Goal: Task Accomplishment & Management: Use online tool/utility

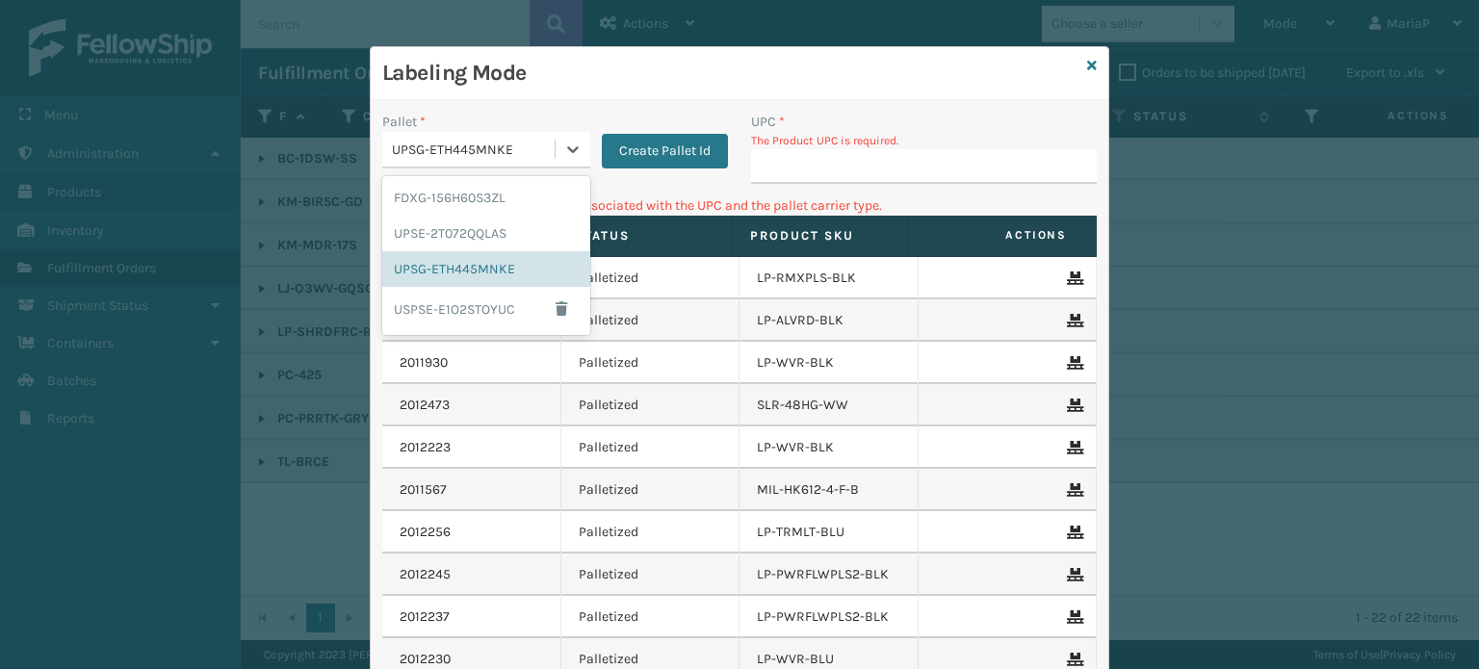
click at [545, 140] on div "UPSG-ETH445MNKE" at bounding box center [474, 150] width 165 height 20
click at [530, 184] on div "FDXG-156H60S3ZL" at bounding box center [486, 198] width 208 height 36
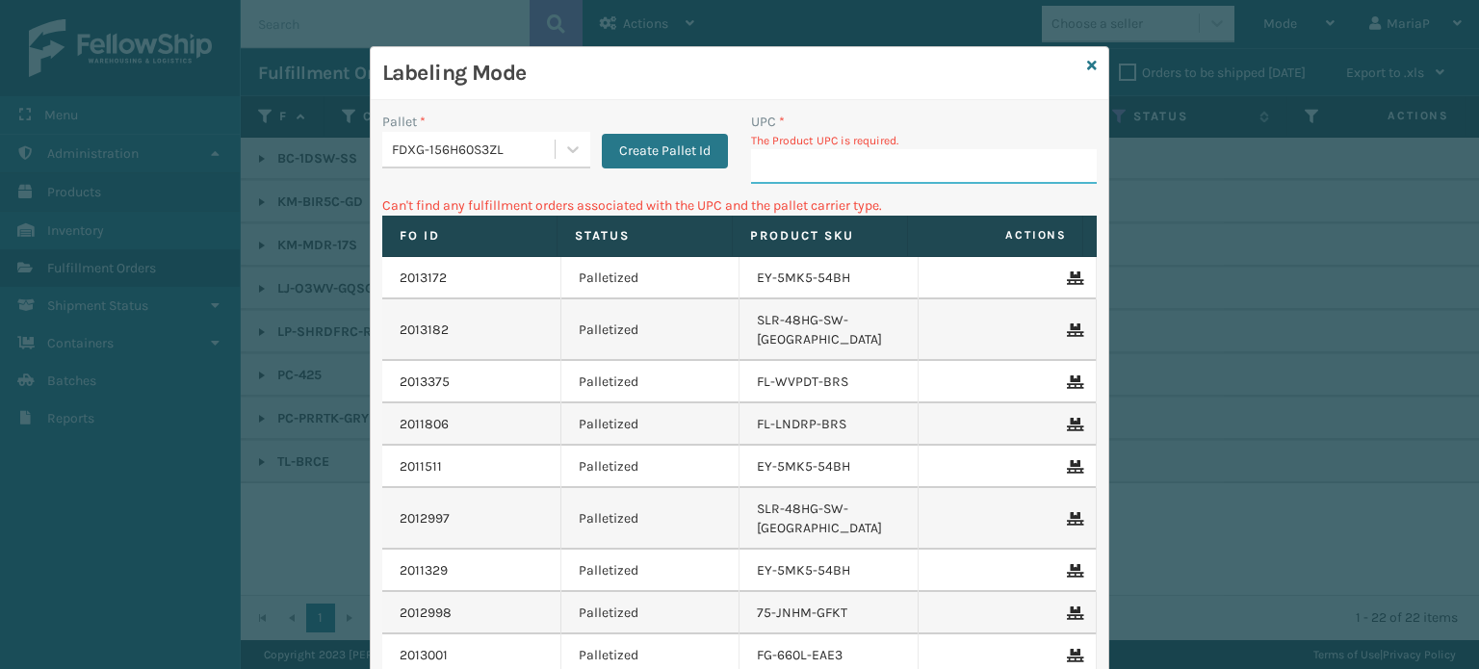
click at [816, 167] on input "UPC *" at bounding box center [924, 166] width 346 height 35
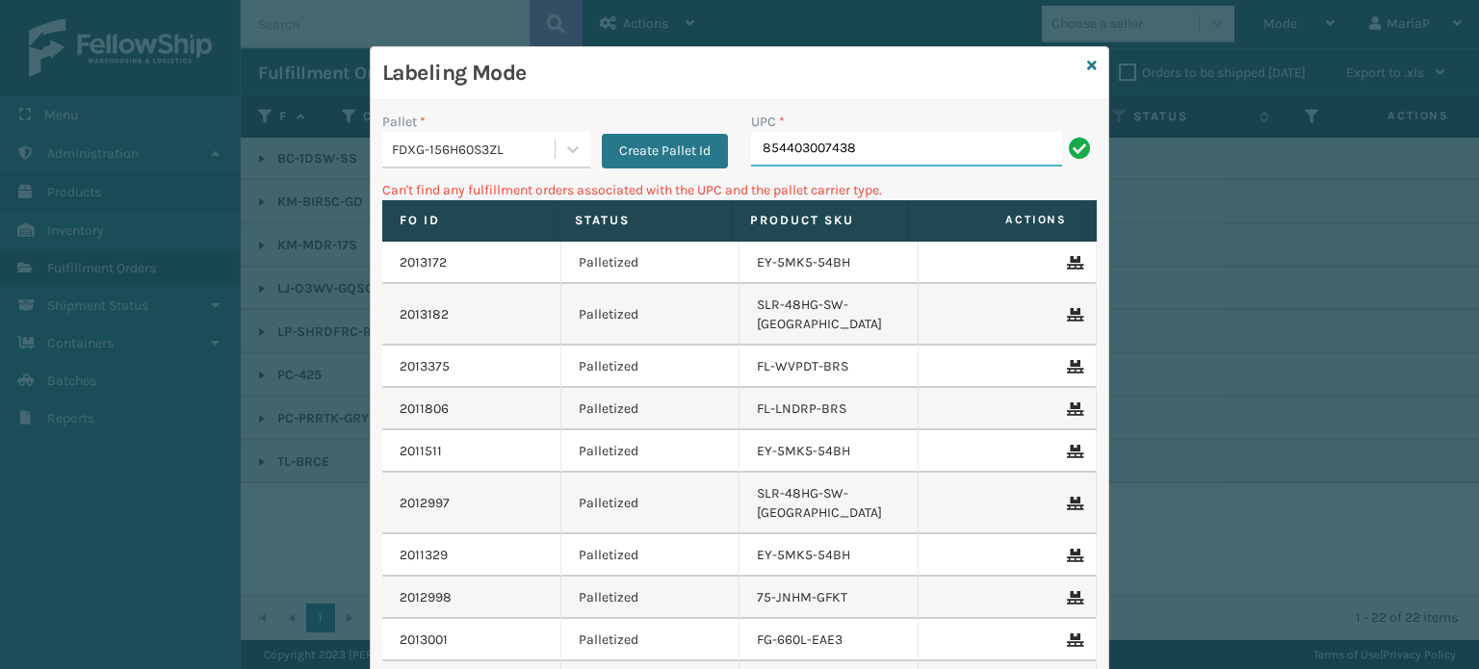
type input "854403007438"
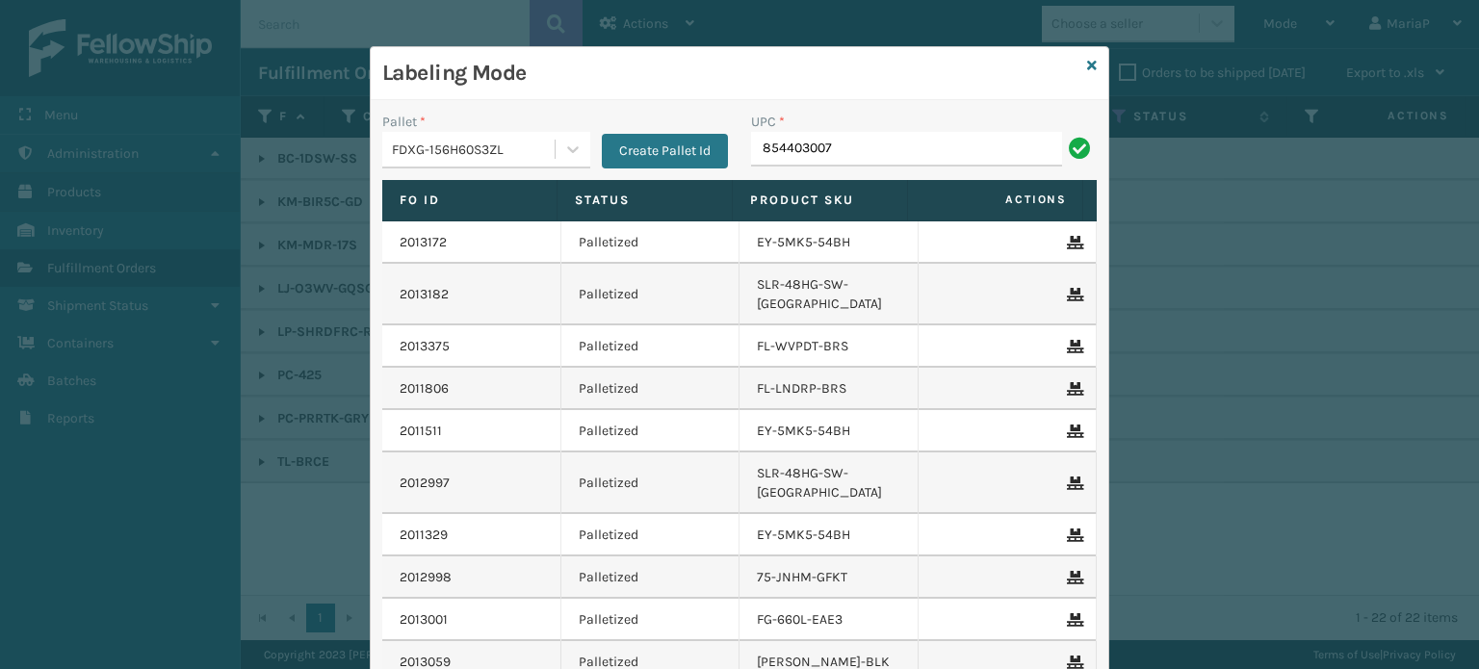
type input "8544030077"
type input "850012486138"
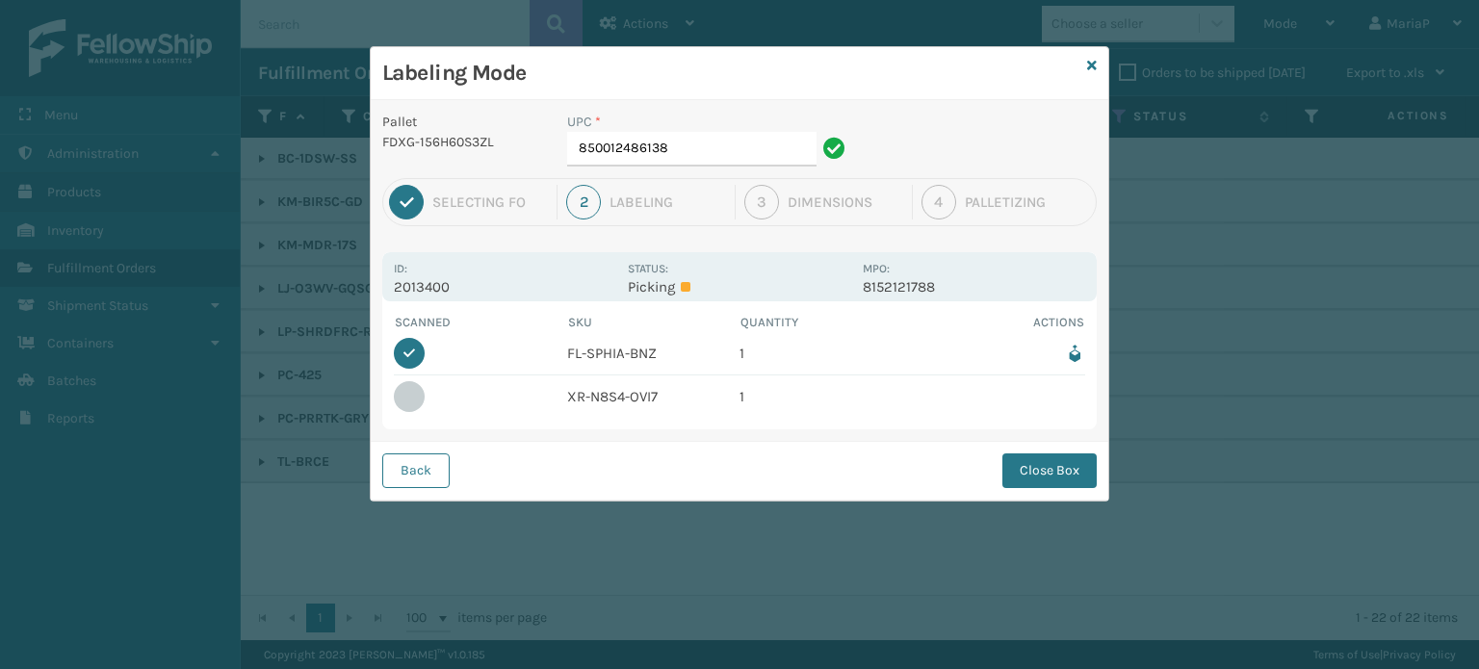
click at [22, 346] on div "Labeling Mode Pallet FDXG-156H60S3ZL UPC * 850012486138 1 Selecting FO 2 Labeli…" at bounding box center [739, 334] width 1479 height 669
click at [1070, 480] on button "Close Box" at bounding box center [1049, 470] width 94 height 35
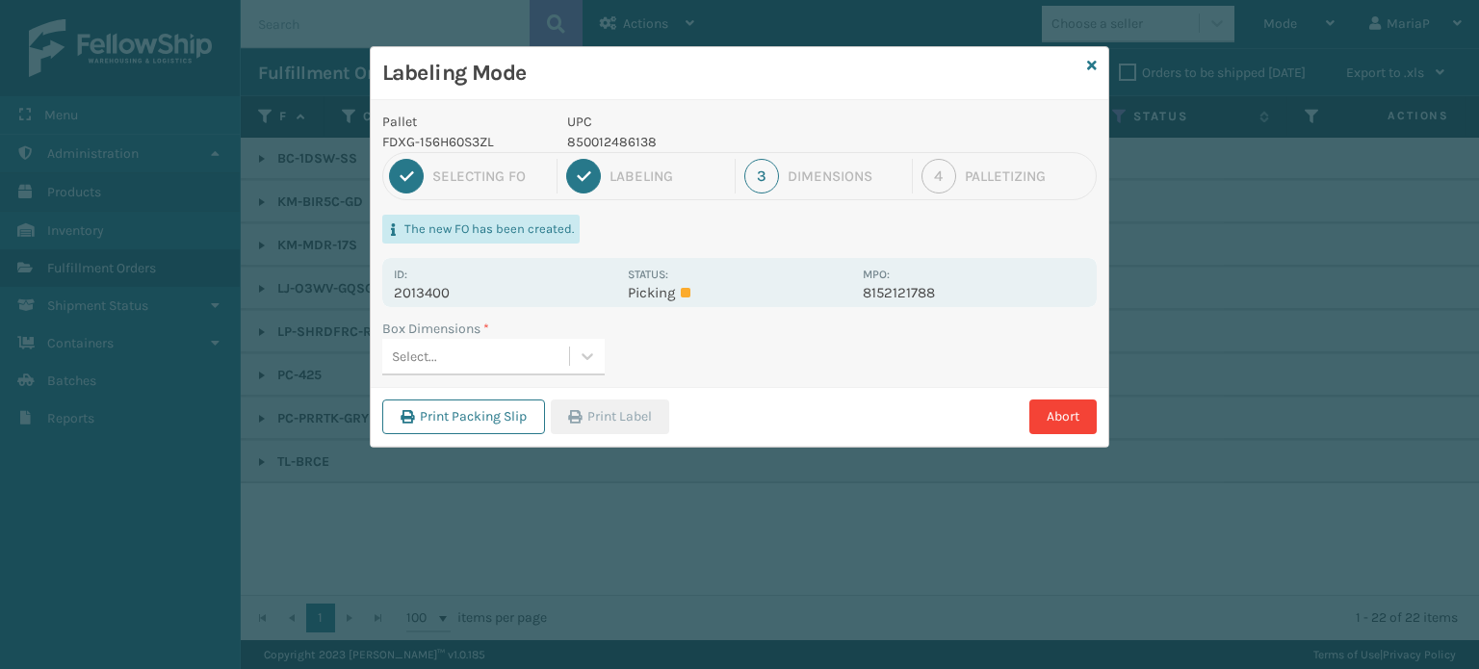
click at [554, 339] on div "Select..." at bounding box center [493, 357] width 222 height 37
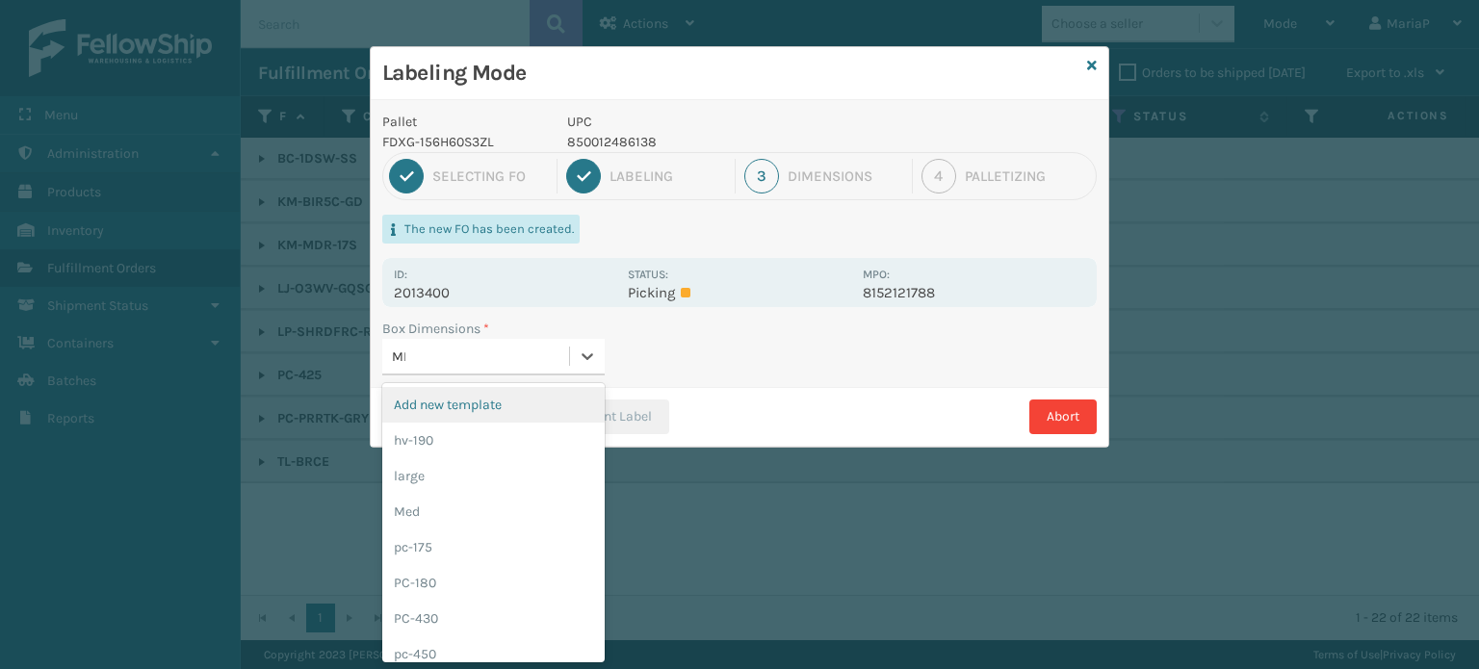
type input "MED"
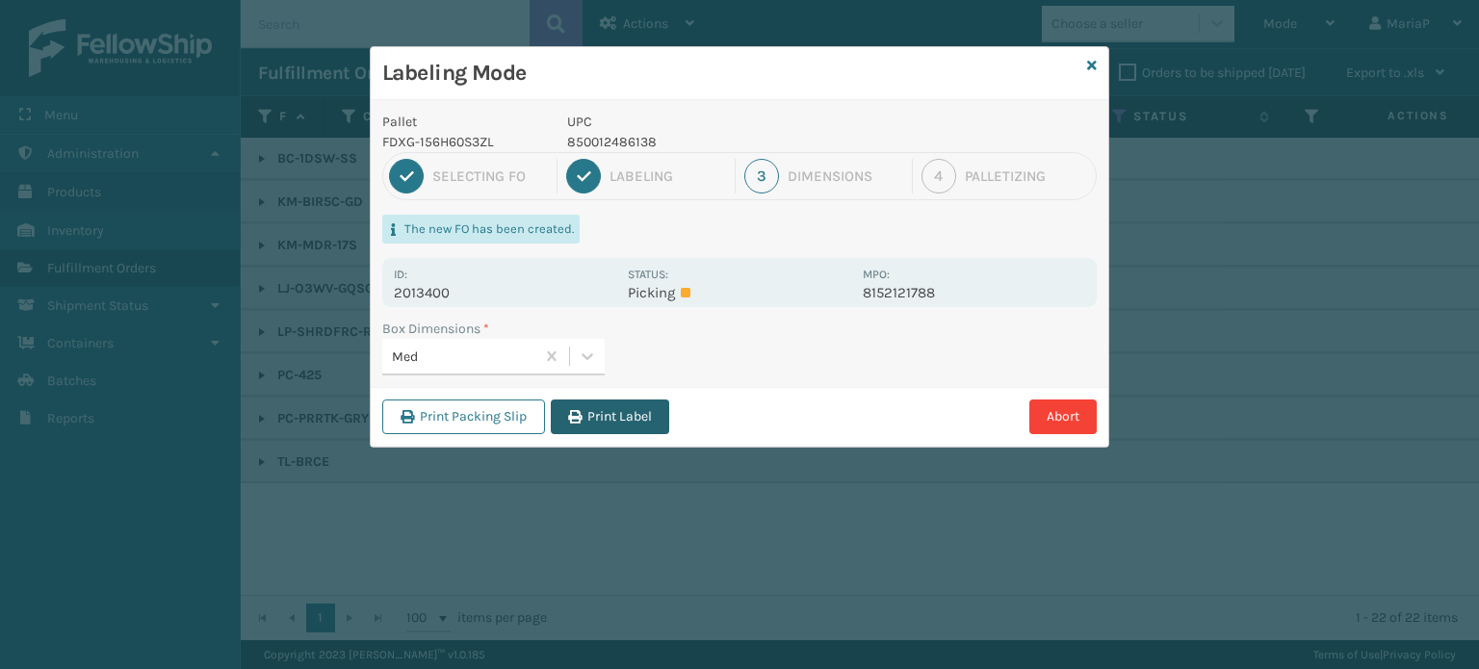
click at [646, 422] on button "Print Label" at bounding box center [610, 416] width 118 height 35
click at [646, 422] on div "Labeling Mode Pallet FDXG-156H60S3ZL UPC 850012486138 1 Selecting FO 2 Labeling…" at bounding box center [739, 334] width 1479 height 669
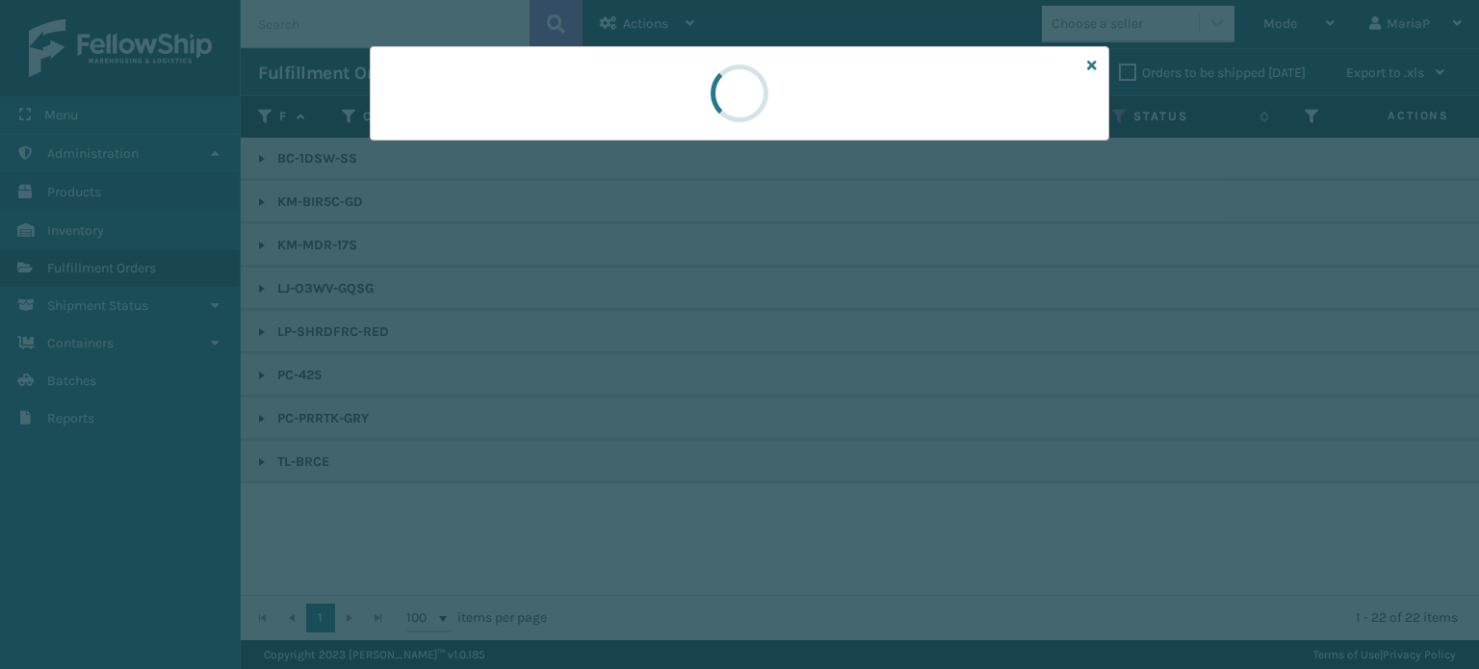
click at [646, 422] on div at bounding box center [739, 334] width 1479 height 669
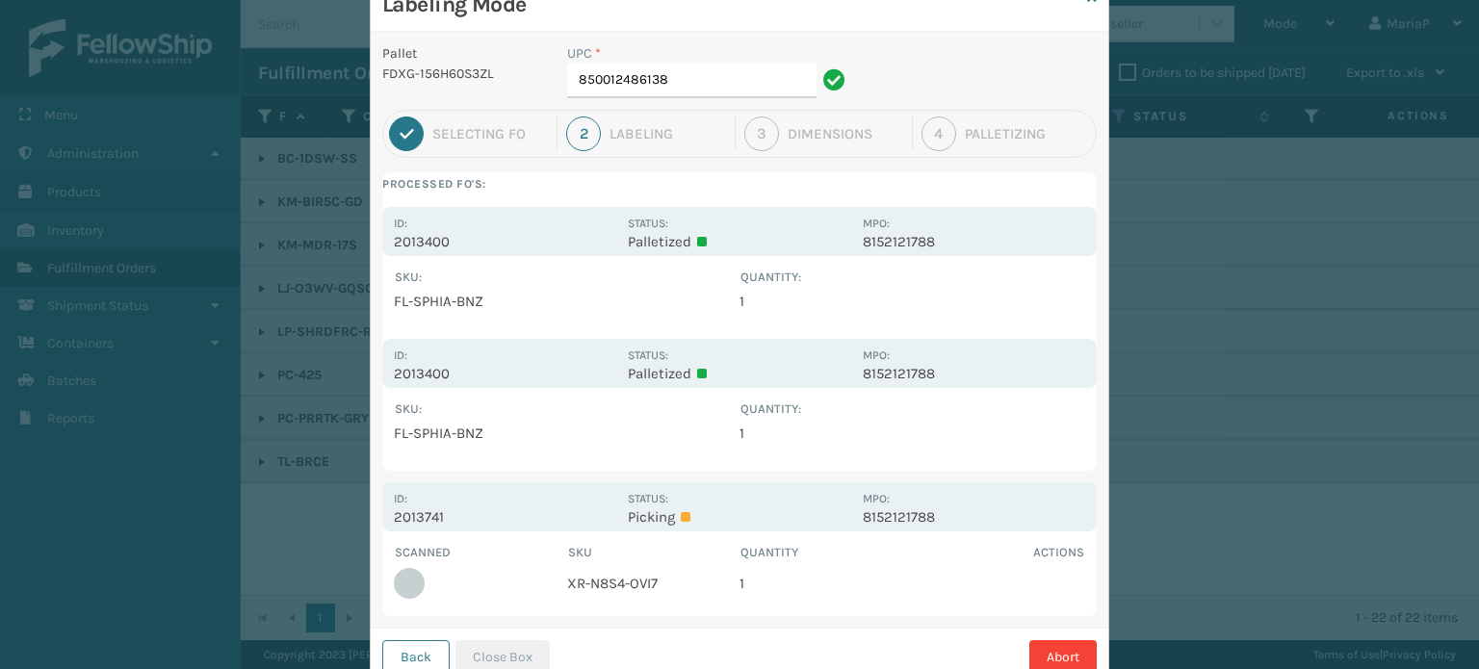
scroll to position [132, 0]
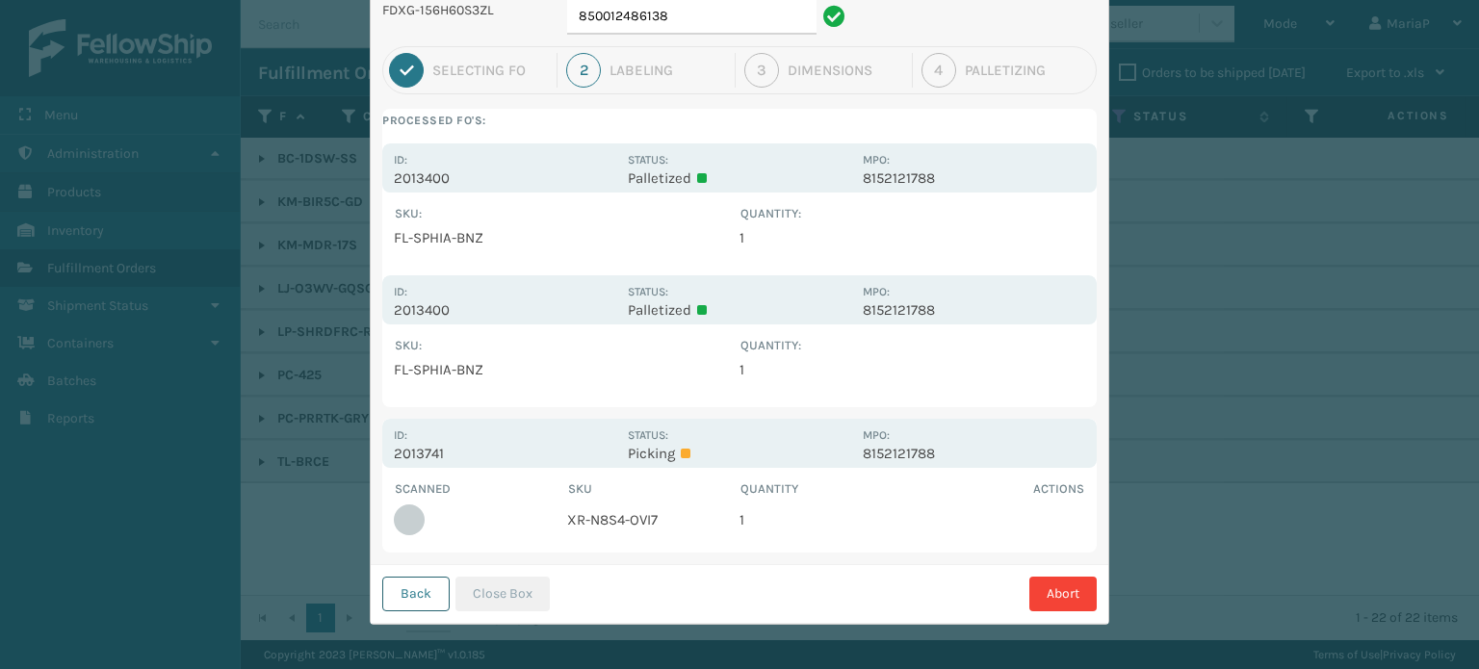
click at [428, 603] on button "Back" at bounding box center [415, 594] width 67 height 35
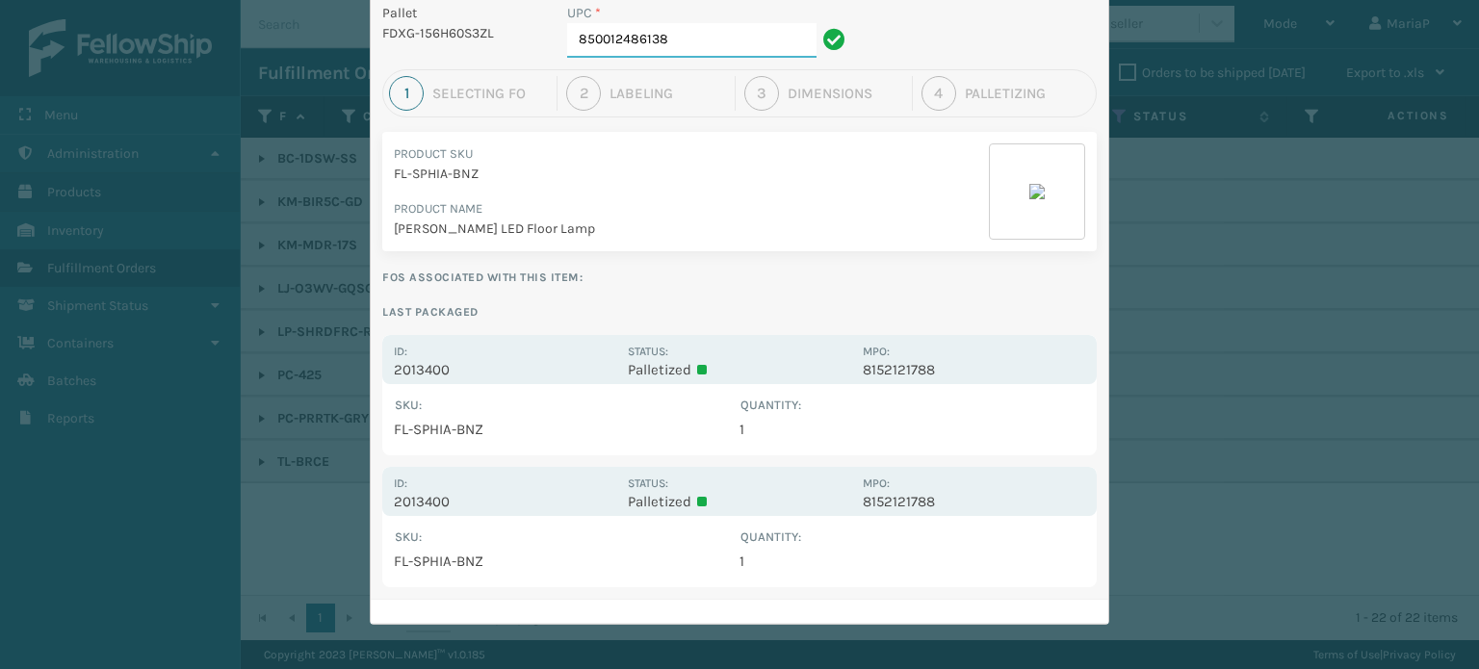
click at [724, 26] on input "850012486138" at bounding box center [691, 40] width 249 height 35
type input "85810000790"
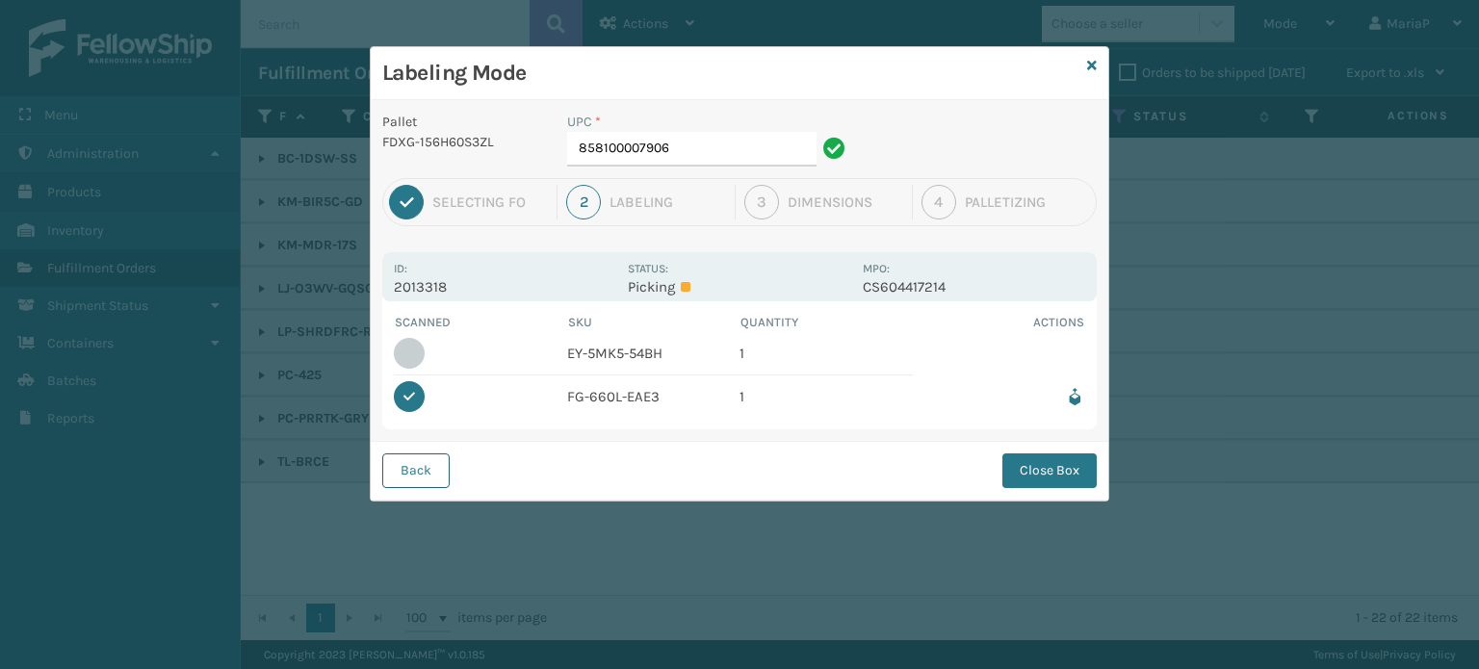
click at [442, 459] on button "Back" at bounding box center [415, 470] width 67 height 35
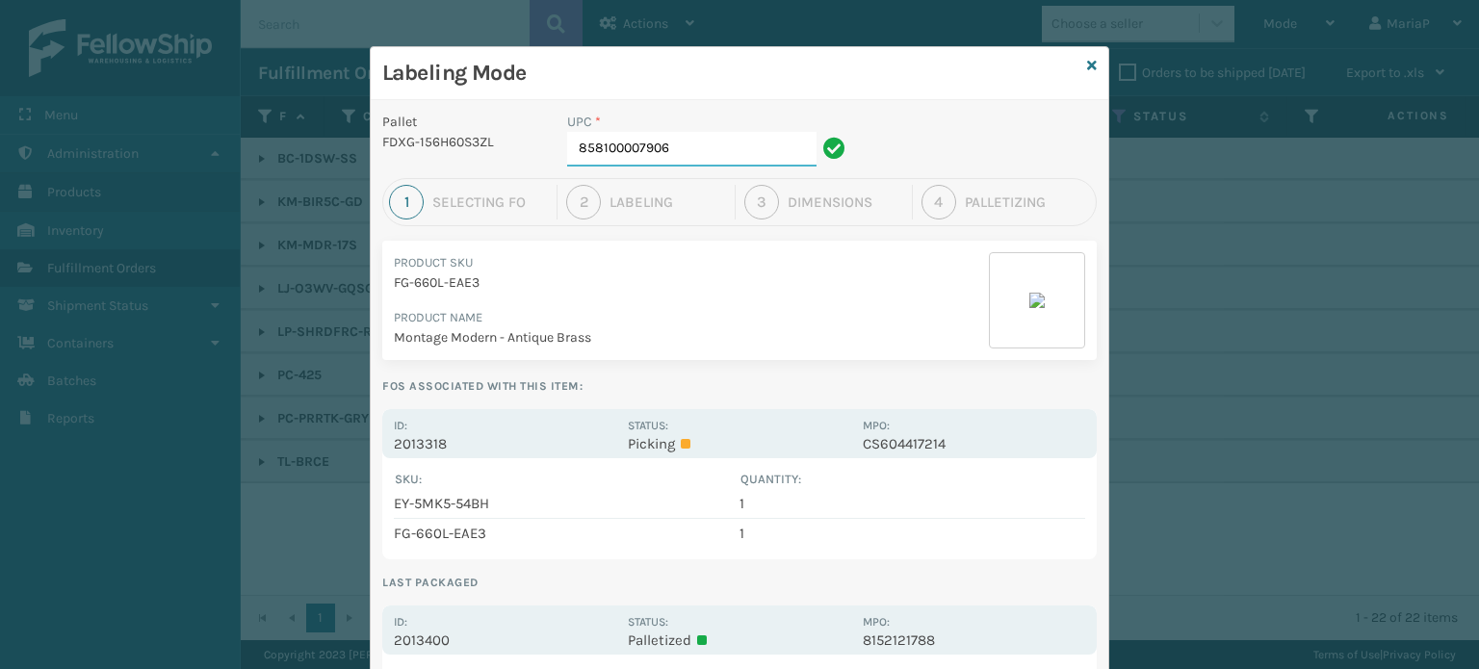
click at [688, 155] on input "858100007906" at bounding box center [691, 149] width 249 height 35
click at [688, 154] on input "858100007906" at bounding box center [691, 149] width 249 height 35
type input "850012486428"
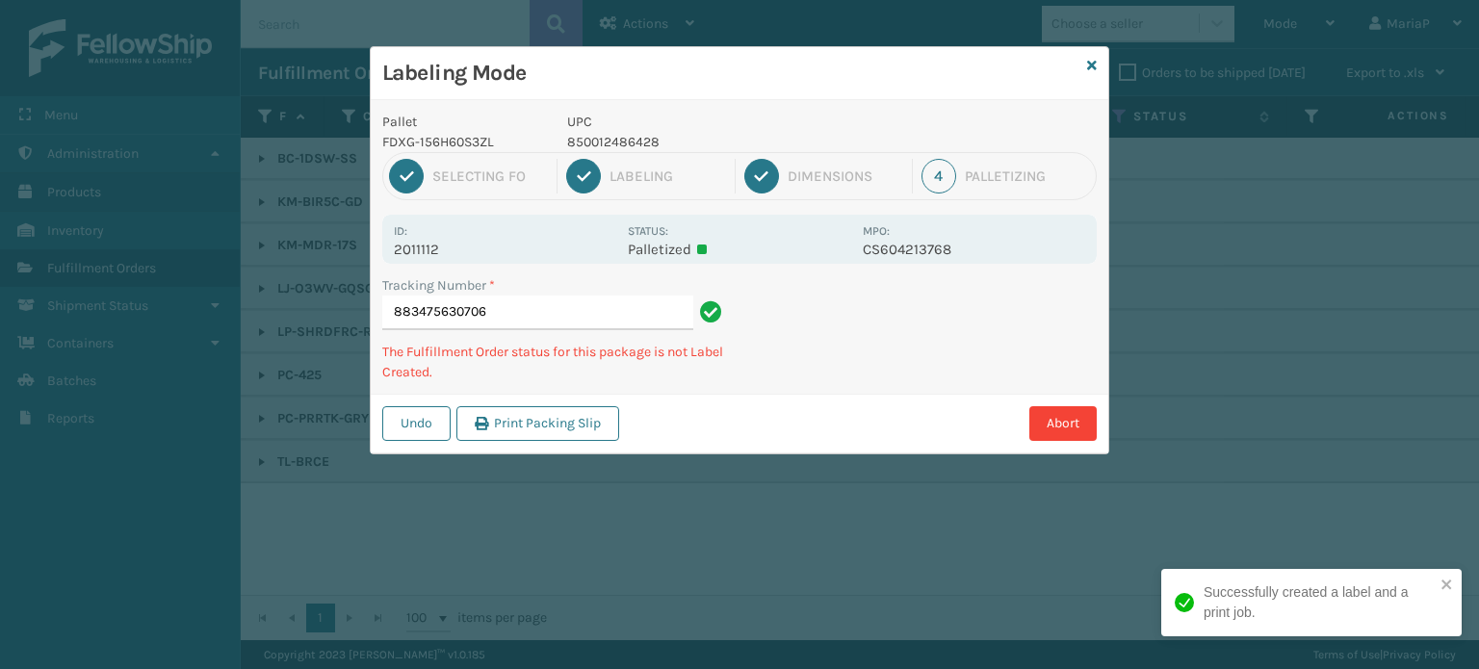
click at [615, 134] on p "850012486428" at bounding box center [709, 142] width 284 height 20
copy p "850012486428"
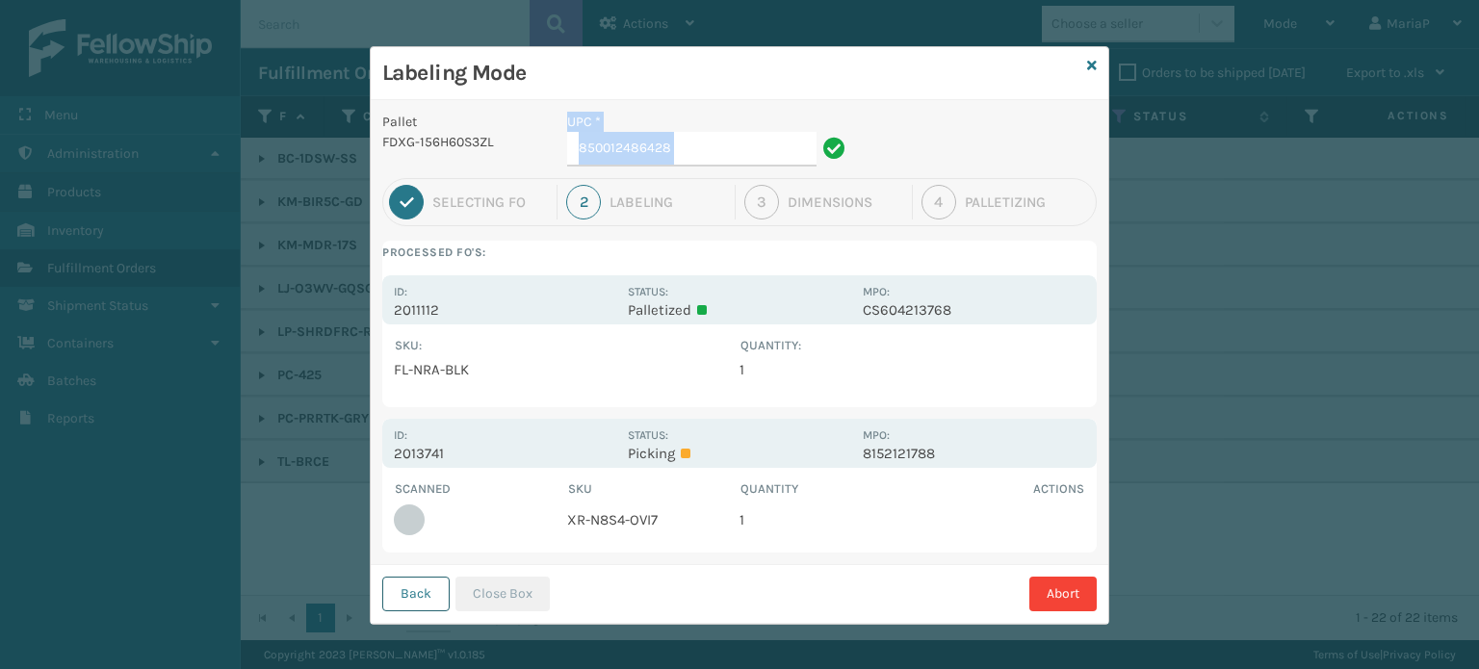
click at [403, 607] on button "Back" at bounding box center [415, 594] width 67 height 35
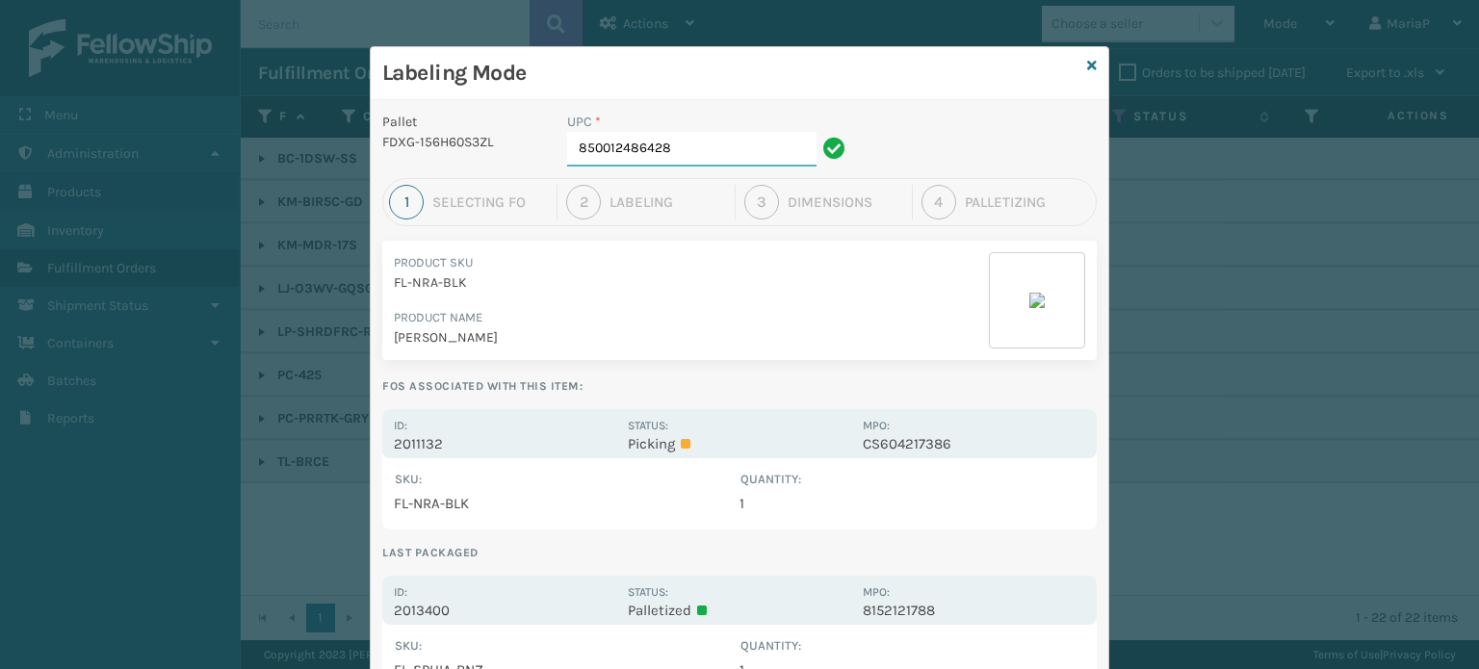
click at [690, 150] on input "850012486428" at bounding box center [691, 149] width 249 height 35
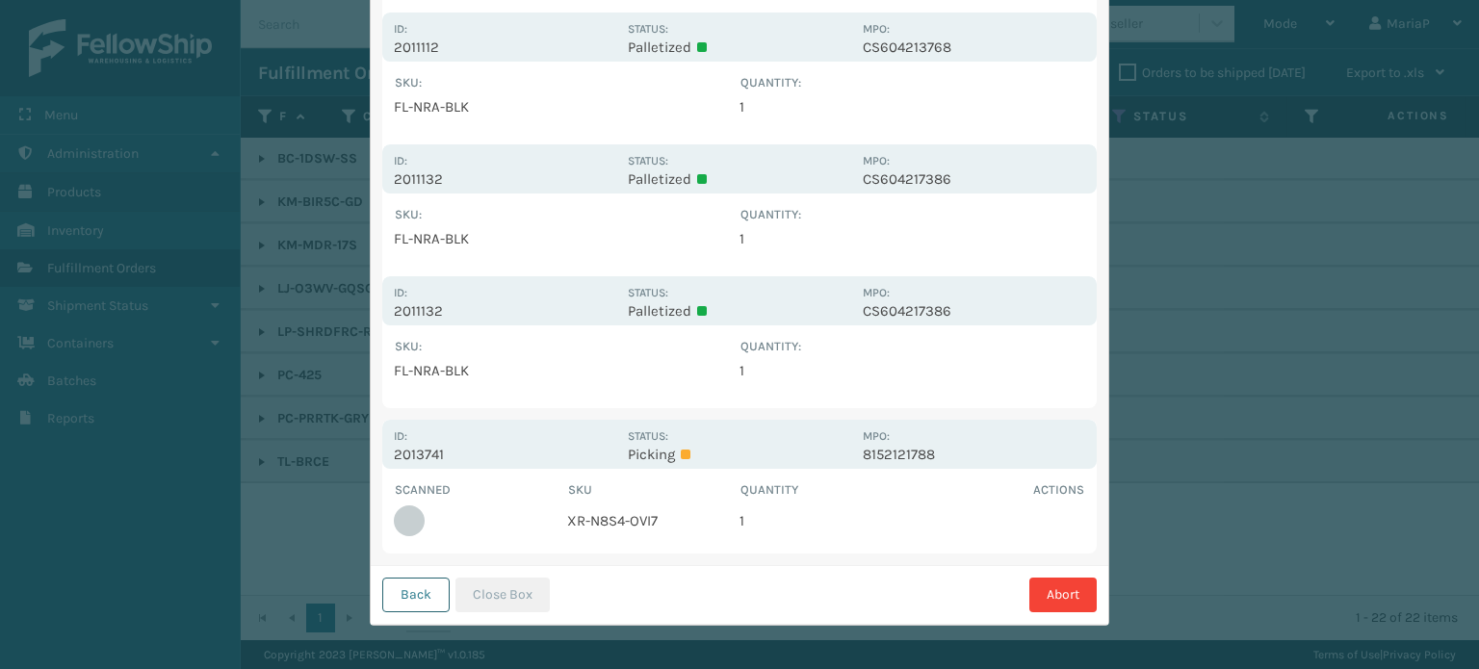
scroll to position [264, 0]
click at [427, 605] on button "Back" at bounding box center [415, 594] width 67 height 35
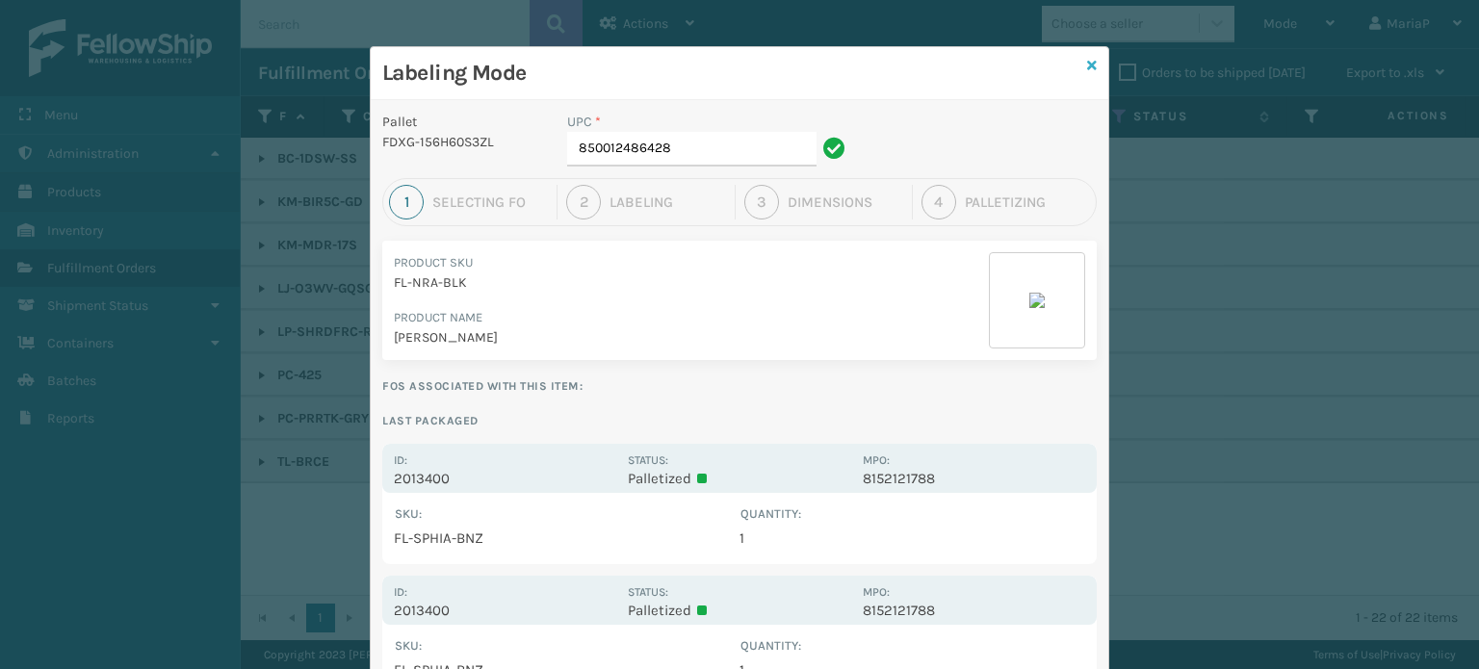
click at [1087, 66] on icon at bounding box center [1092, 65] width 10 height 13
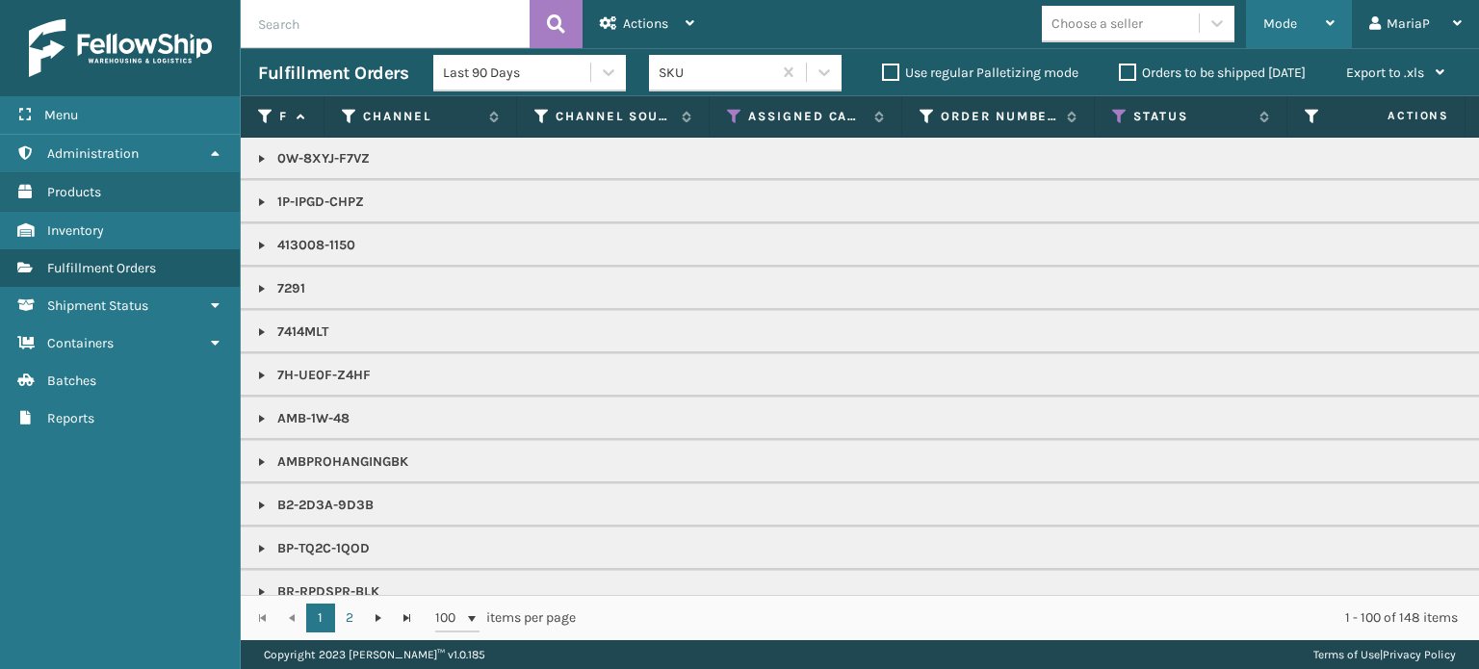
click at [1260, 12] on div "Mode Regular Mode Picking Mode Labeling Mode Exit Scan Mode" at bounding box center [1299, 24] width 106 height 48
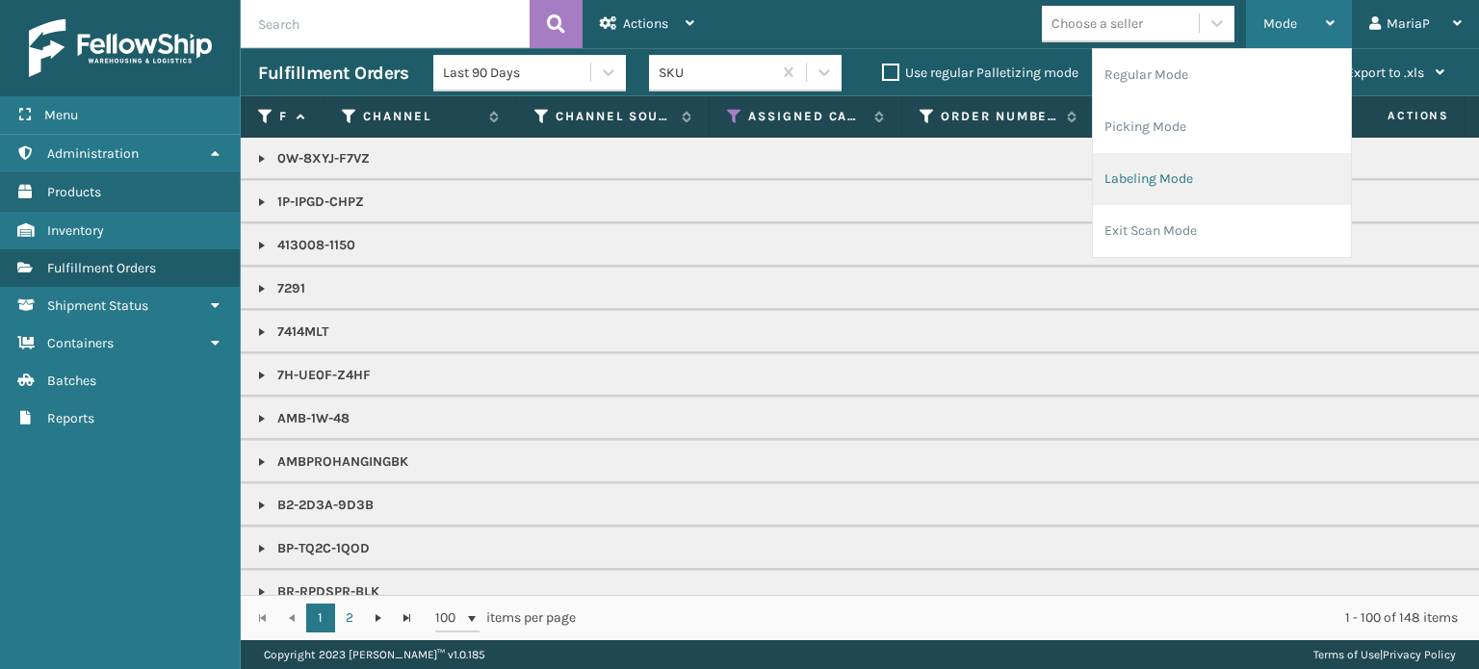
drag, startPoint x: 1258, startPoint y: 195, endPoint x: 1245, endPoint y: 189, distance: 15.1
click at [1245, 189] on li "Labeling Mode" at bounding box center [1222, 179] width 258 height 52
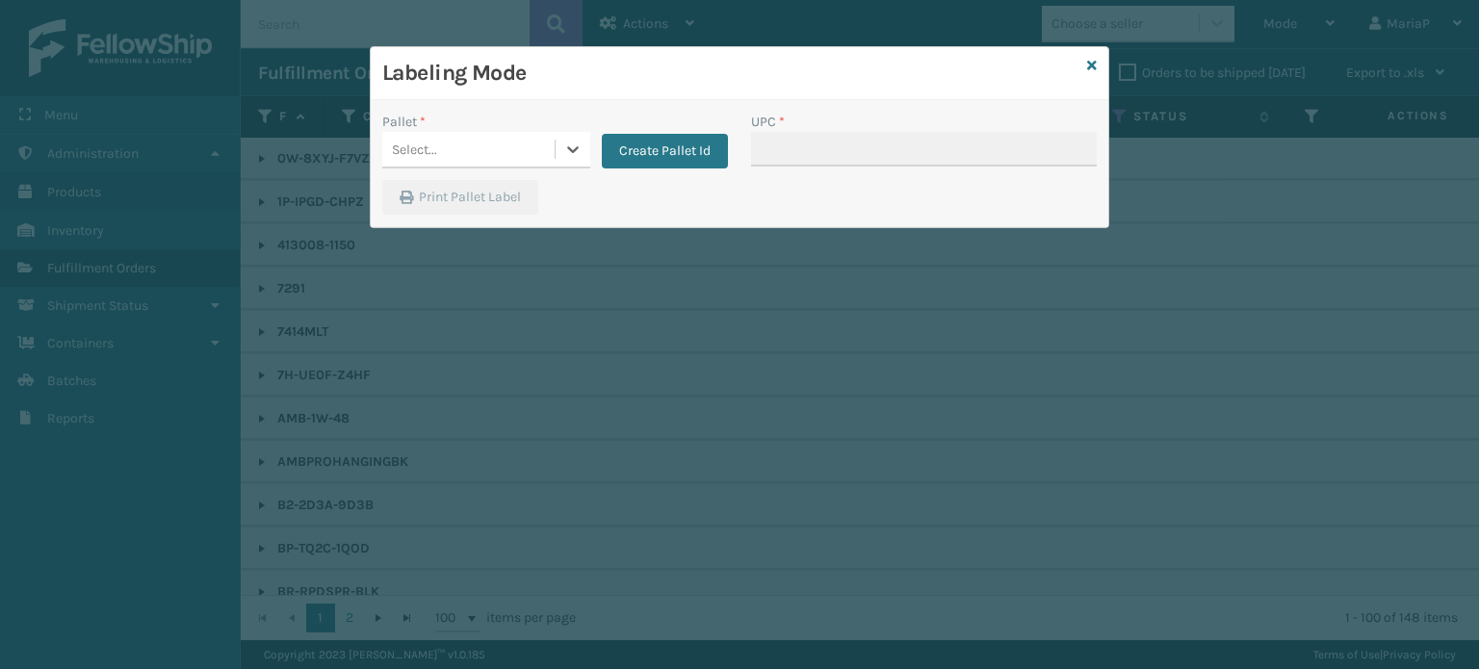
click at [512, 142] on div "Select..." at bounding box center [468, 150] width 172 height 32
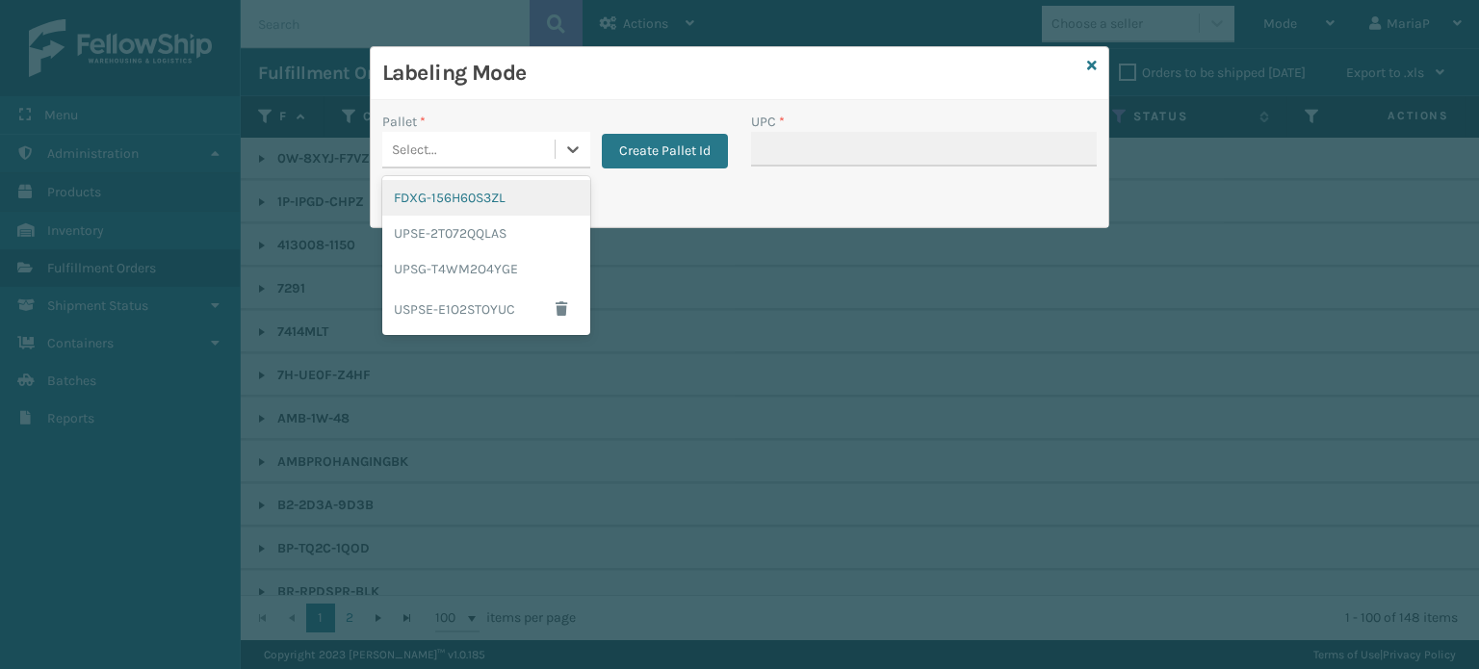
click at [520, 135] on div "Select..." at bounding box center [468, 150] width 172 height 32
click at [499, 207] on div "FDXG-156H60S3ZL" at bounding box center [486, 198] width 208 height 36
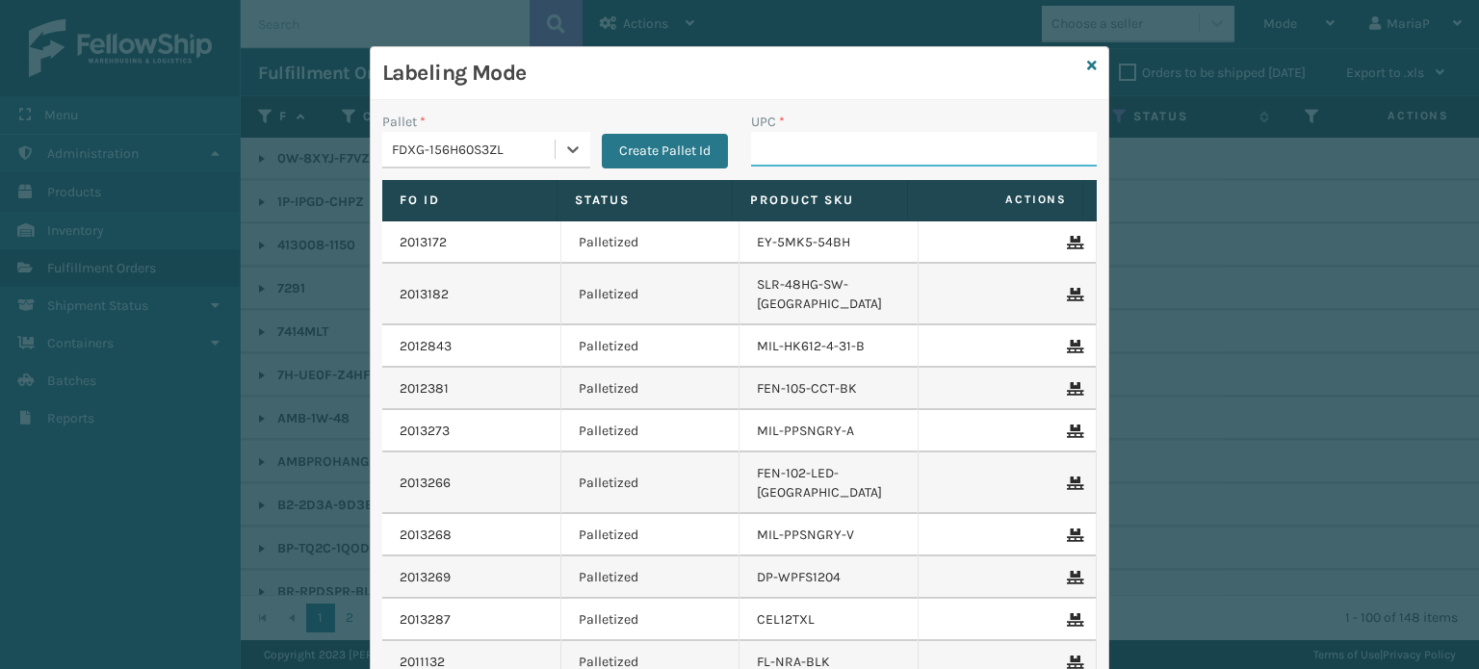
click at [798, 156] on input "UPC *" at bounding box center [924, 149] width 346 height 35
type input "850040"
type input "85810007913"
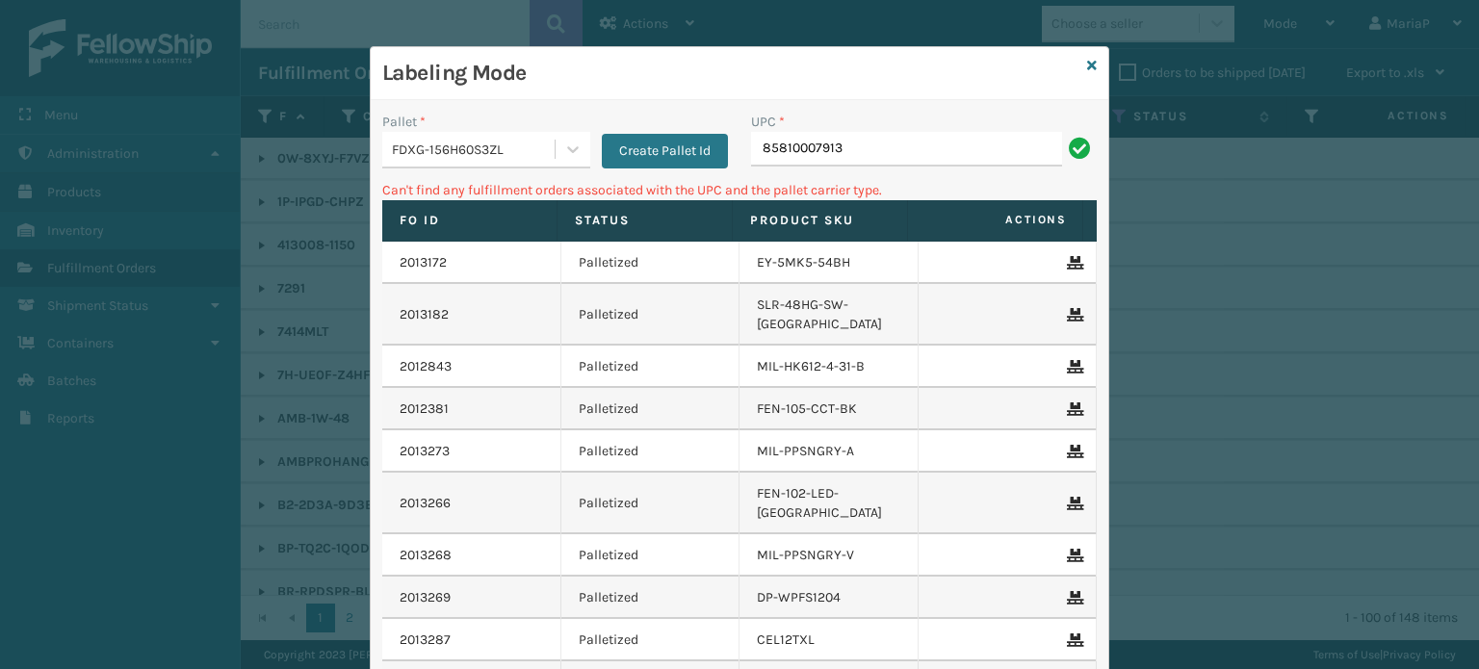
click at [788, 152] on input "85810007913" at bounding box center [906, 149] width 311 height 35
click at [802, 134] on input "85810007913" at bounding box center [906, 149] width 311 height 35
click at [806, 154] on input "85810007913" at bounding box center [906, 149] width 311 height 35
click at [794, 150] on input "85810007913" at bounding box center [906, 149] width 311 height 35
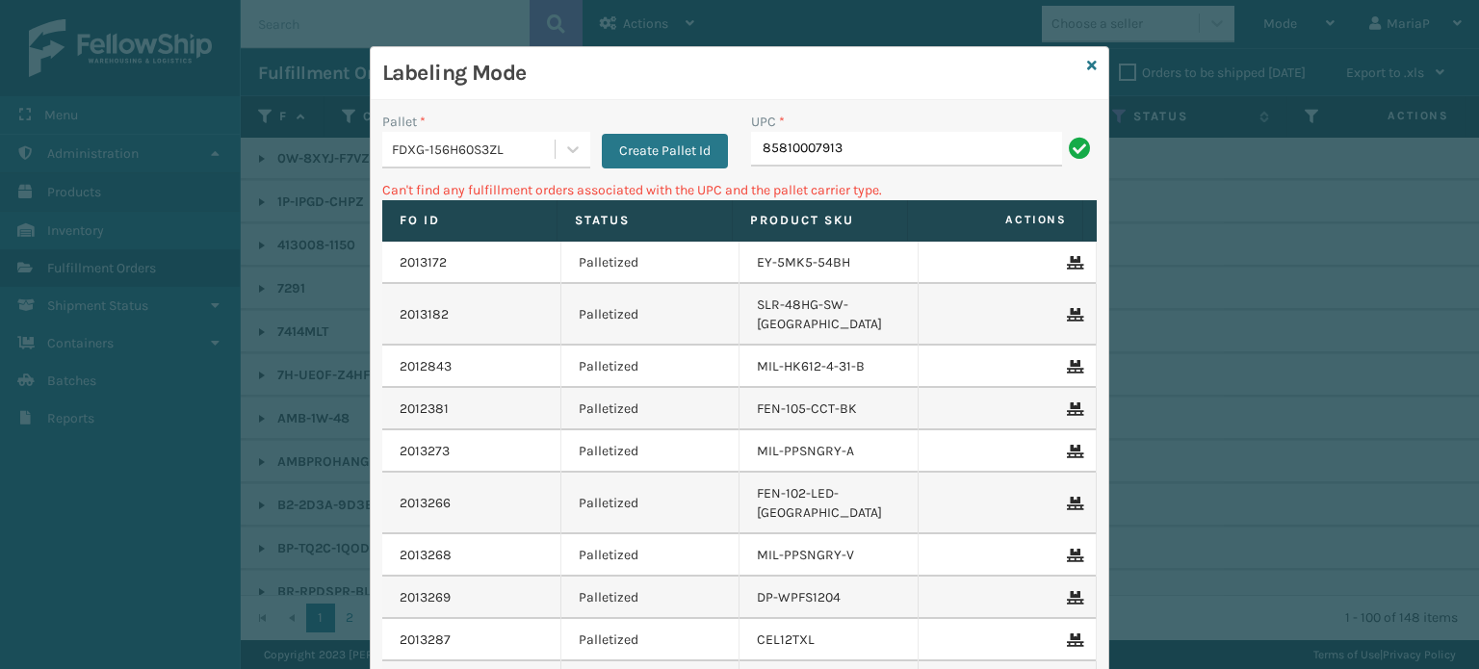
click at [889, 134] on input "85810007913" at bounding box center [906, 149] width 311 height 35
click at [802, 150] on input "85810007913" at bounding box center [906, 149] width 311 height 35
click at [801, 159] on input "85810007913" at bounding box center [906, 149] width 311 height 35
type input "858100007913"
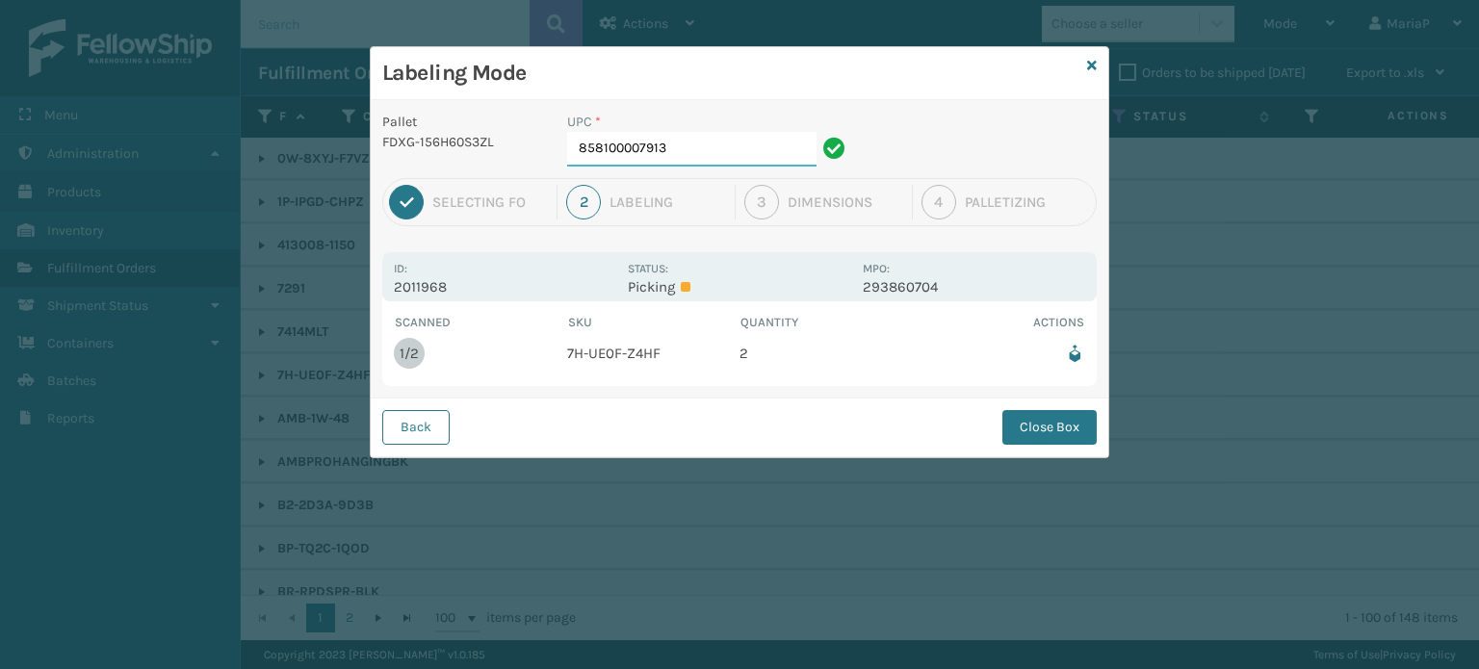
click at [705, 161] on input "858100007913" at bounding box center [691, 149] width 249 height 35
click at [1072, 414] on button "Close Box" at bounding box center [1049, 427] width 94 height 35
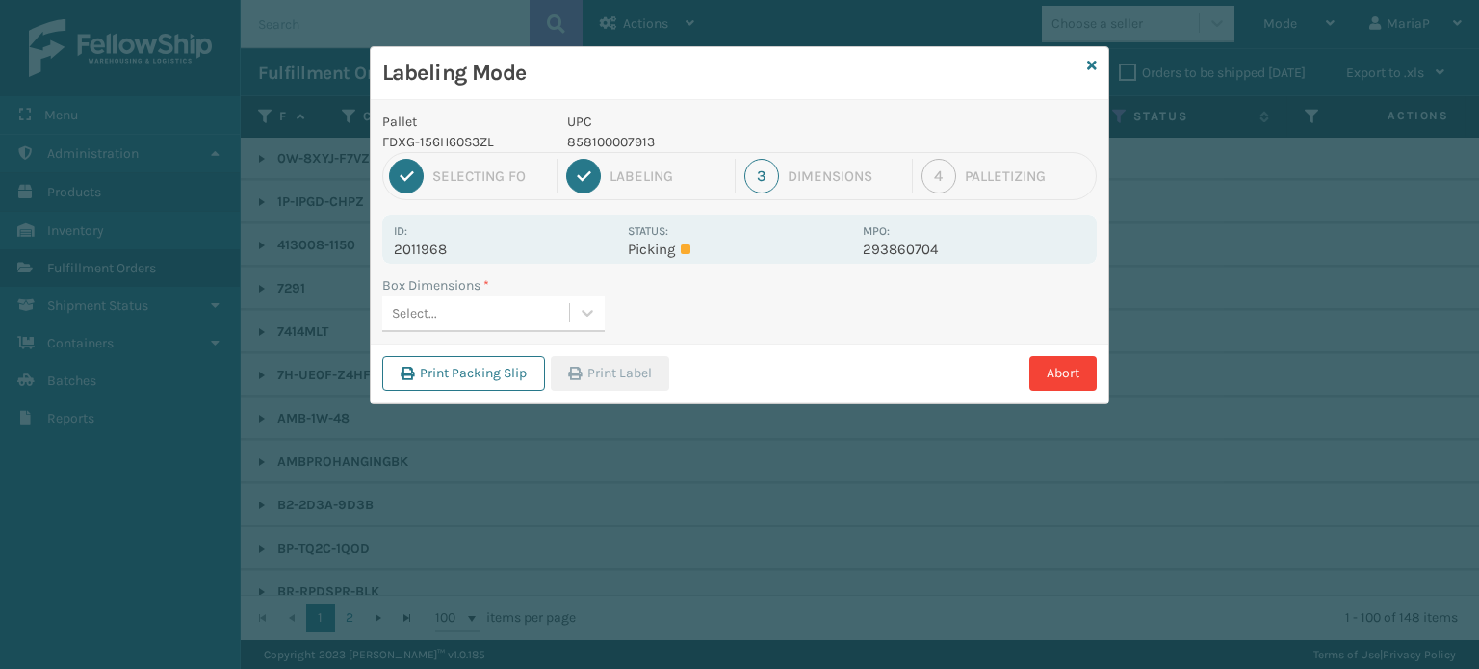
click at [503, 313] on div "Select..." at bounding box center [475, 313] width 187 height 32
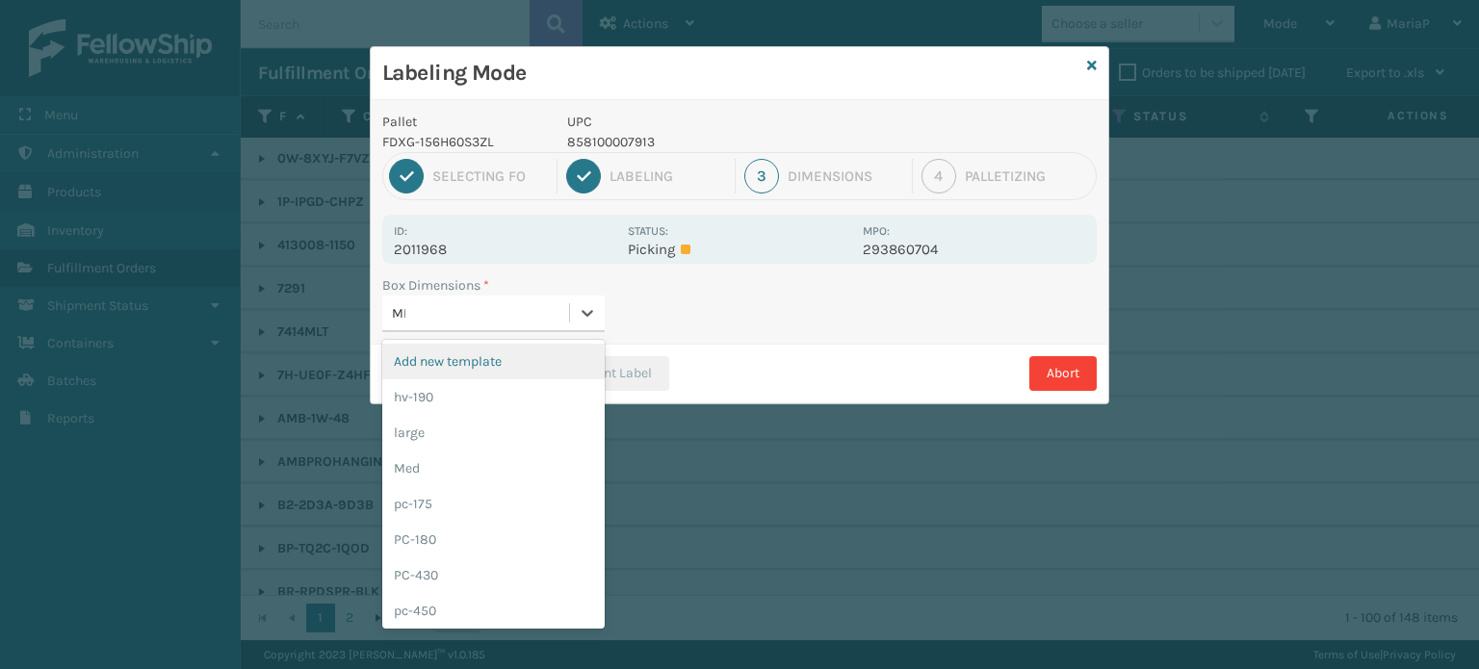
type input "MED"
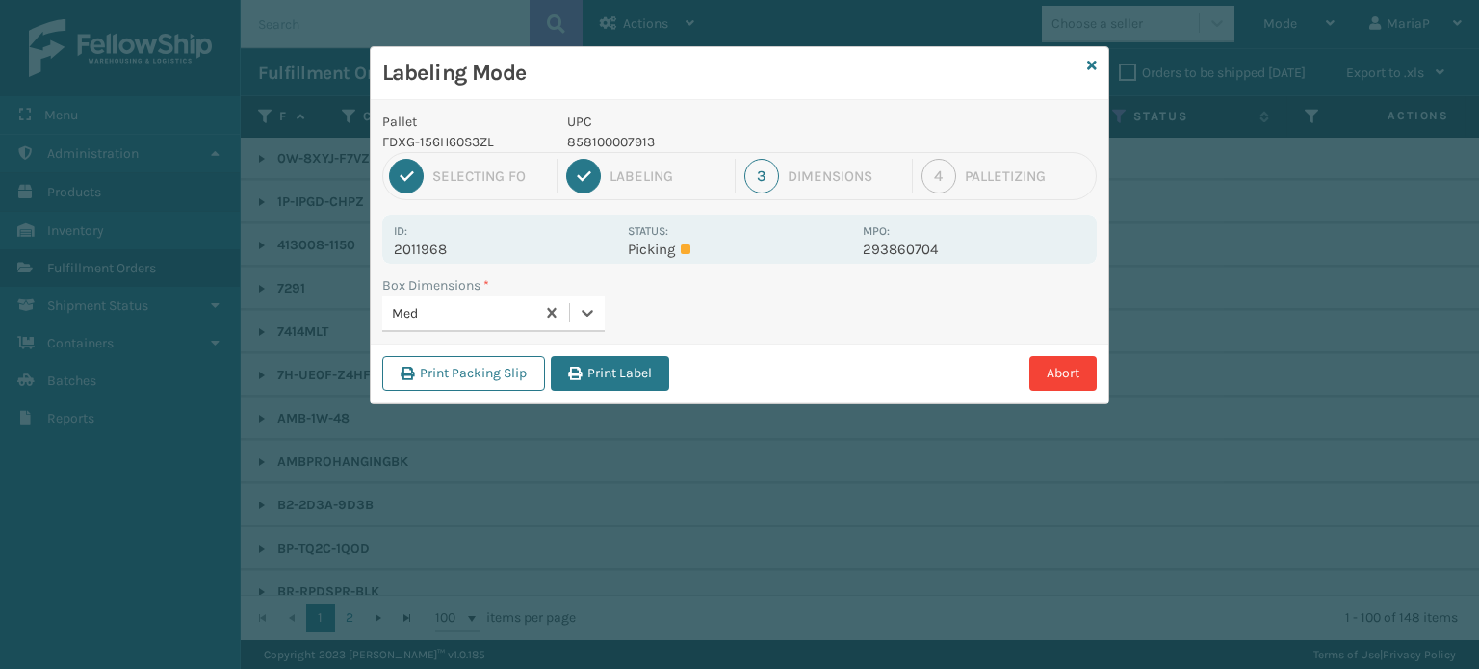
click at [671, 373] on div "Print Packing Slip Print Label Abort" at bounding box center [739, 373] width 737 height 59
click at [663, 371] on button "Print Label" at bounding box center [610, 373] width 118 height 35
click at [659, 369] on div "Labeling Mode Pallet FDXG-156H60S3ZL UPC 858100007913 1 Selecting FO 2 Labeling…" at bounding box center [739, 334] width 1479 height 669
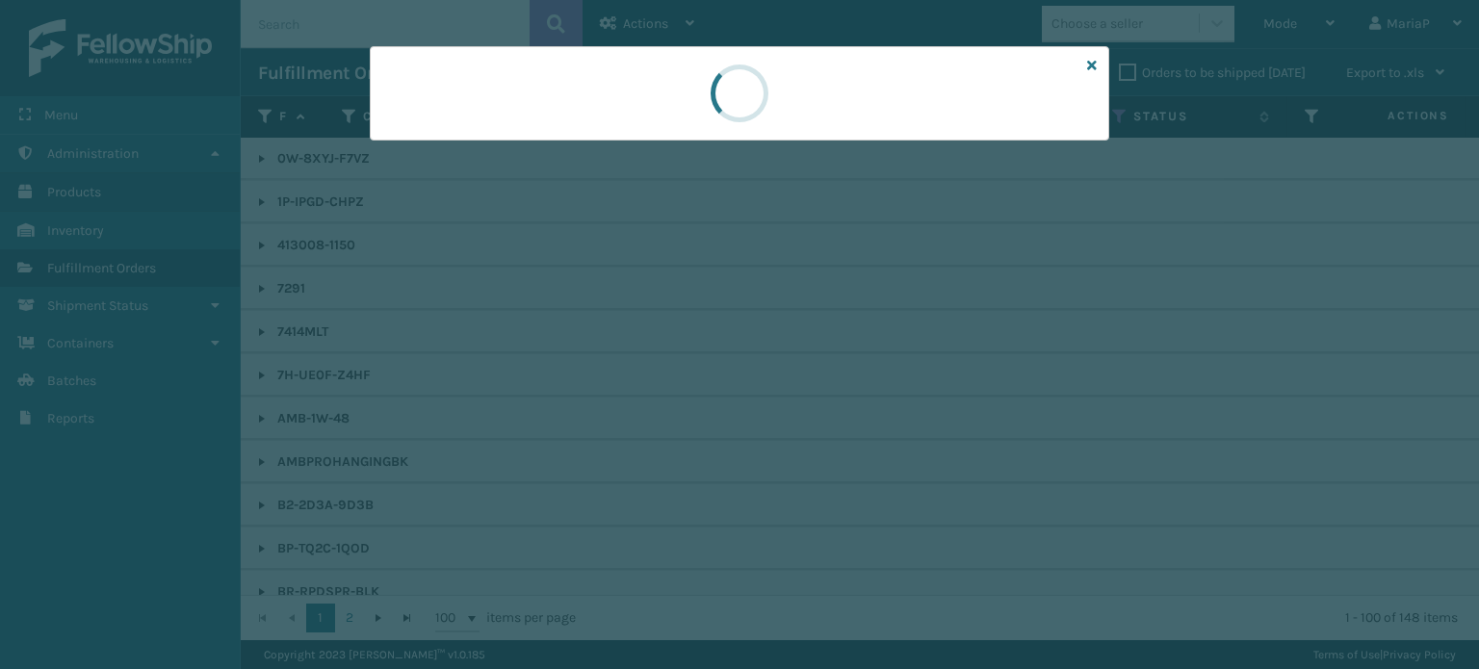
click at [656, 367] on div at bounding box center [739, 334] width 1479 height 669
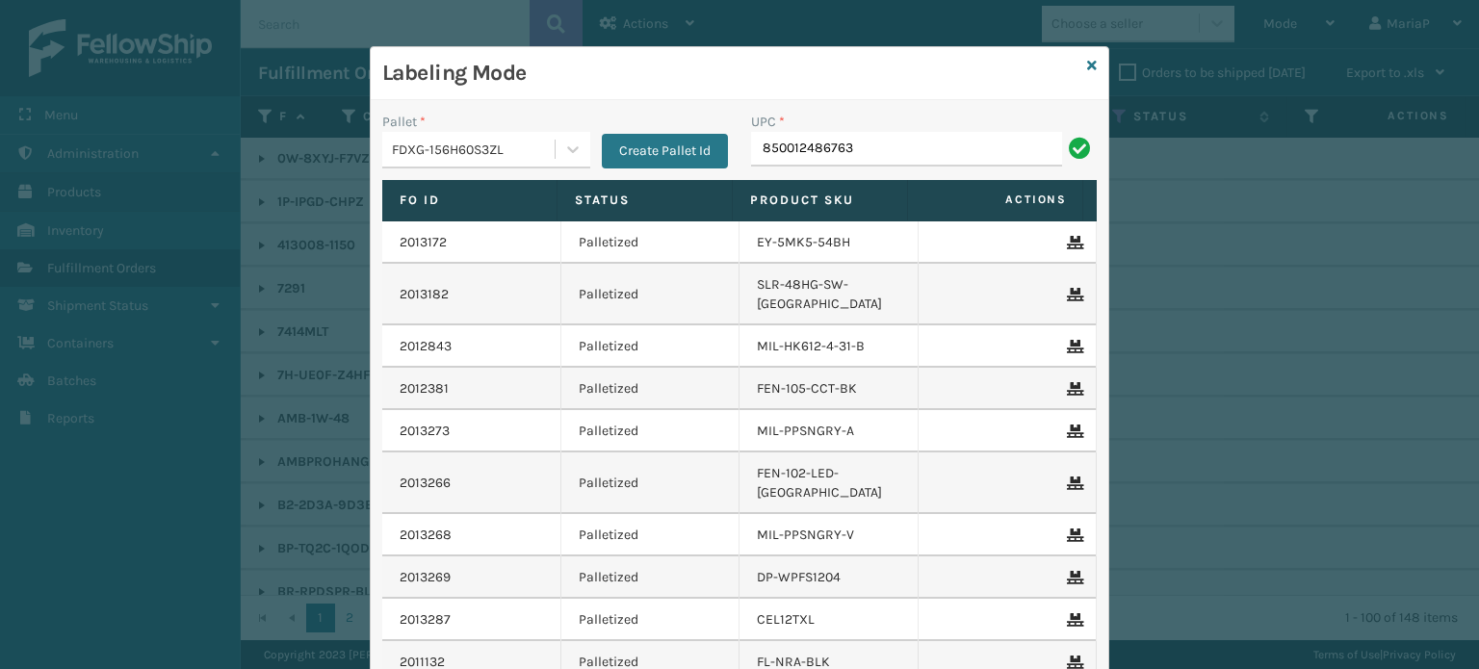
type input "850012486763"
type input "853913008652"
type input "853913008072"
type input "858100007616"
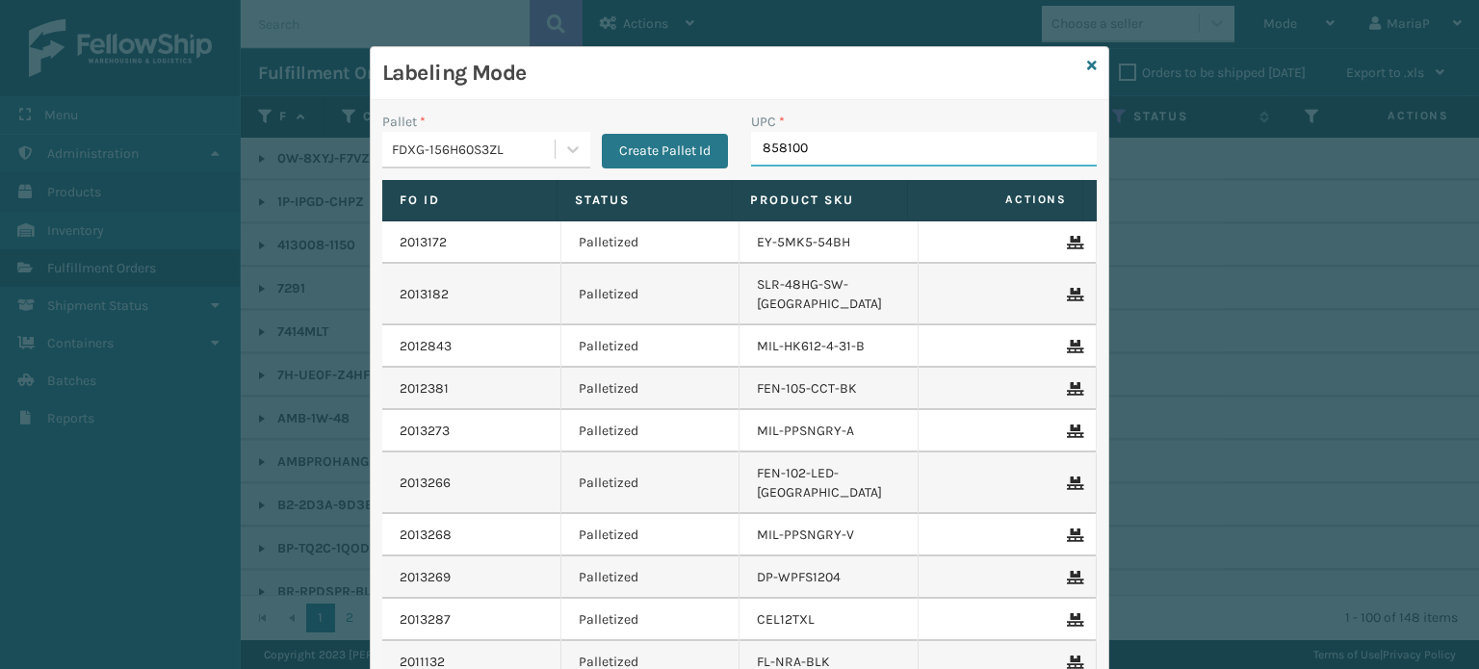
type input "8581000"
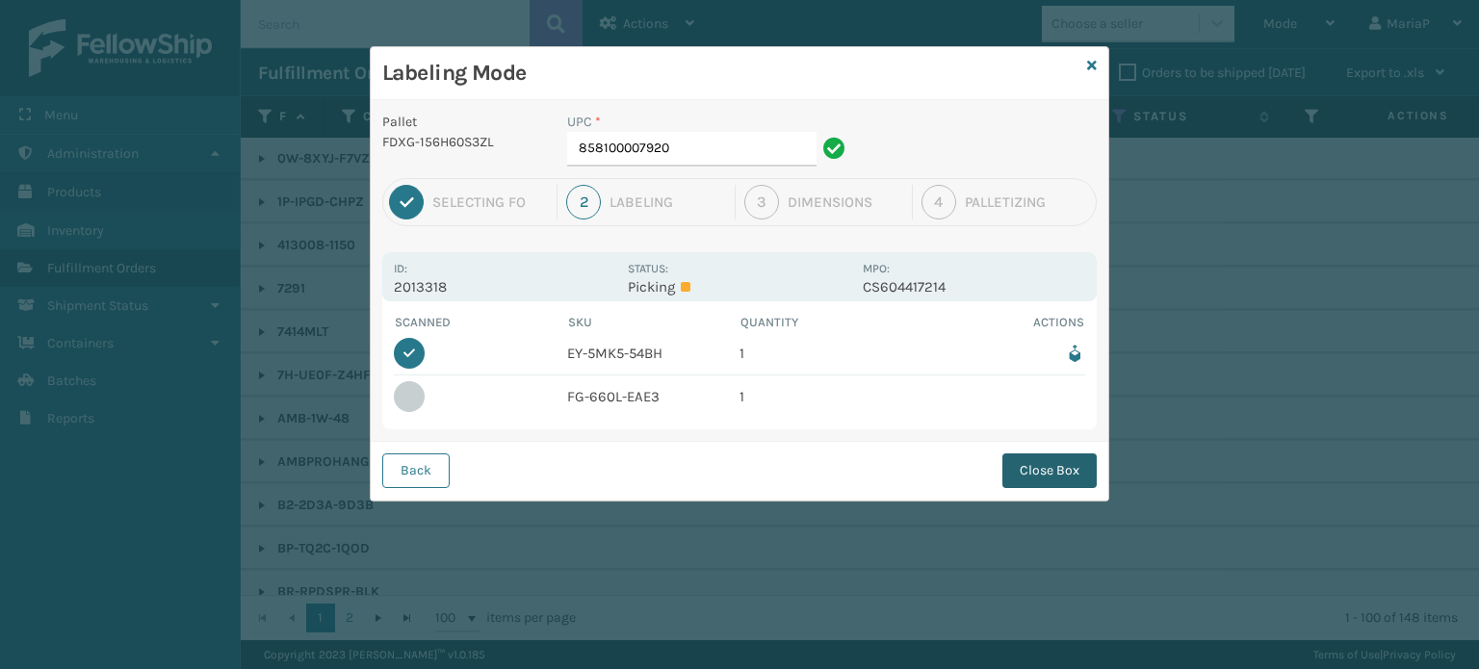
click at [1079, 453] on button "Close Box" at bounding box center [1049, 470] width 94 height 35
click at [1079, 451] on div "Labeling Mode Pallet FDXG-156H60S3ZL UPC * 858100007920 1 Selecting FO 2 Labeli…" at bounding box center [739, 334] width 1479 height 669
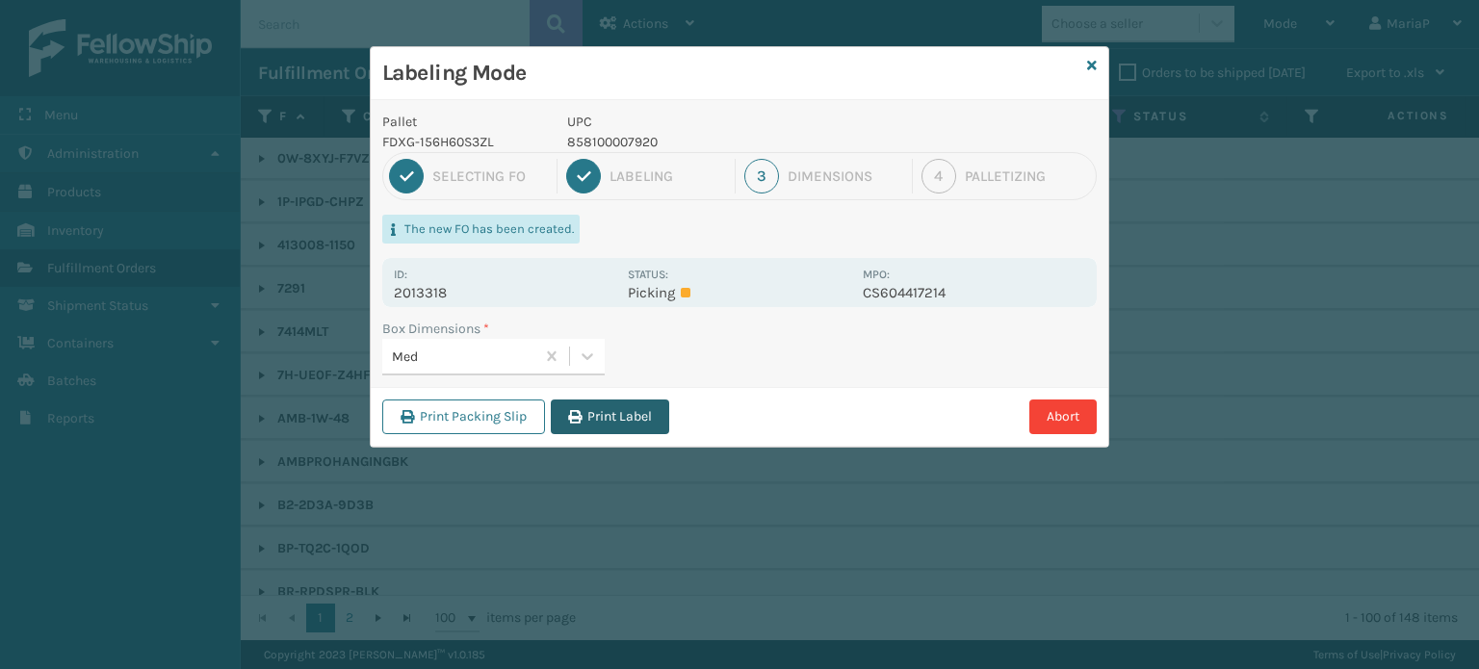
click at [633, 419] on button "Print Label" at bounding box center [610, 416] width 118 height 35
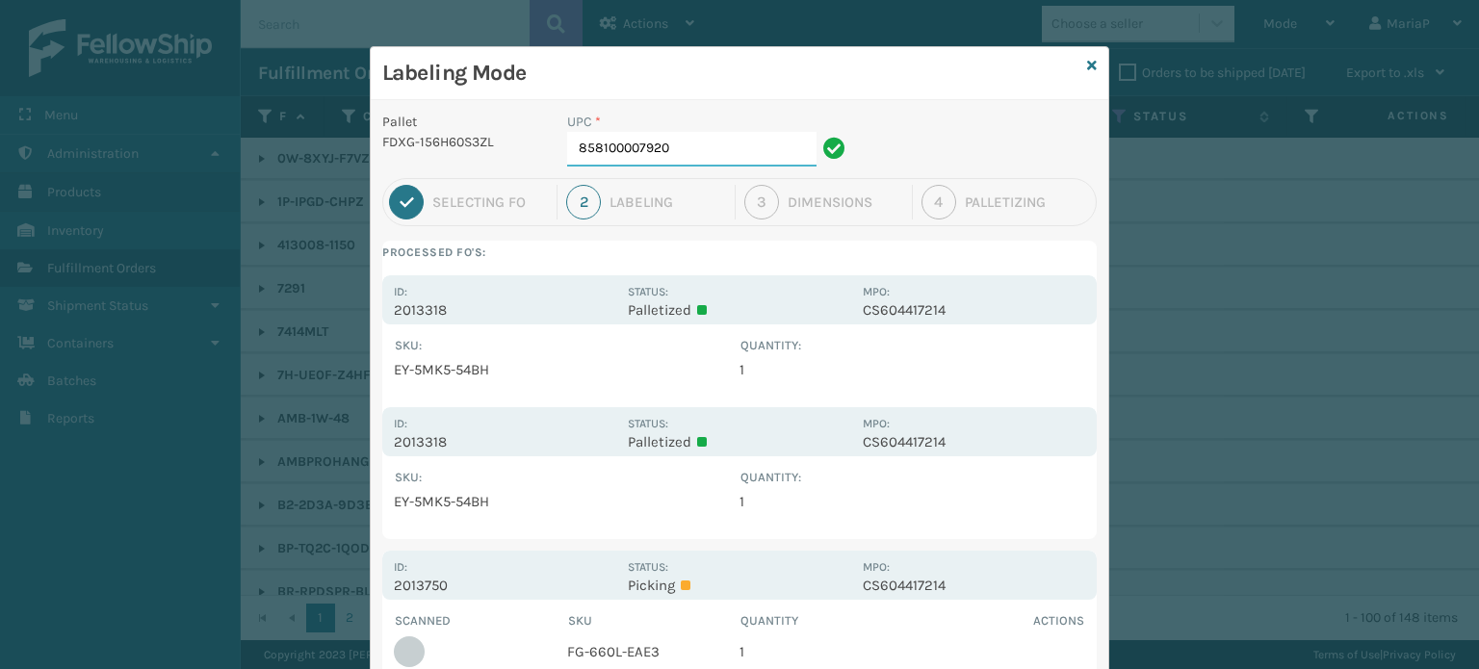
click at [669, 139] on input "858100007920" at bounding box center [691, 149] width 249 height 35
click at [685, 139] on input "858100007920" at bounding box center [691, 149] width 249 height 35
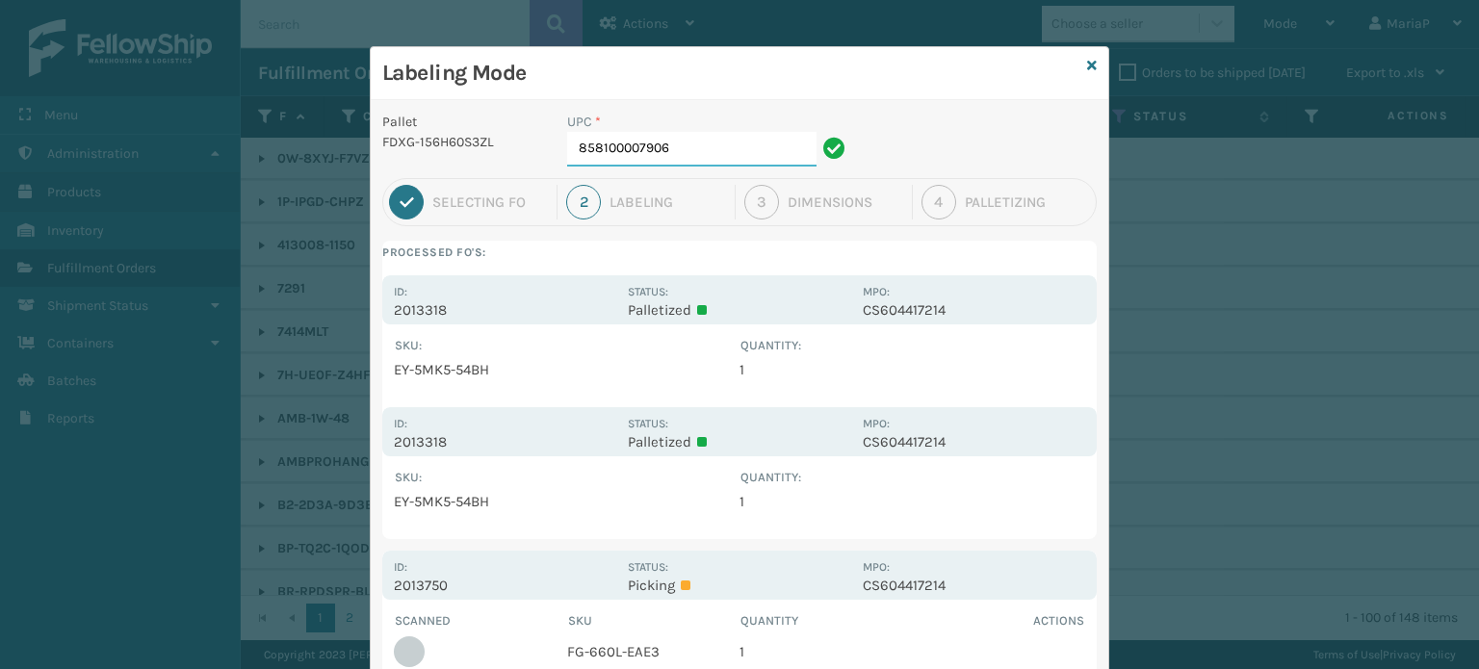
type input "858100007906"
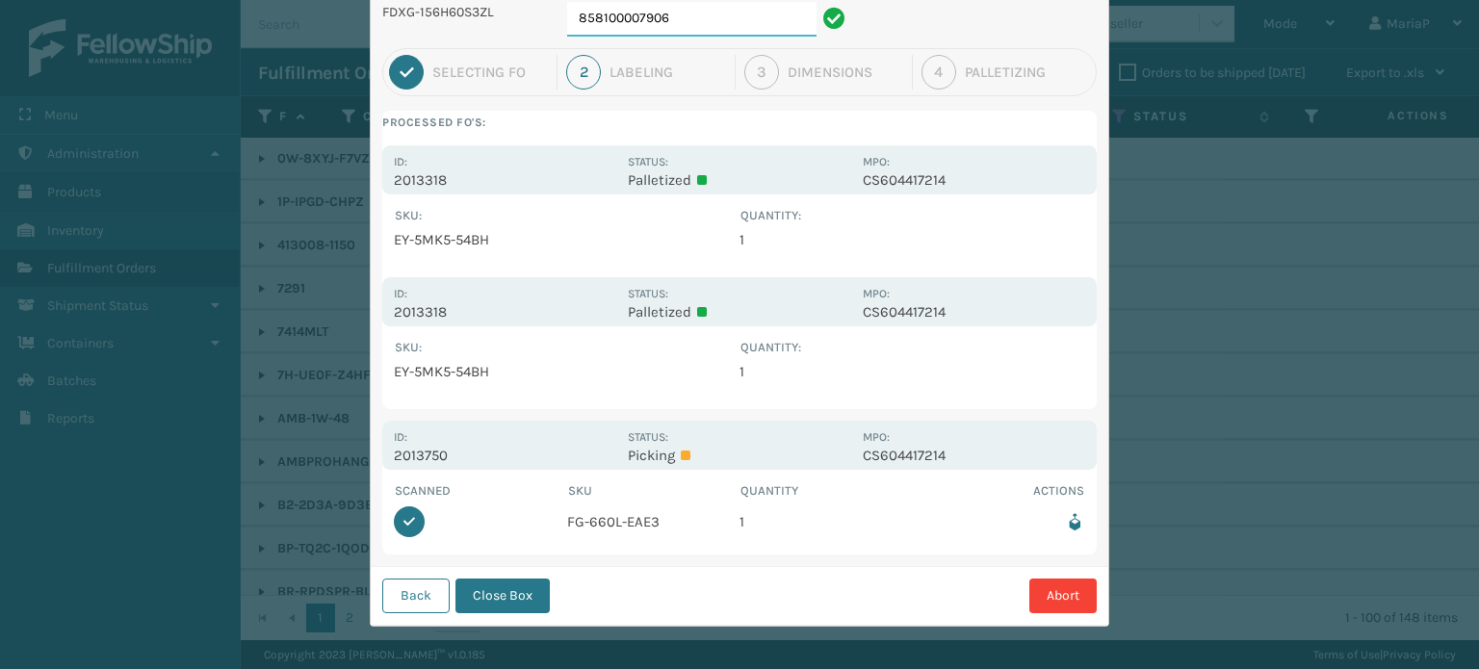
scroll to position [132, 0]
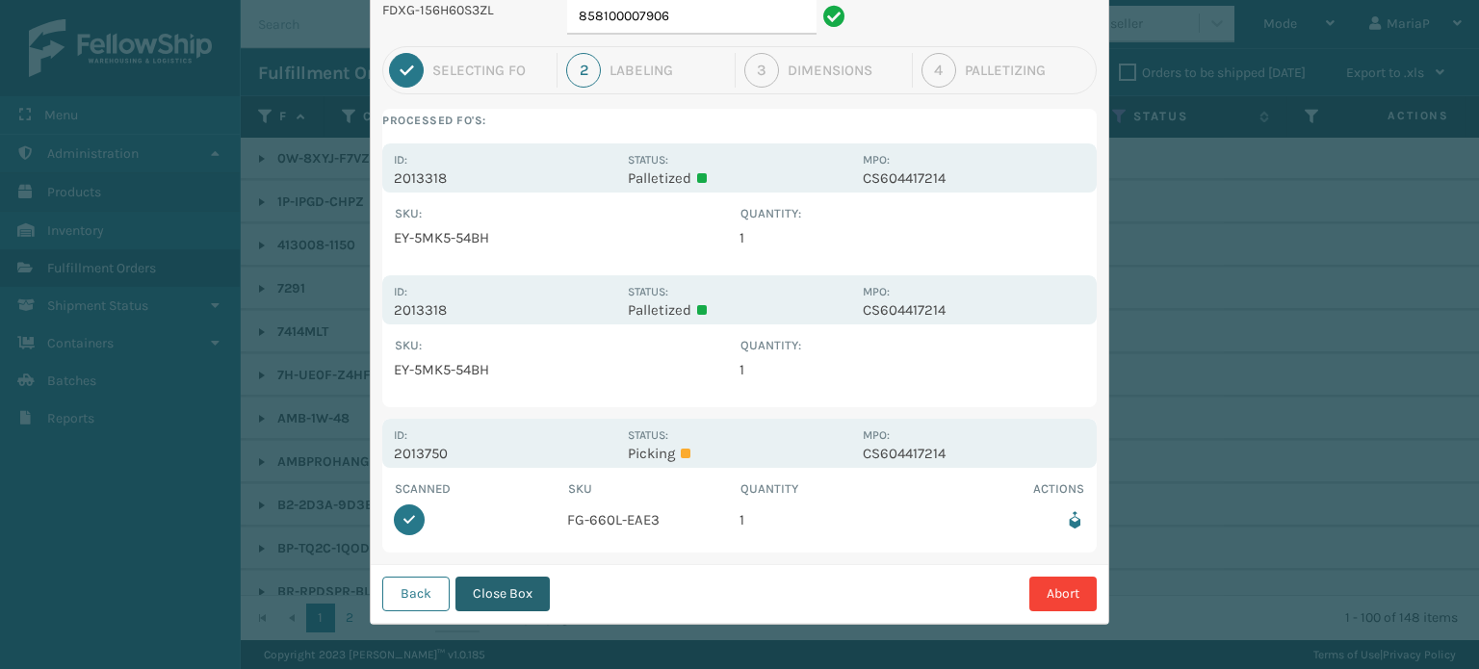
click at [481, 587] on button "Close Box" at bounding box center [502, 594] width 94 height 35
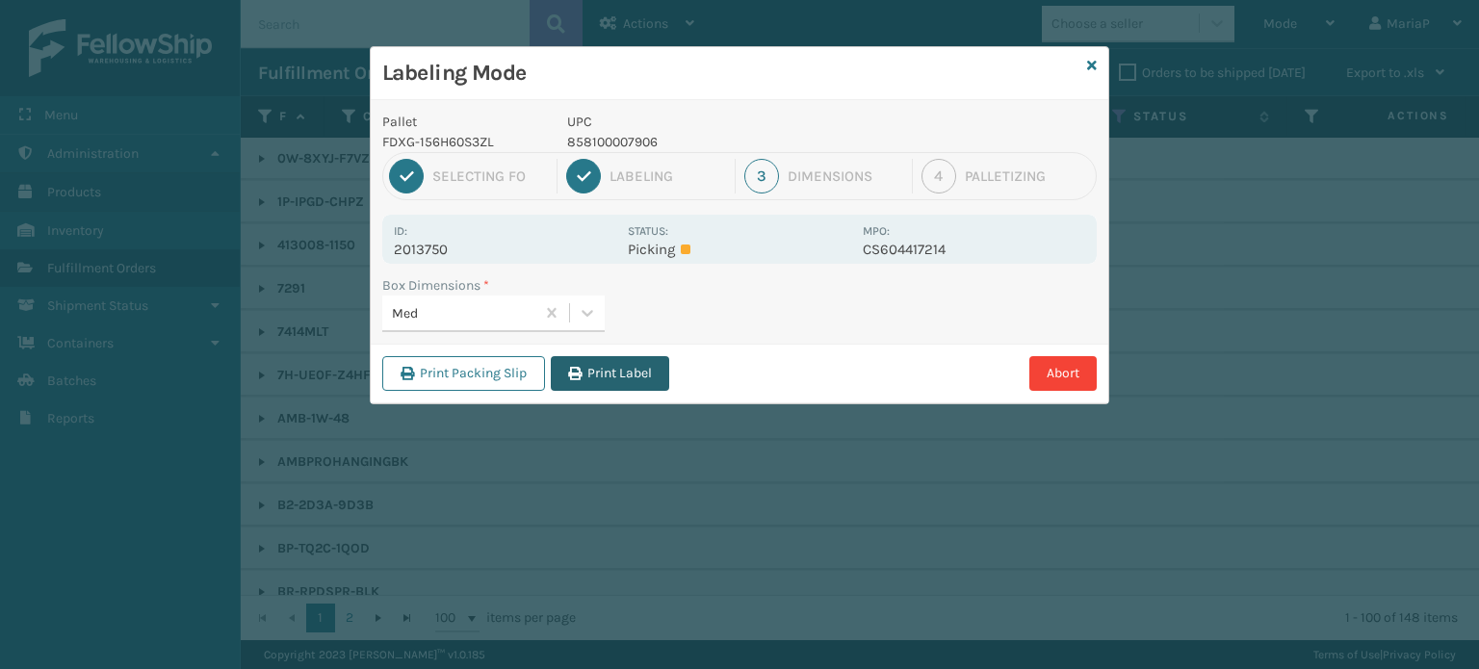
click at [582, 373] on button "Print Label" at bounding box center [610, 373] width 118 height 35
click at [582, 373] on div "Labeling Mode Pallet FDXG-156H60S3ZL UPC 858100007906 1 Selecting FO 2 Labeling…" at bounding box center [739, 334] width 1479 height 669
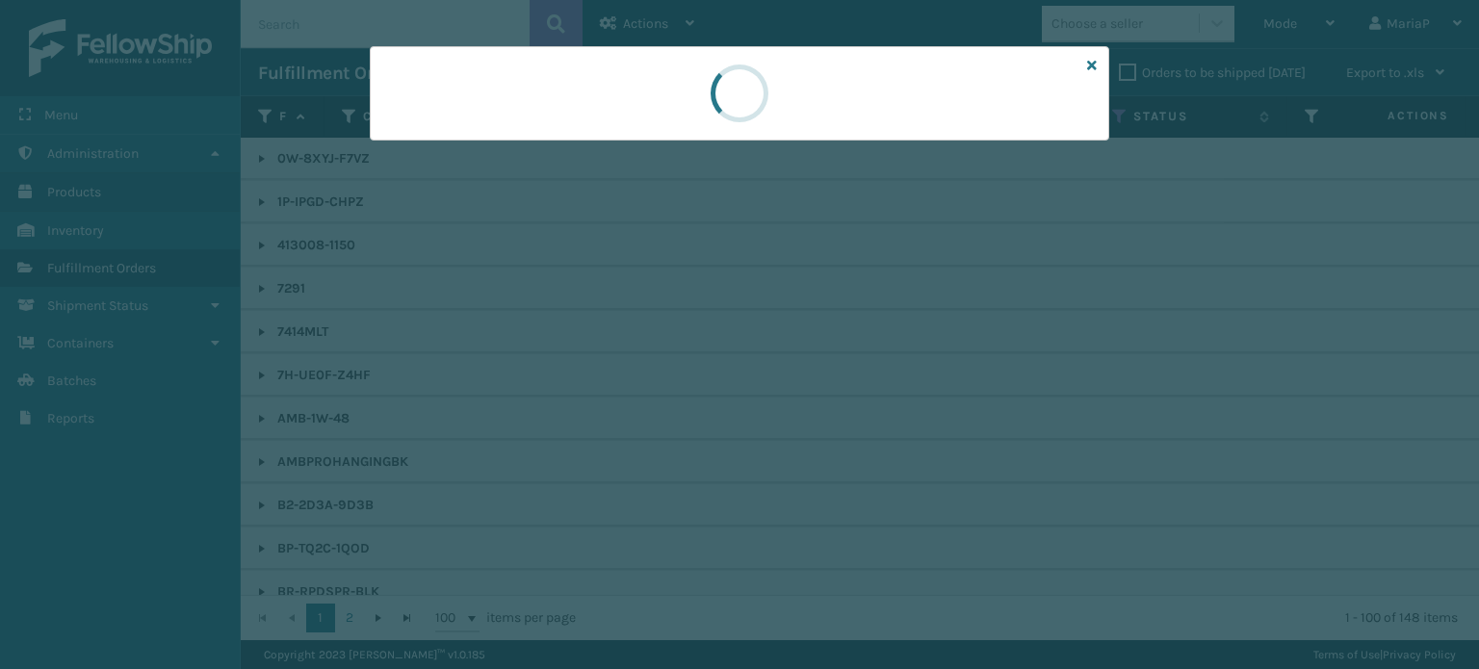
click at [582, 373] on div at bounding box center [739, 334] width 1479 height 669
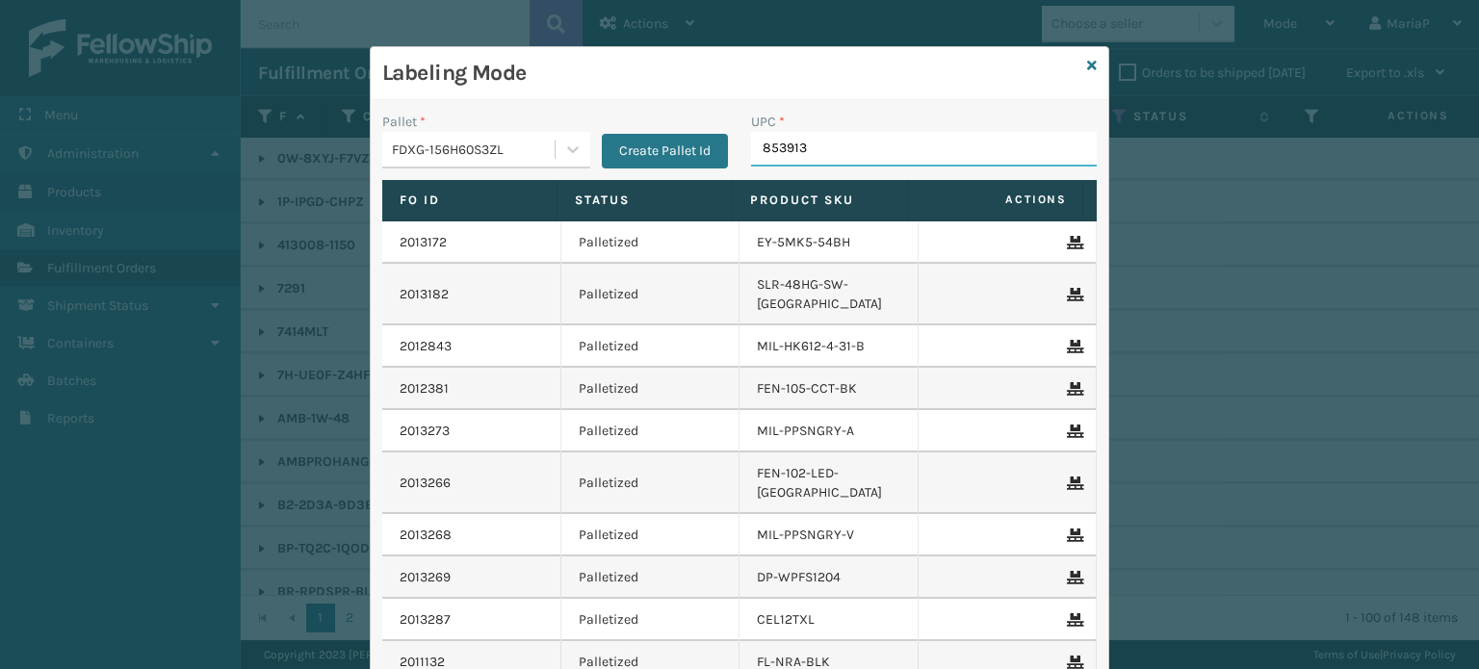
type input "8539130"
type input "[PERSON_NAME] Table Lamp"
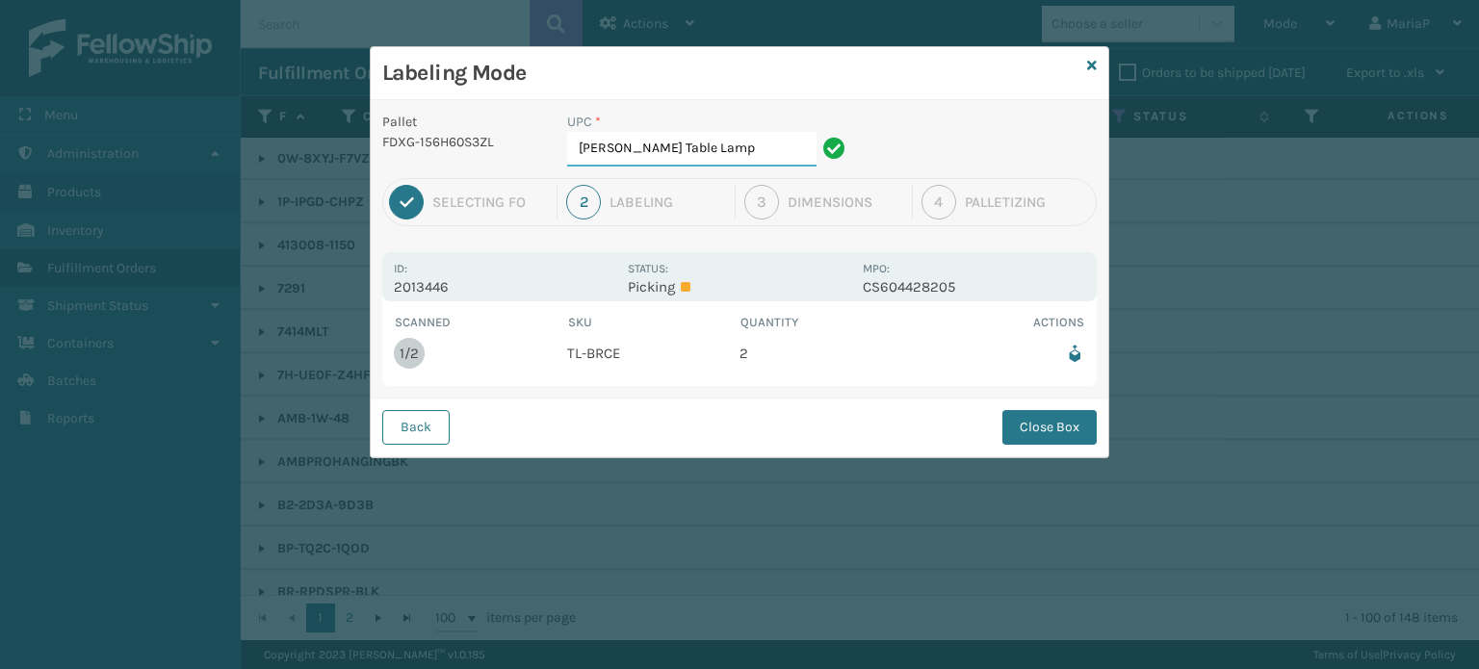
click at [710, 157] on input "[PERSON_NAME] Table Lamp" at bounding box center [691, 149] width 249 height 35
click at [710, 156] on input "[PERSON_NAME] Table Lamp" at bounding box center [691, 149] width 249 height 35
type input "[PERSON_NAME] Table Lamp"
click at [416, 411] on button "Back" at bounding box center [415, 427] width 67 height 35
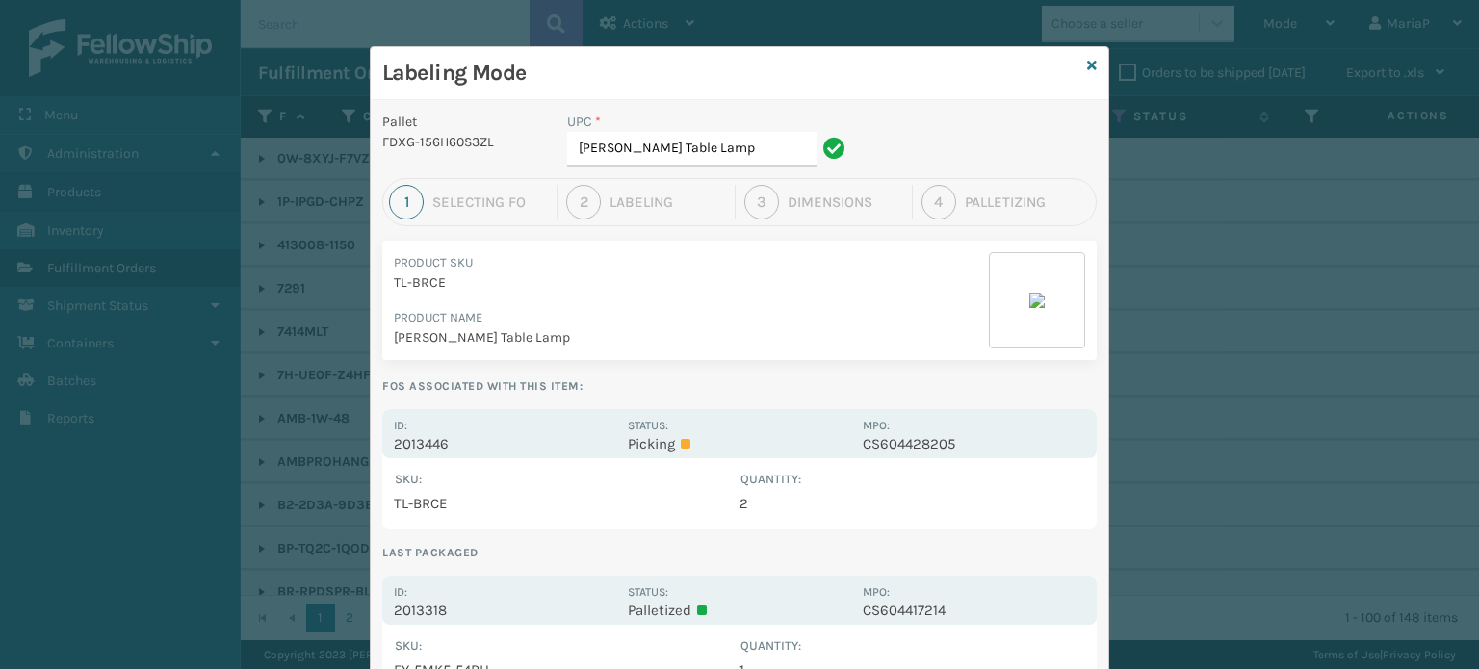
click at [416, 411] on div "Id: 2013446 Status: Picking MPO: CS604428205" at bounding box center [739, 433] width 714 height 49
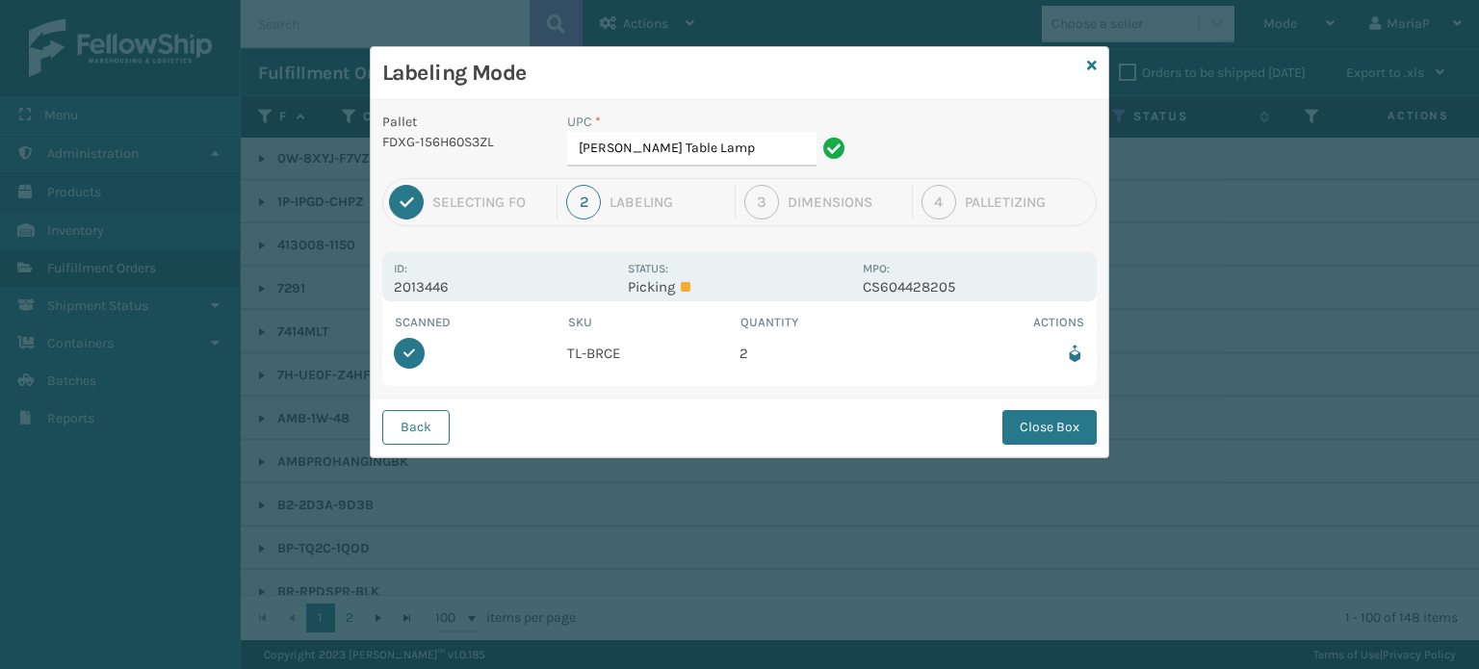
click at [1080, 445] on div "Back Close Box" at bounding box center [739, 427] width 737 height 59
click at [1080, 443] on div "Back Close Box" at bounding box center [739, 427] width 737 height 59
click at [1080, 443] on button "Close Box" at bounding box center [1049, 427] width 94 height 35
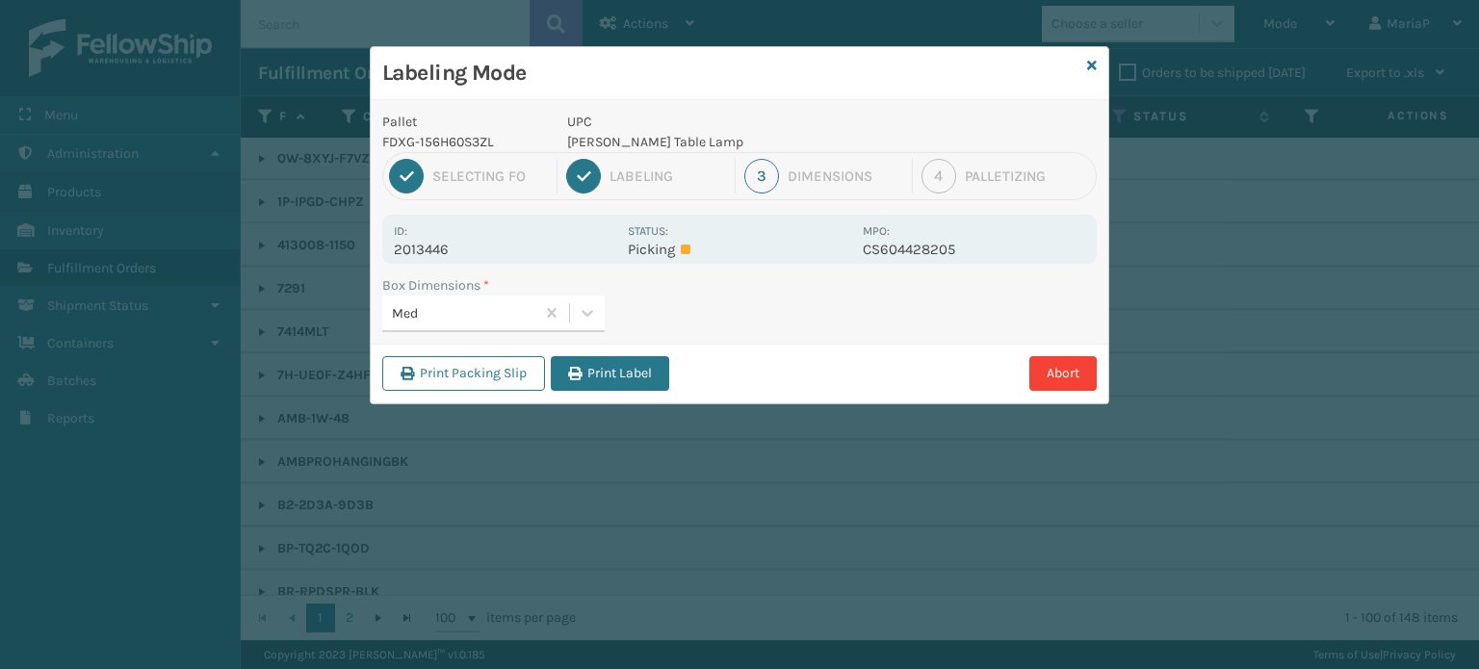
click at [554, 344] on div "Print Packing Slip Print Label Abort" at bounding box center [739, 373] width 737 height 59
click at [587, 362] on button "Print Label" at bounding box center [610, 373] width 118 height 35
click at [589, 362] on div "Labeling Mode Pallet FDXG-156H60S3ZL UPC [PERSON_NAME] Table Lamp 1 Selecting F…" at bounding box center [739, 334] width 1479 height 669
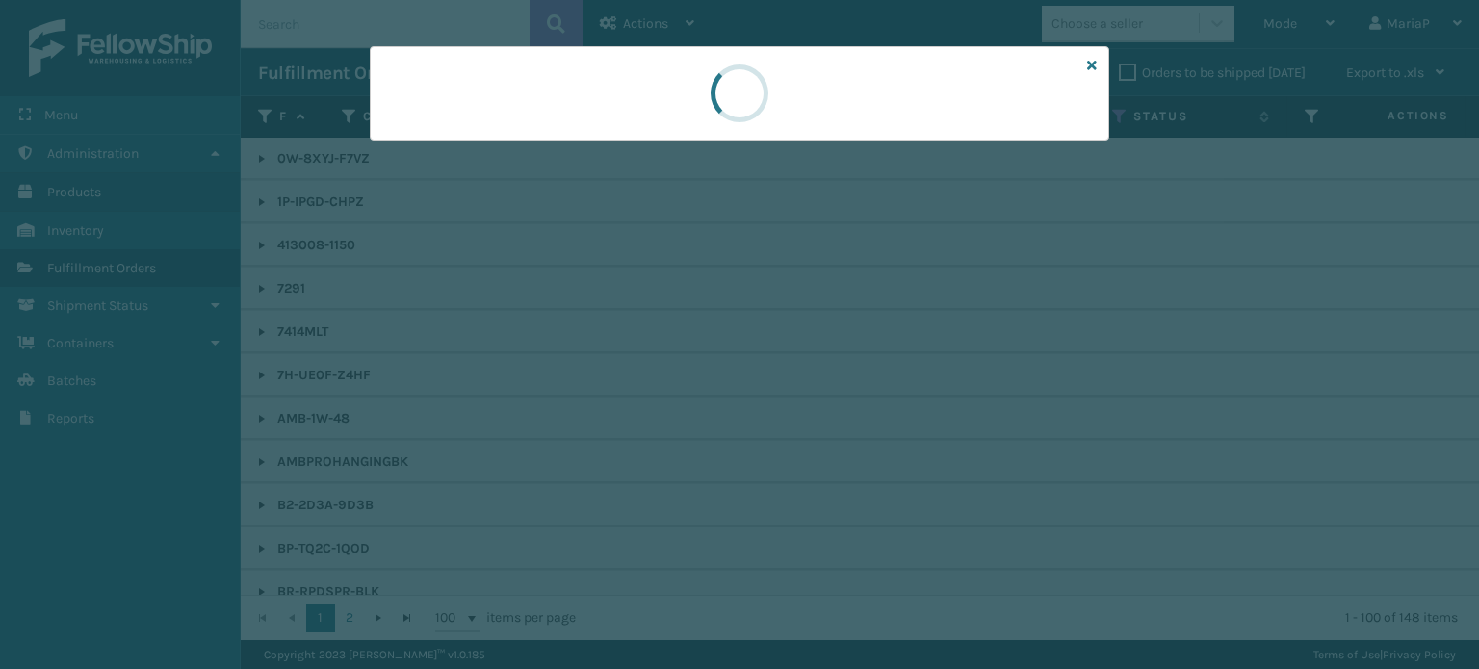
click at [590, 359] on div at bounding box center [739, 334] width 1479 height 669
click at [591, 357] on div at bounding box center [739, 334] width 1479 height 669
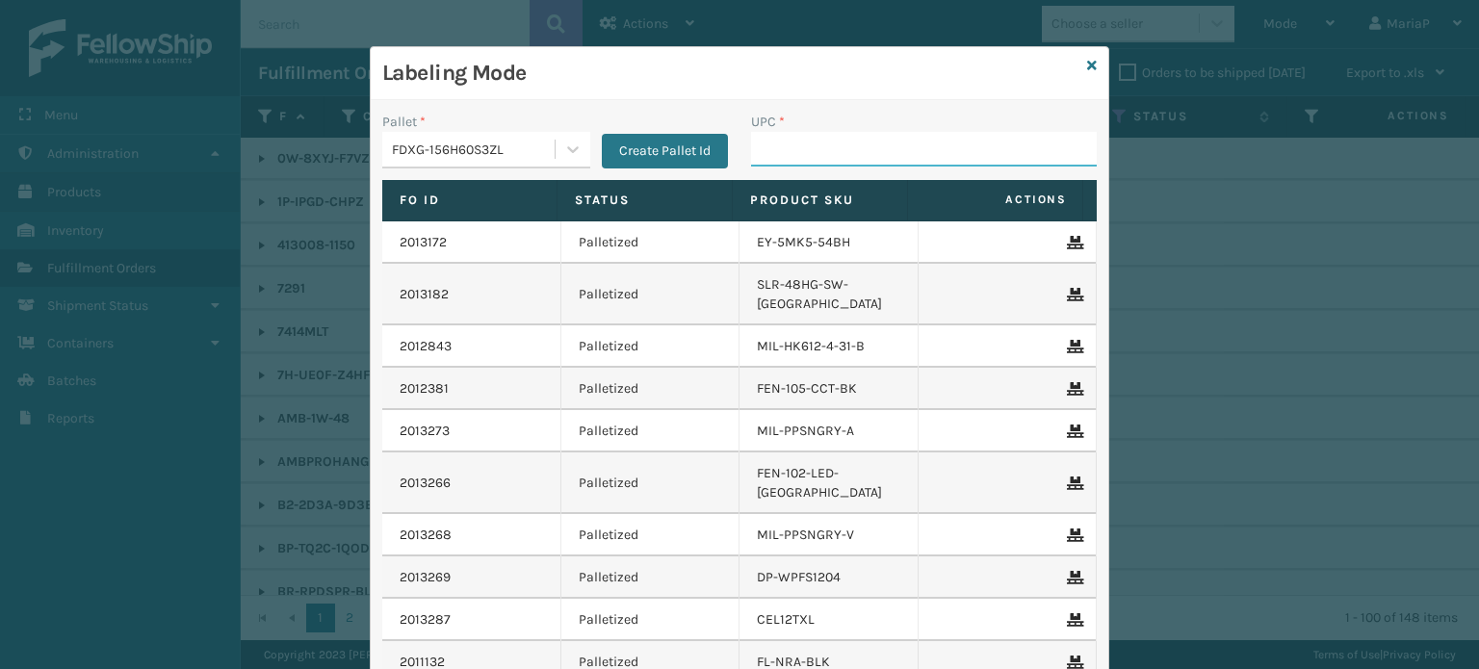
click at [791, 160] on input "UPC *" at bounding box center [924, 149] width 346 height 35
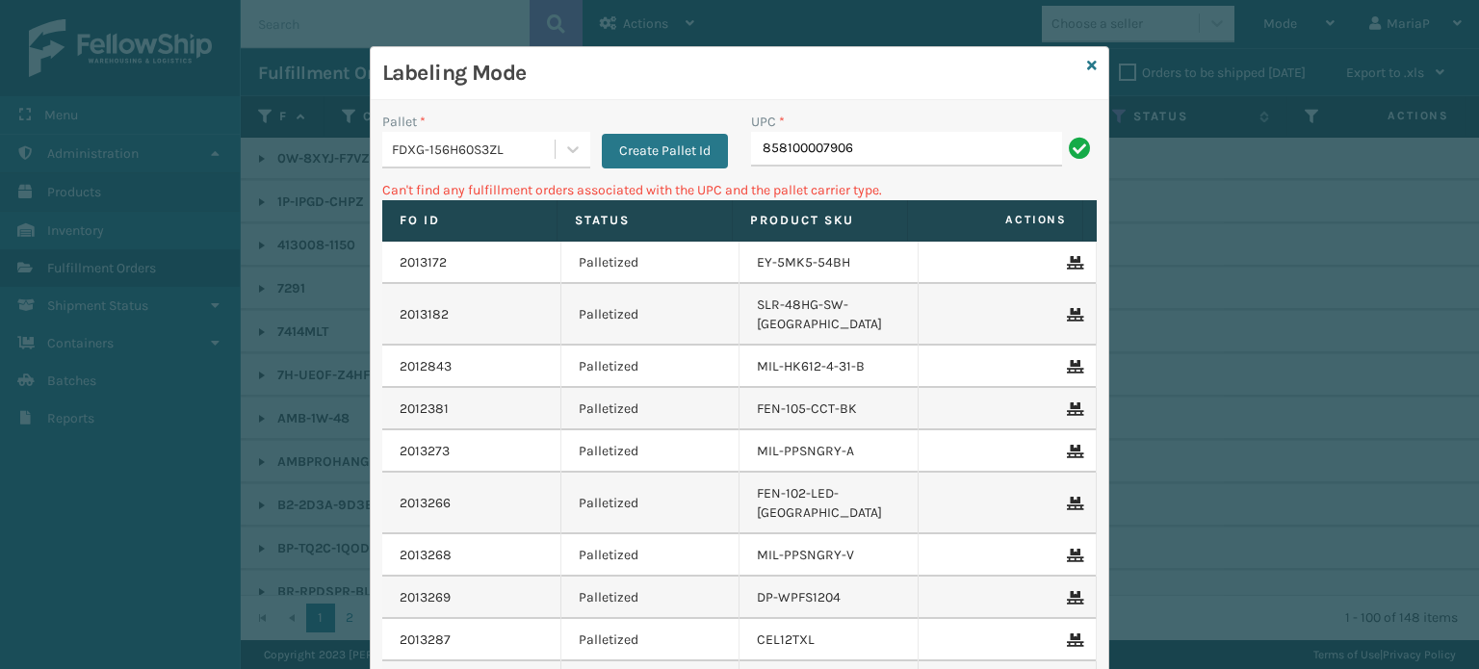
click at [525, 149] on div "FDXG-156H60S3ZL" at bounding box center [474, 150] width 165 height 20
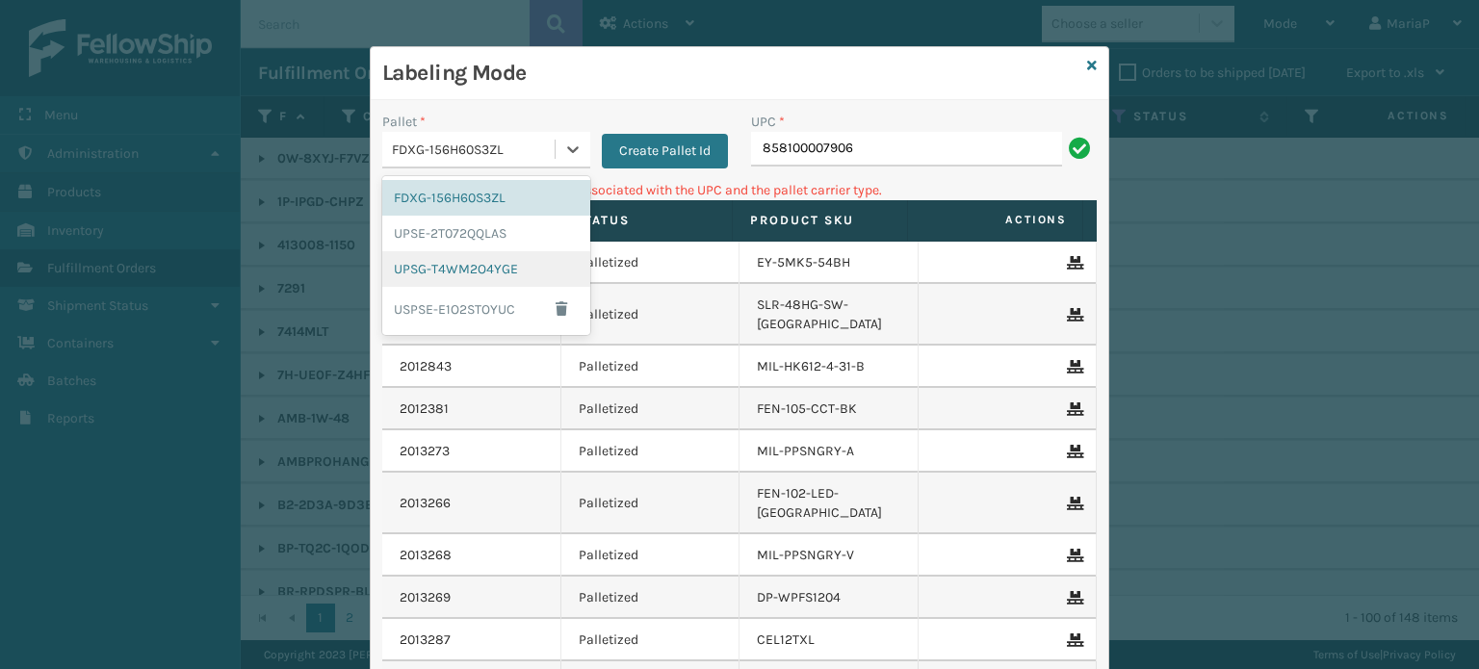
click at [472, 253] on div "UPSG-T4WM2O4YGE" at bounding box center [486, 269] width 208 height 36
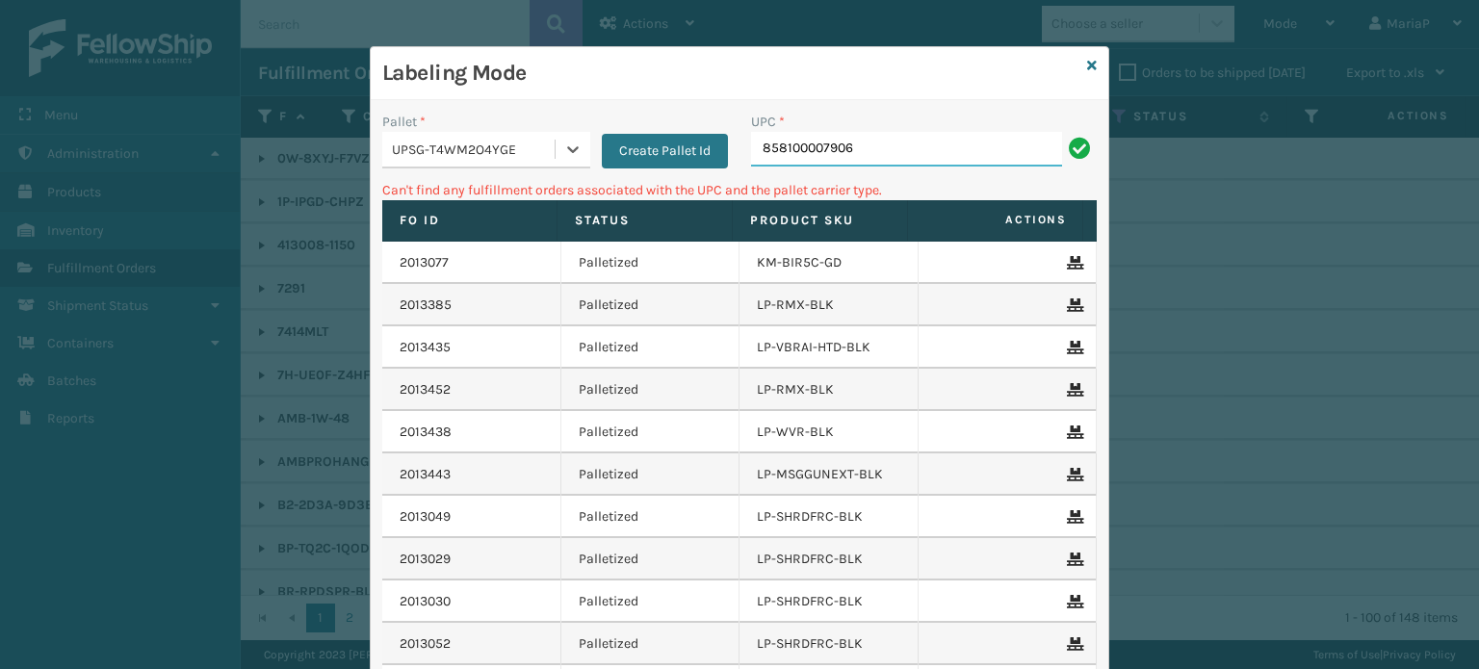
click at [855, 154] on input "858100007906" at bounding box center [906, 149] width 311 height 35
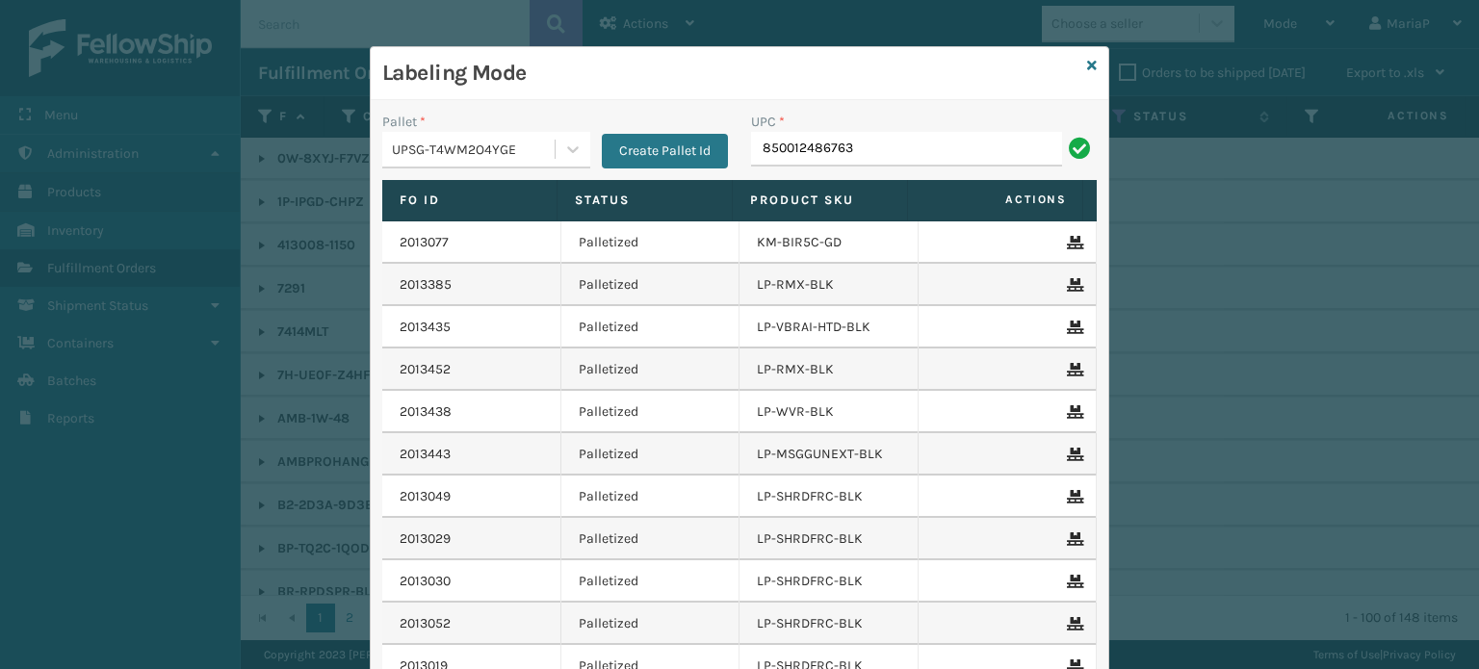
type input "850012486763"
type input "8537990"
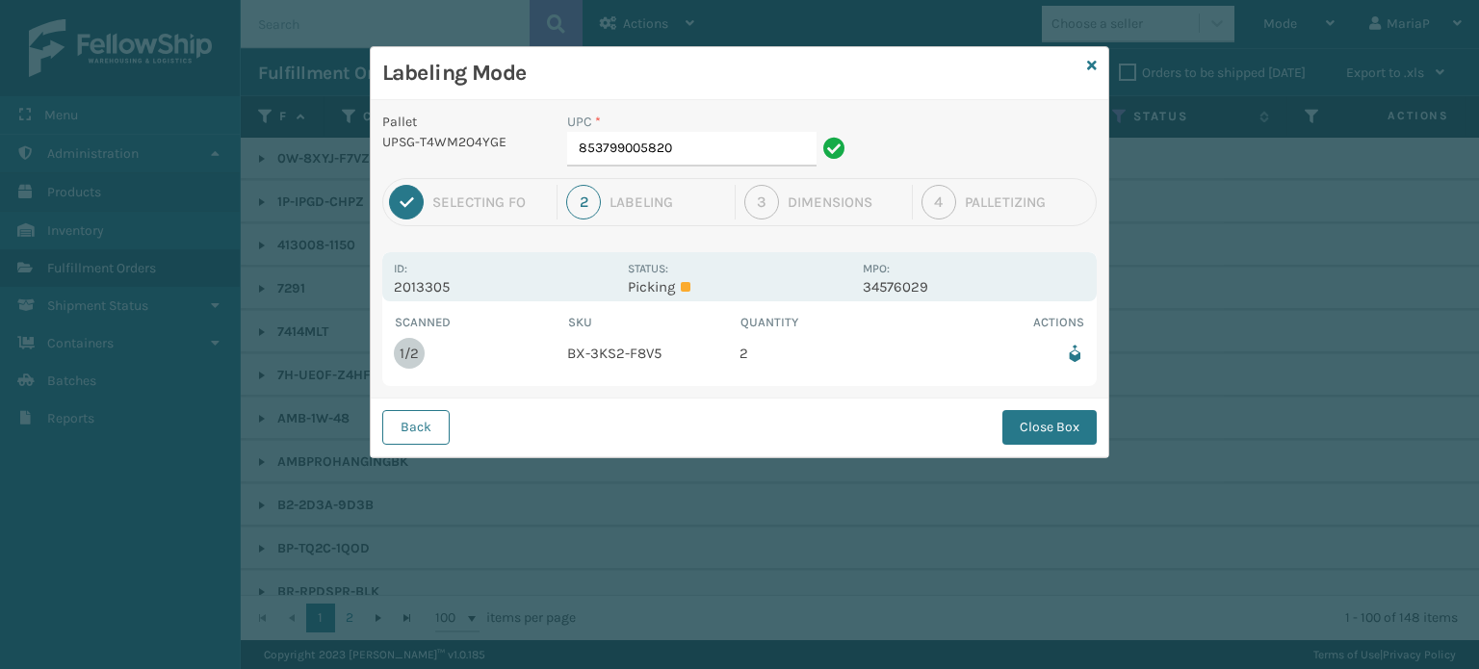
click at [1028, 432] on button "Close Box" at bounding box center [1049, 427] width 94 height 35
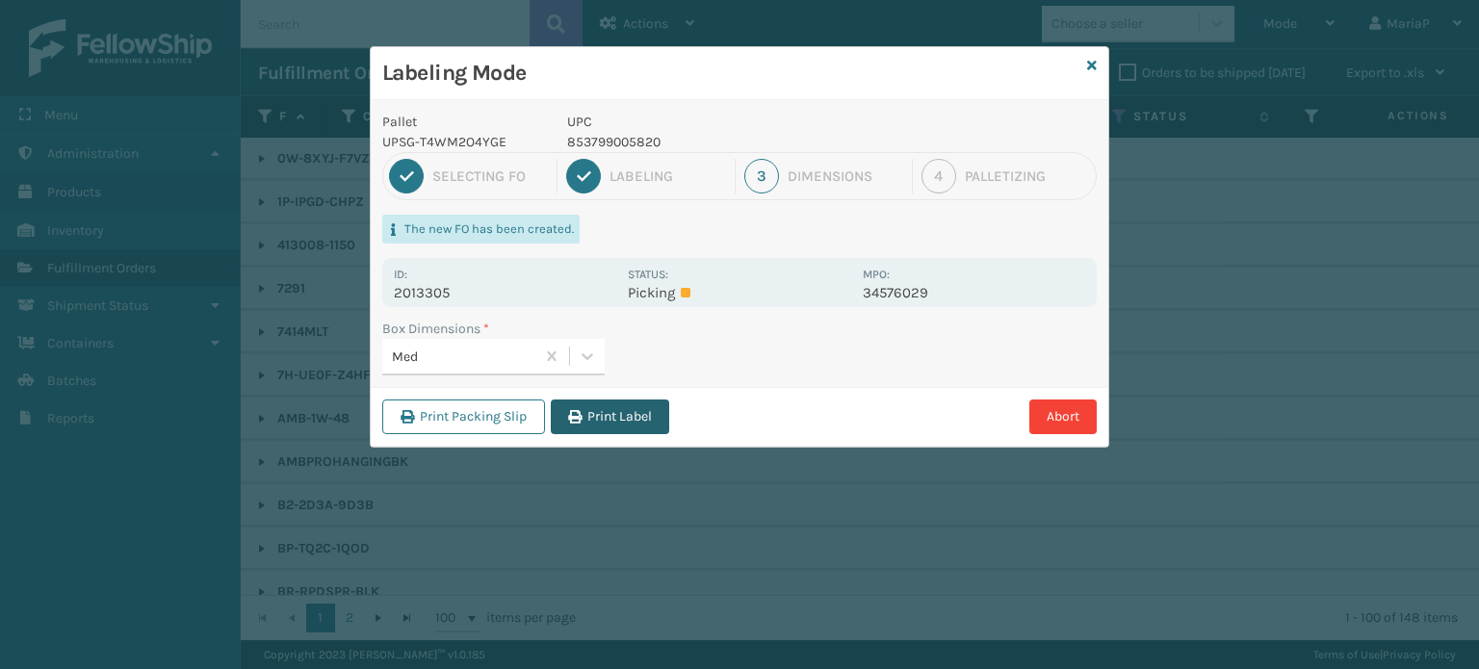
click at [621, 409] on button "Print Label" at bounding box center [610, 416] width 118 height 35
click at [621, 409] on div "Labeling Mode Pallet UPSG-T4WM2O4YGE UPC 853799005820 1 Selecting FO 2 Labeling…" at bounding box center [739, 334] width 1479 height 669
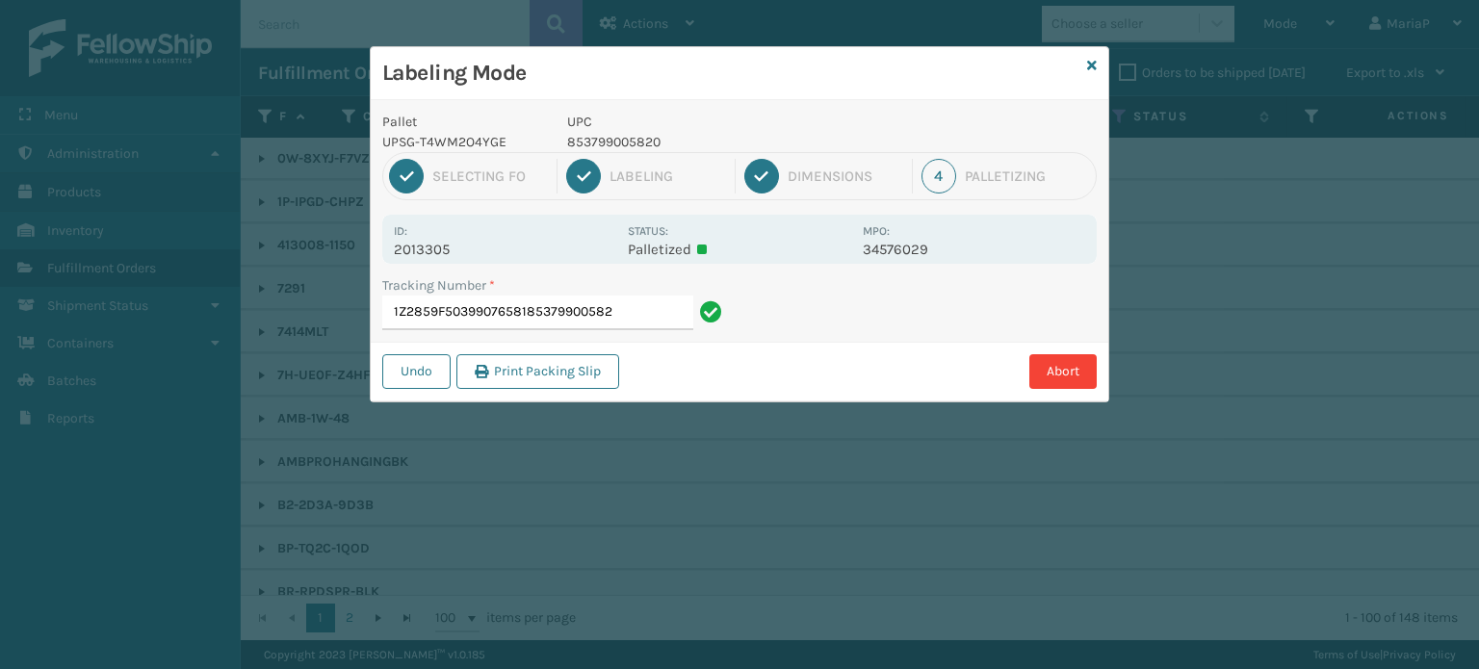
type input "1Z2859F50399076581853799005820"
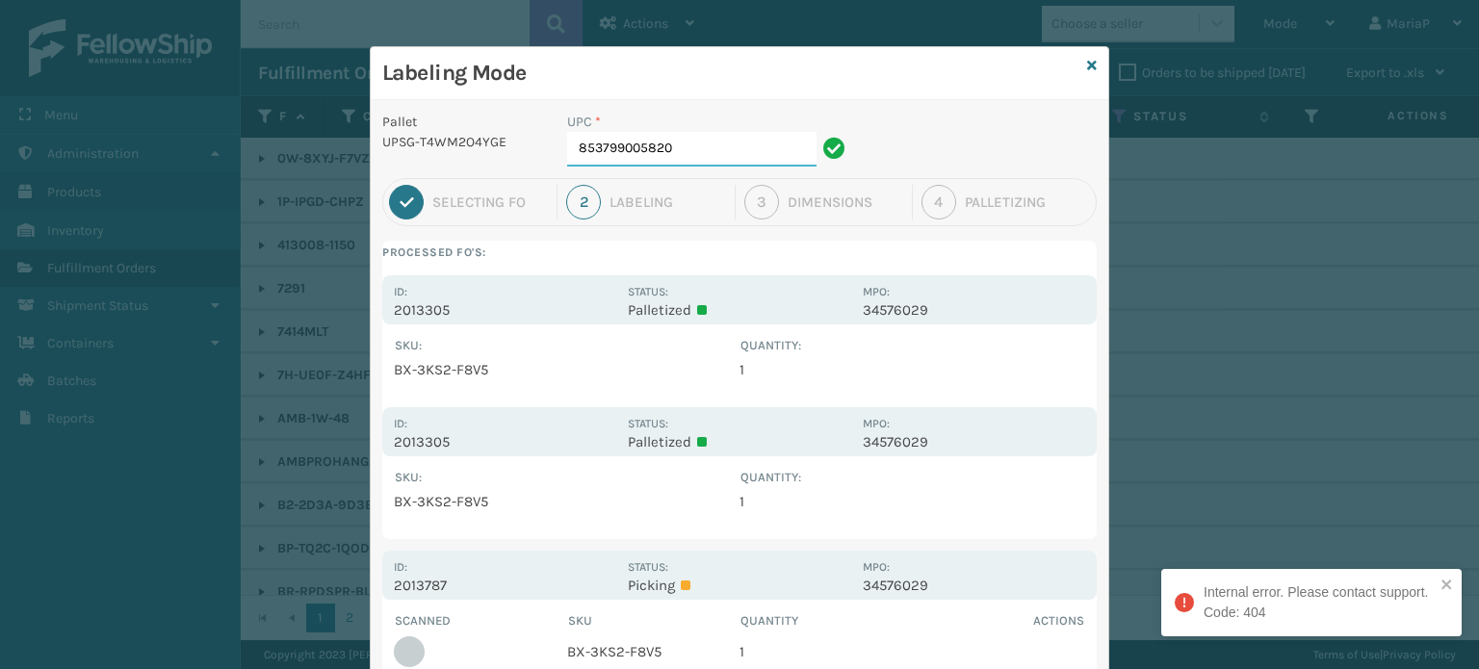
click at [665, 133] on input "853799005820" at bounding box center [691, 149] width 249 height 35
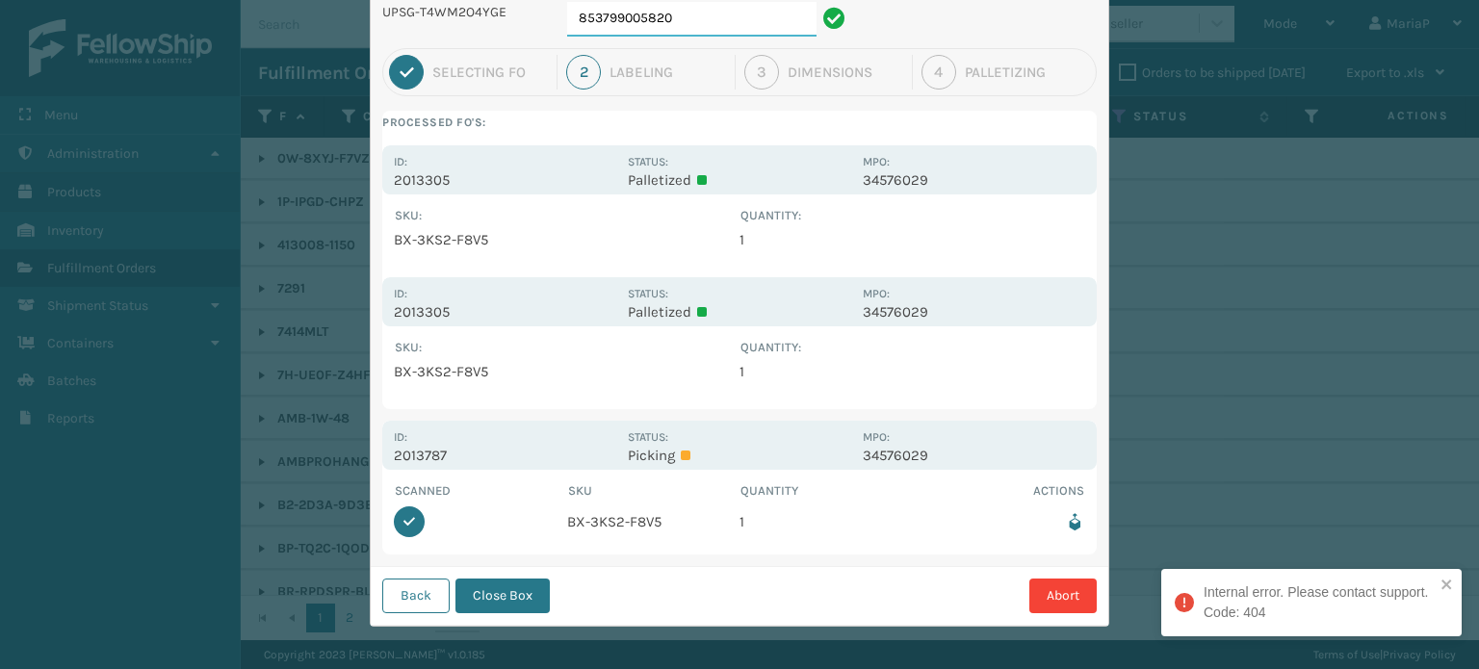
scroll to position [132, 0]
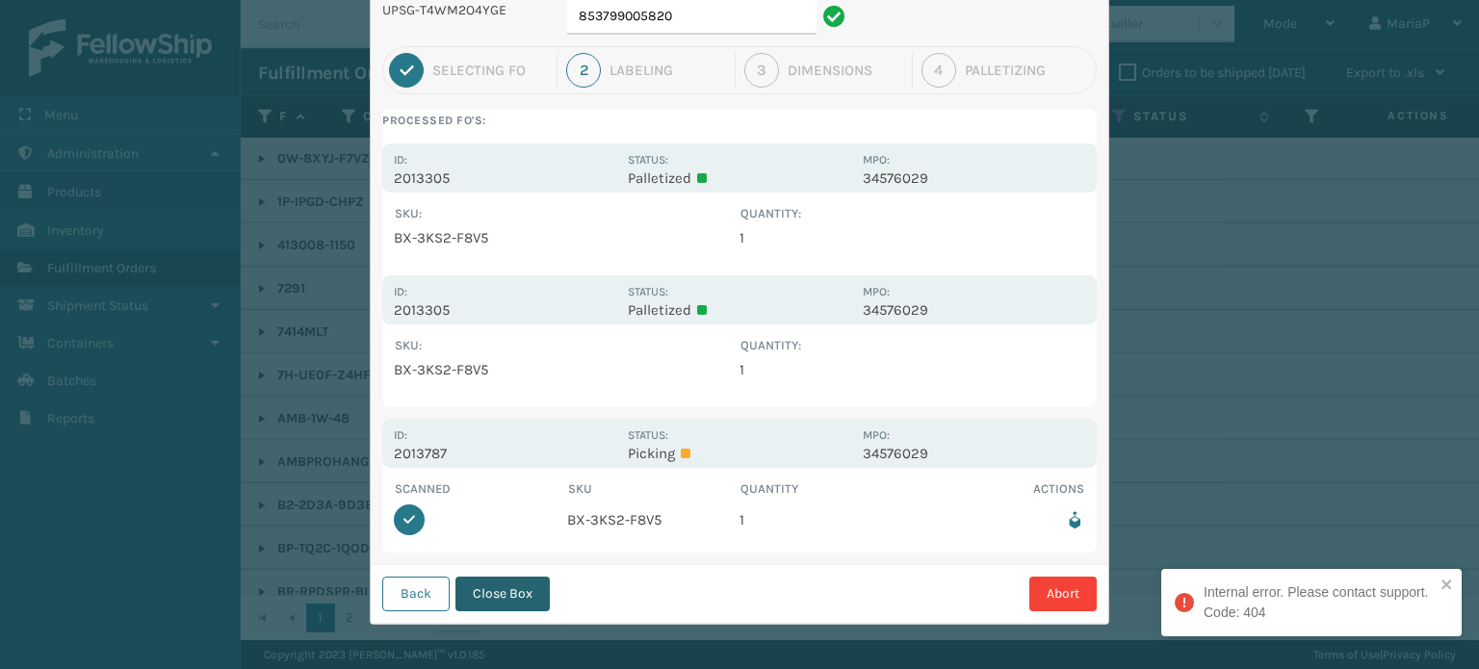
click at [518, 581] on button "Close Box" at bounding box center [502, 594] width 94 height 35
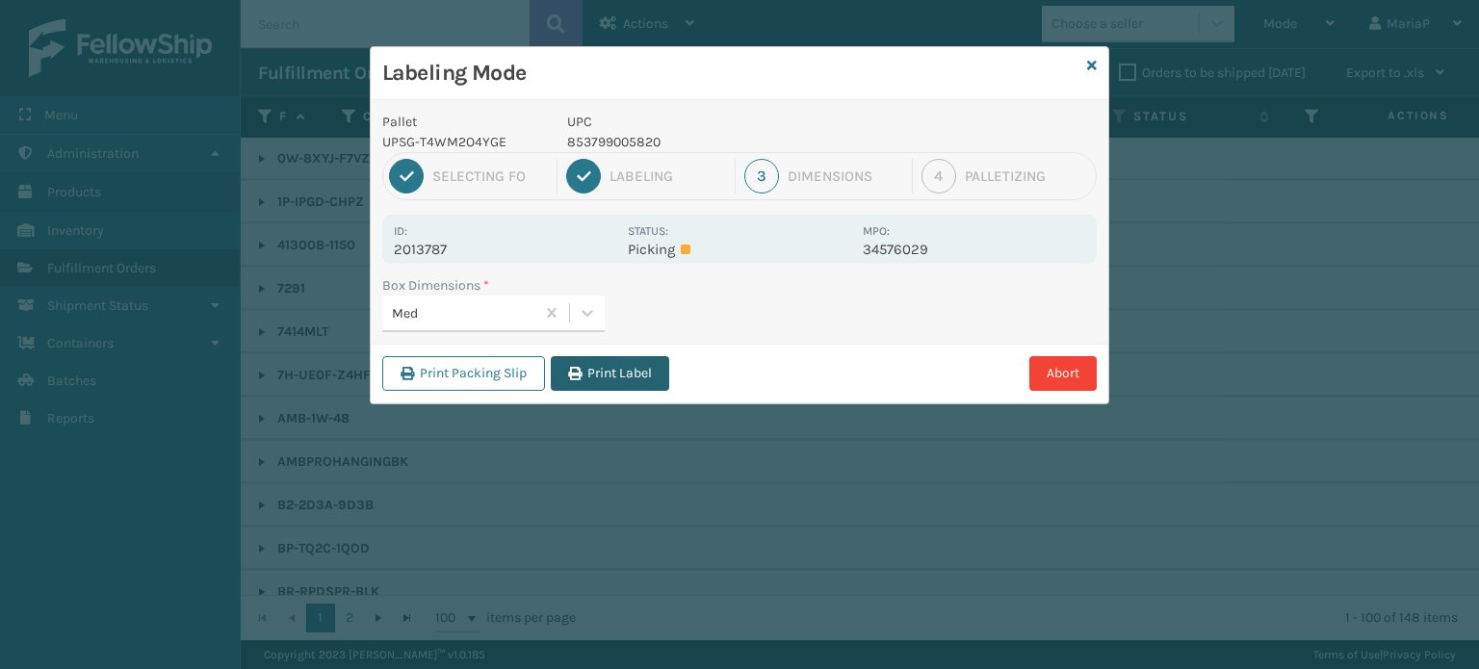
click at [628, 380] on button "Print Label" at bounding box center [610, 373] width 118 height 35
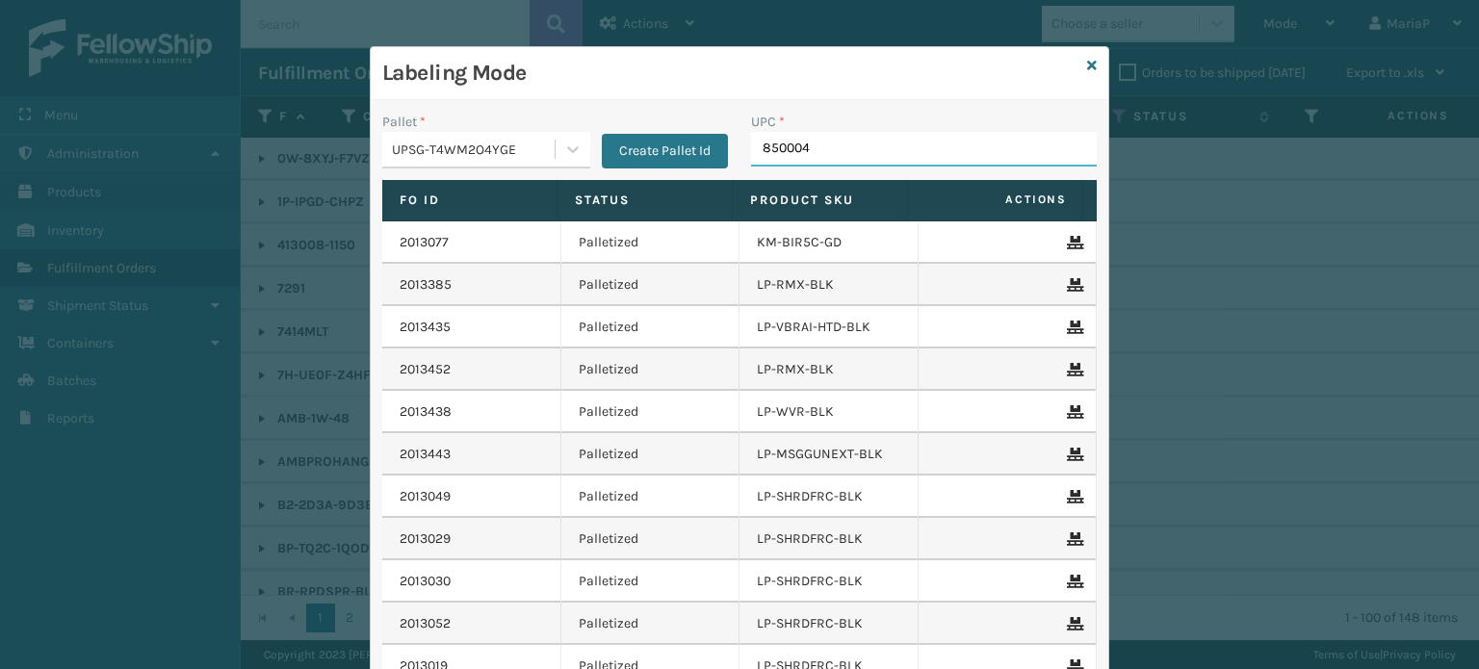
type input "8500044"
type input "850004456231"
type input "8500044"
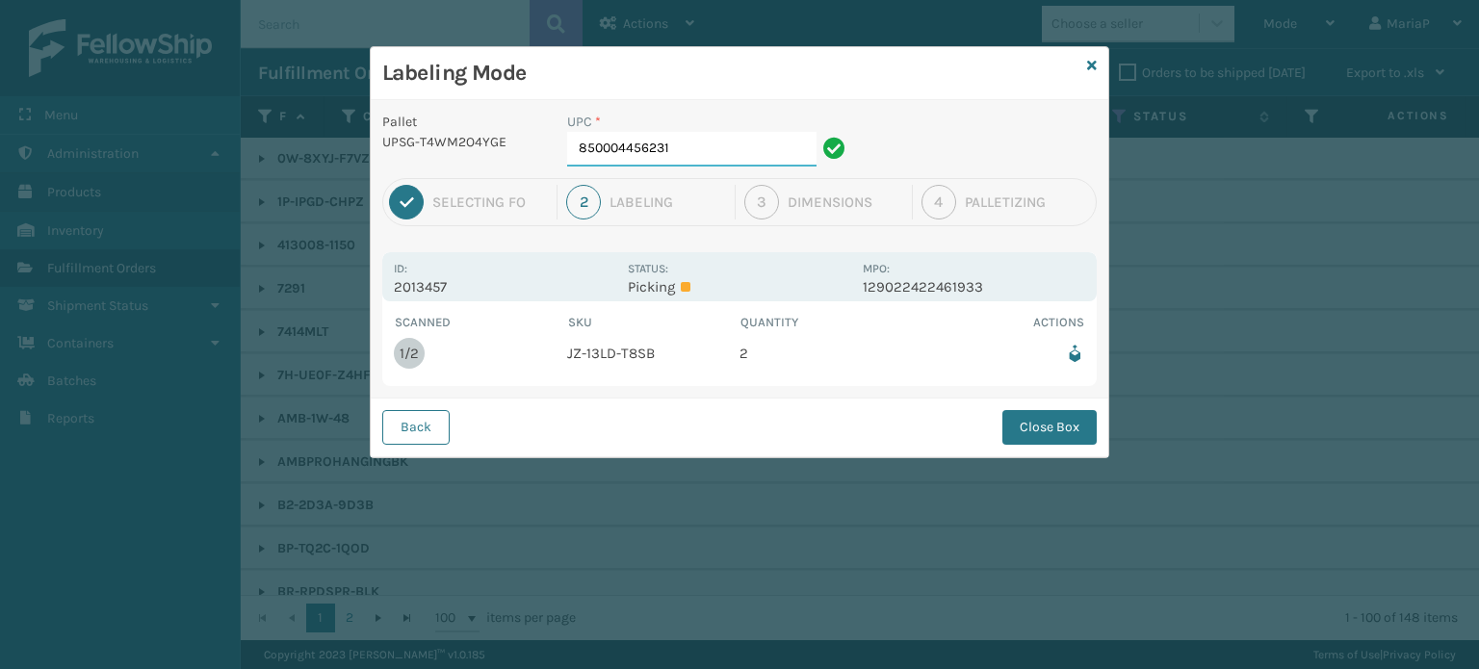
click at [728, 142] on input "850004456231" at bounding box center [691, 149] width 249 height 35
click at [1026, 419] on button "Close Box" at bounding box center [1049, 427] width 94 height 35
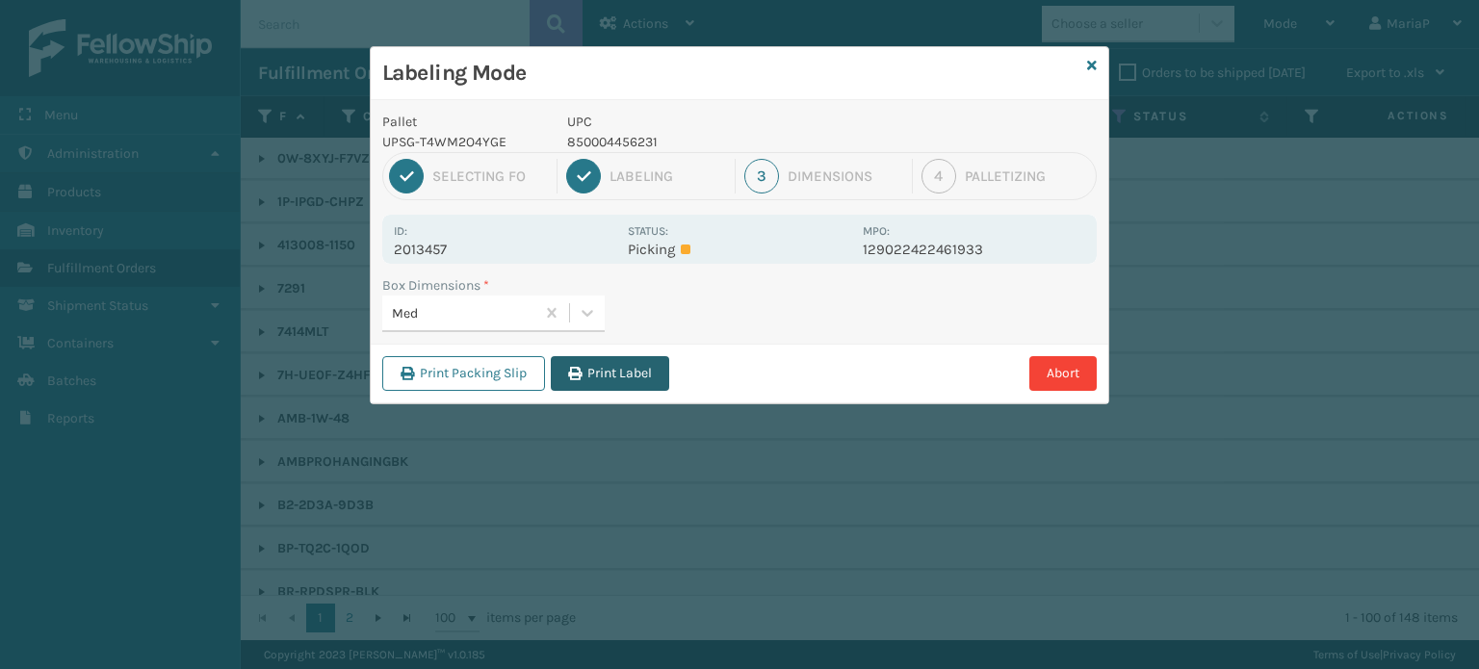
click at [640, 379] on button "Print Label" at bounding box center [610, 373] width 118 height 35
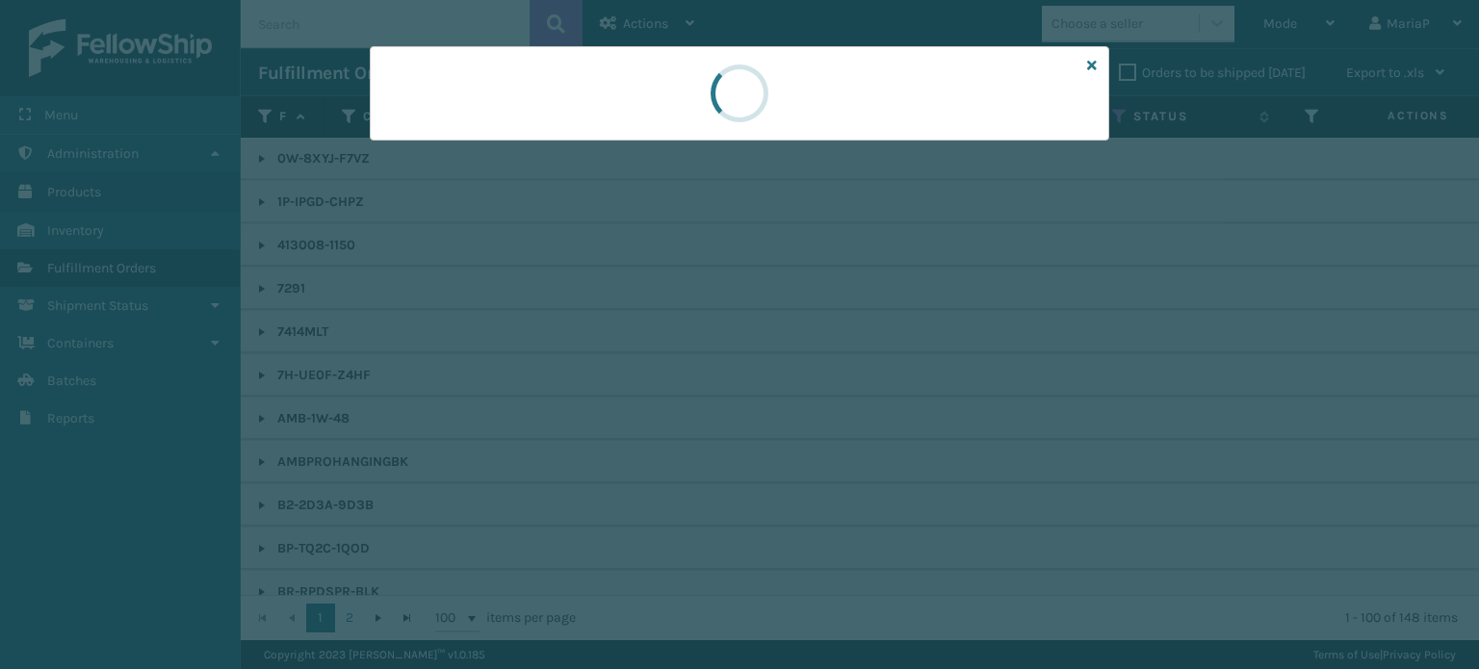
click at [640, 378] on div at bounding box center [739, 334] width 1479 height 669
click at [642, 378] on div at bounding box center [739, 334] width 1479 height 669
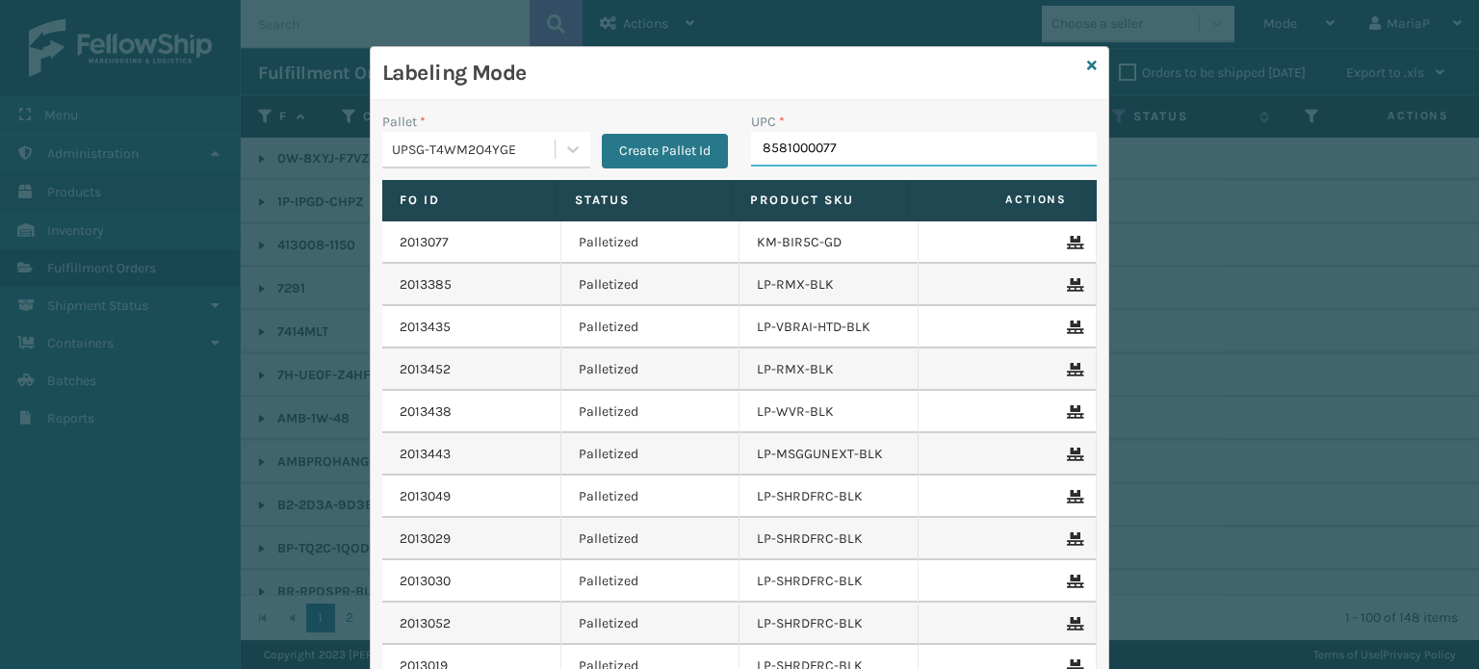
type input "85810000774"
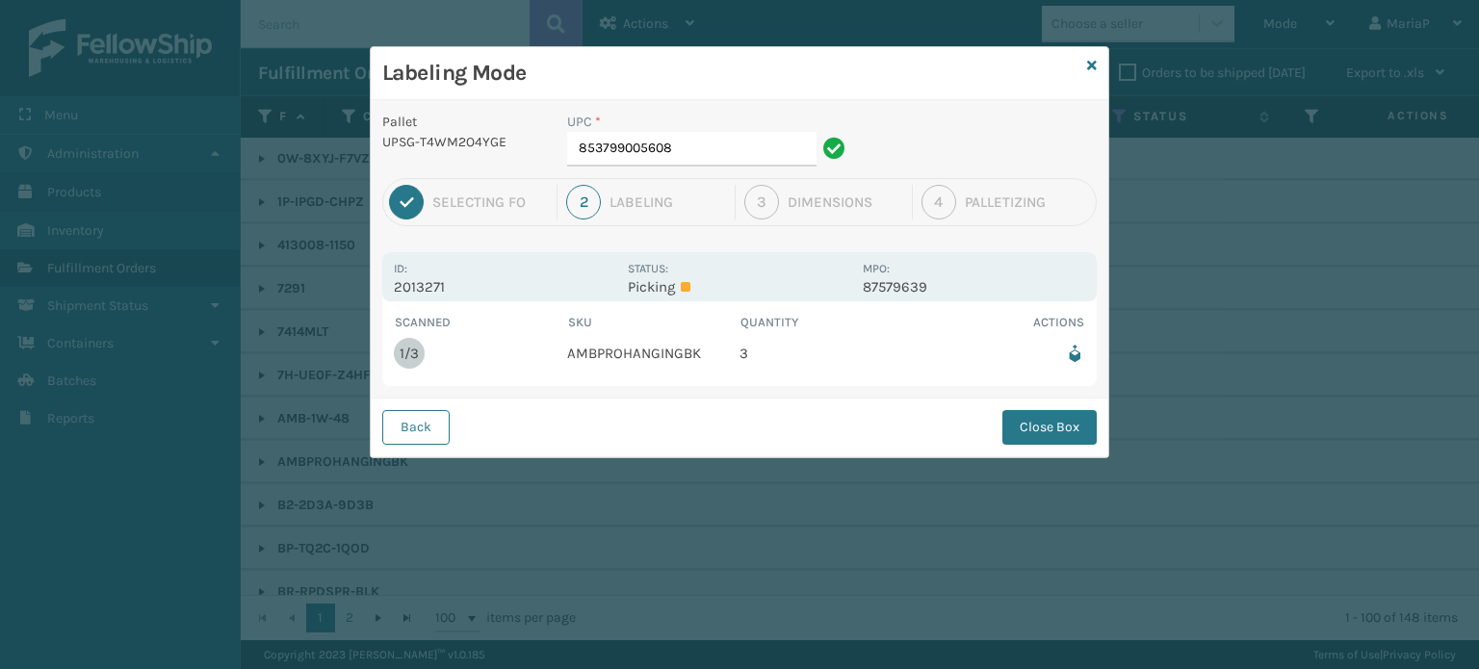
click at [416, 446] on div "Back Close Box" at bounding box center [739, 427] width 737 height 59
click at [427, 430] on button "Back" at bounding box center [415, 427] width 67 height 35
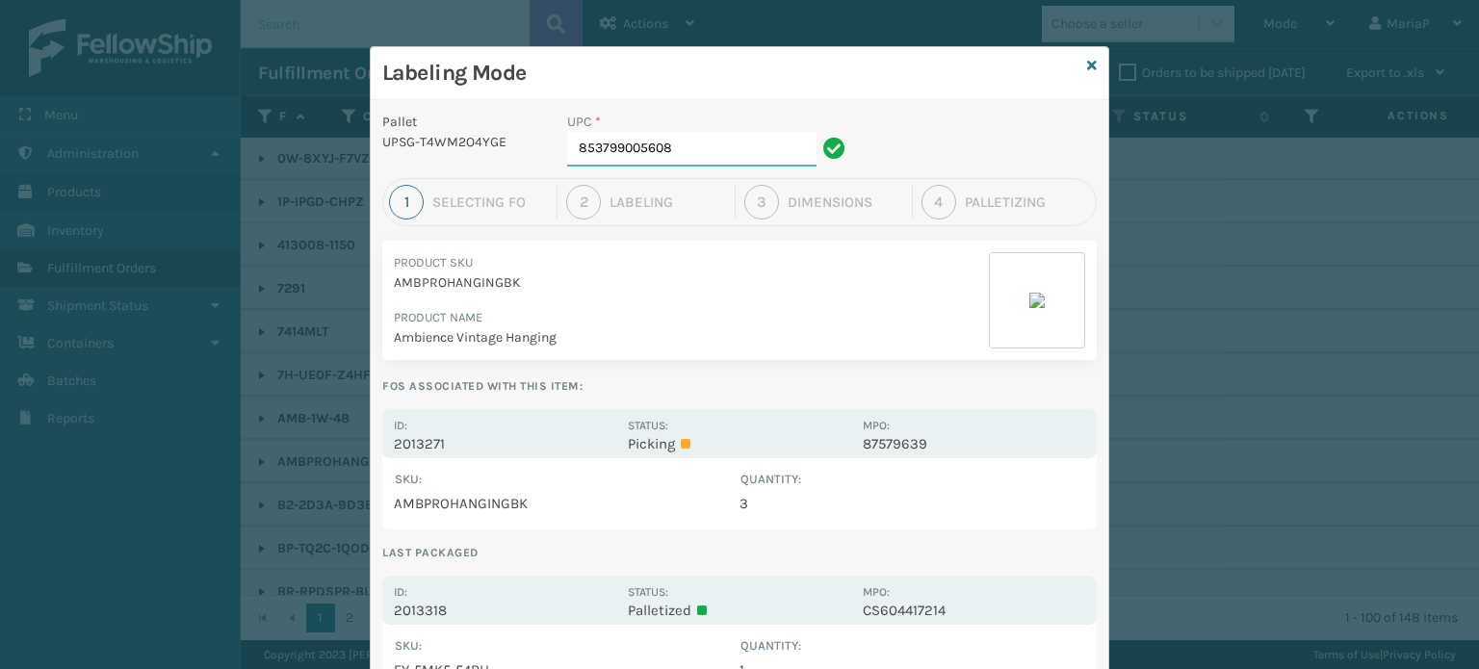
click at [724, 142] on input "853799005608" at bounding box center [691, 149] width 249 height 35
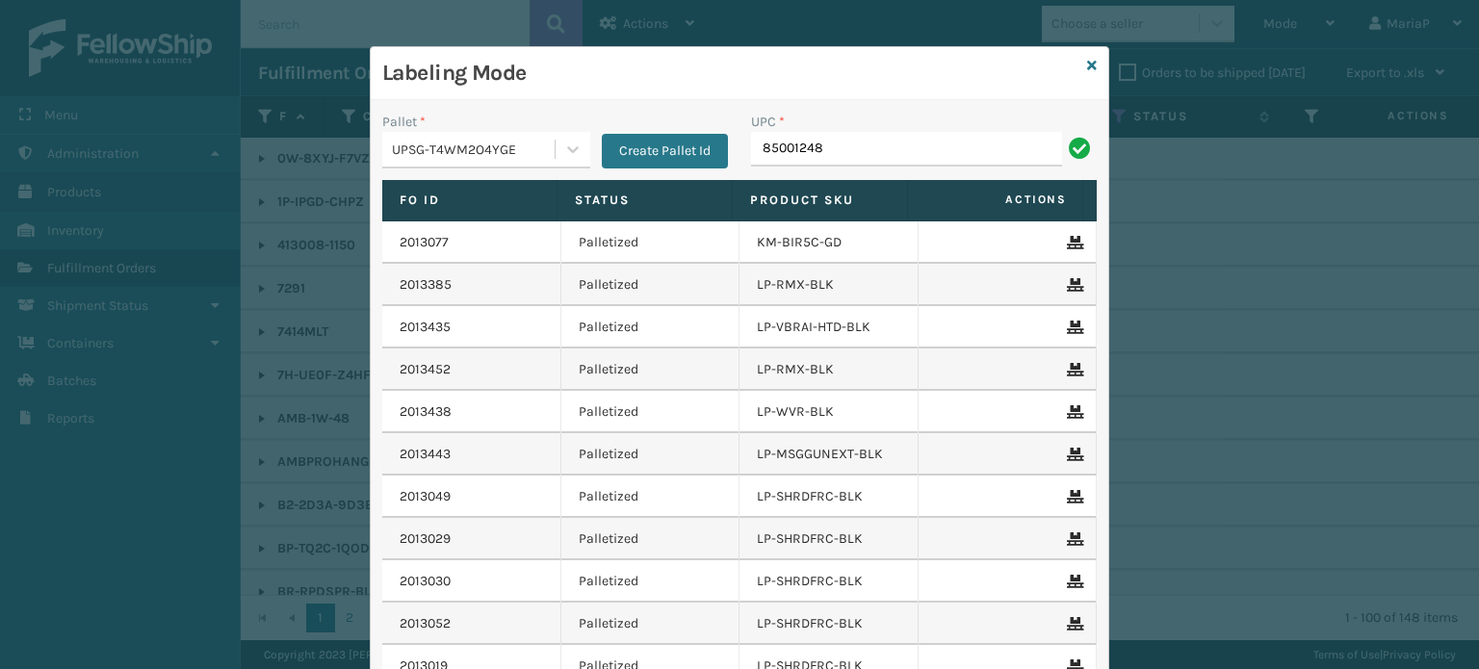
type input "850012486"
click at [788, 157] on input "UPC *" at bounding box center [924, 149] width 346 height 35
type input "810090931456"
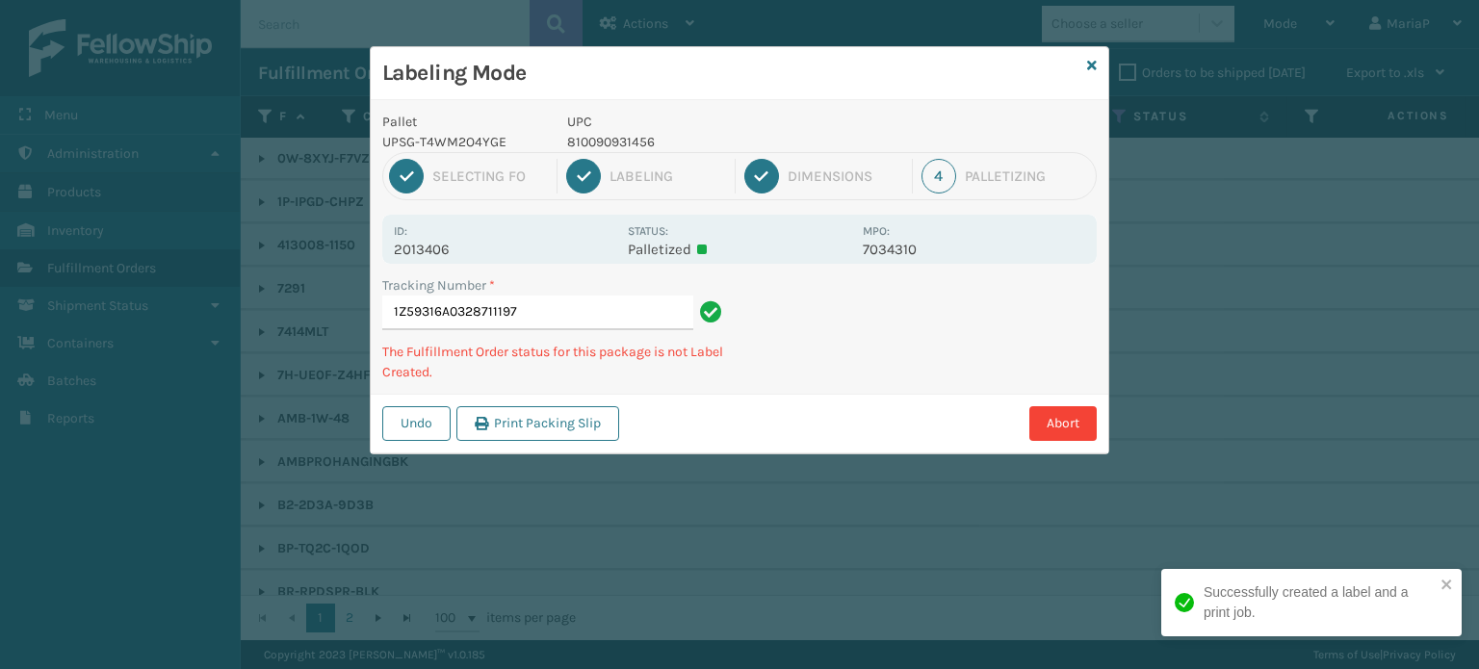
click at [613, 134] on p "810090931456" at bounding box center [709, 142] width 284 height 20
copy p "810090931456"
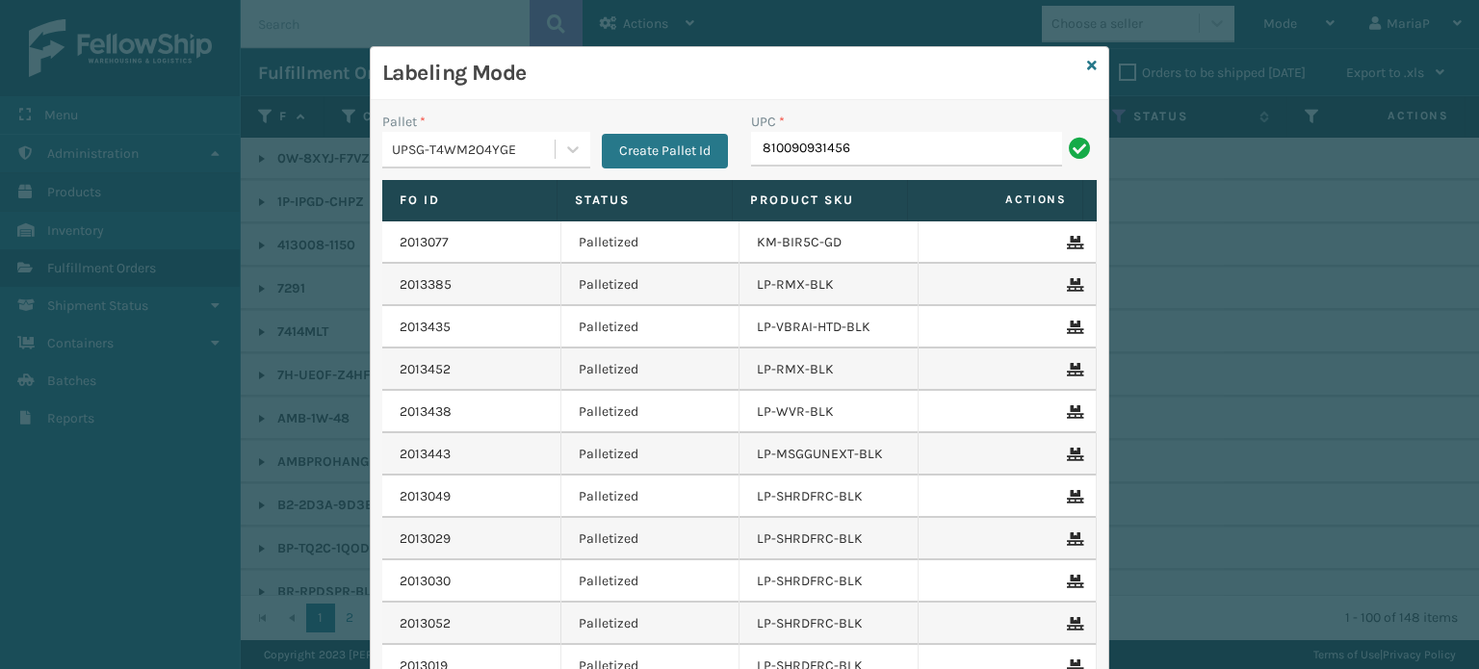
type input "810090931456"
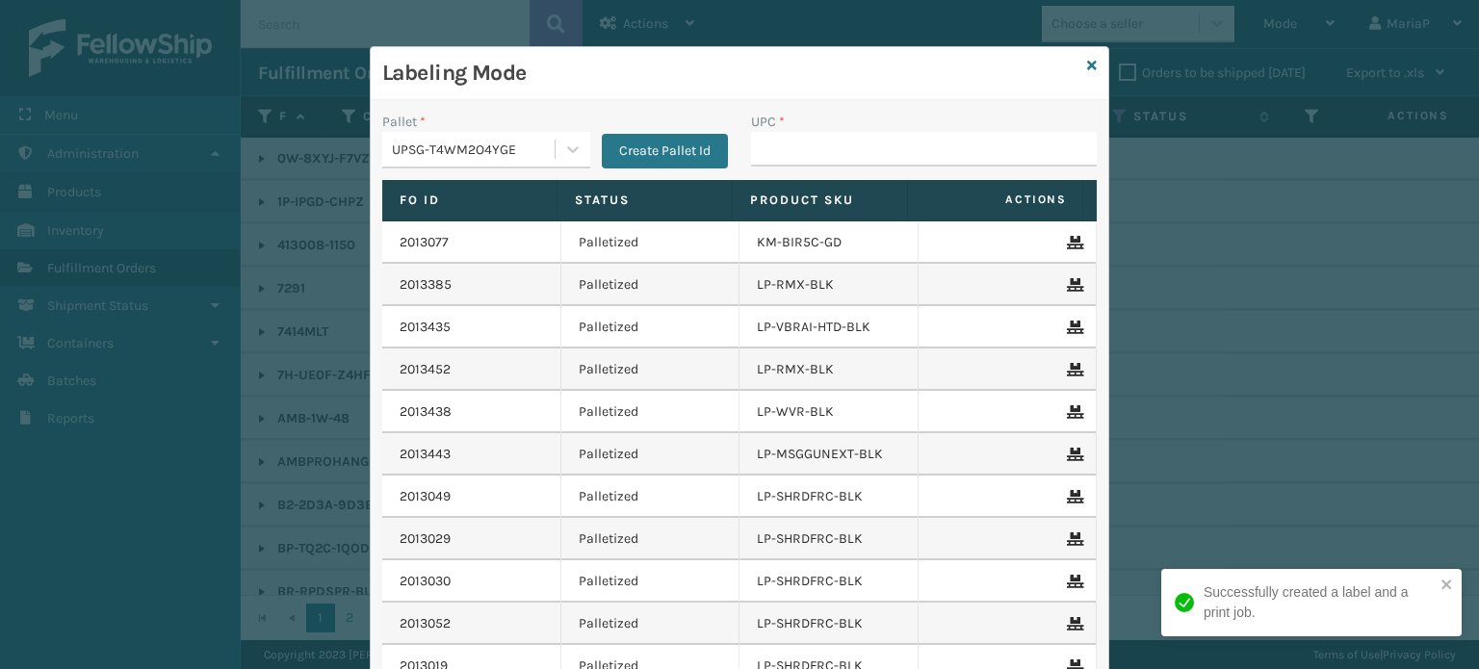
type input "810090931456"
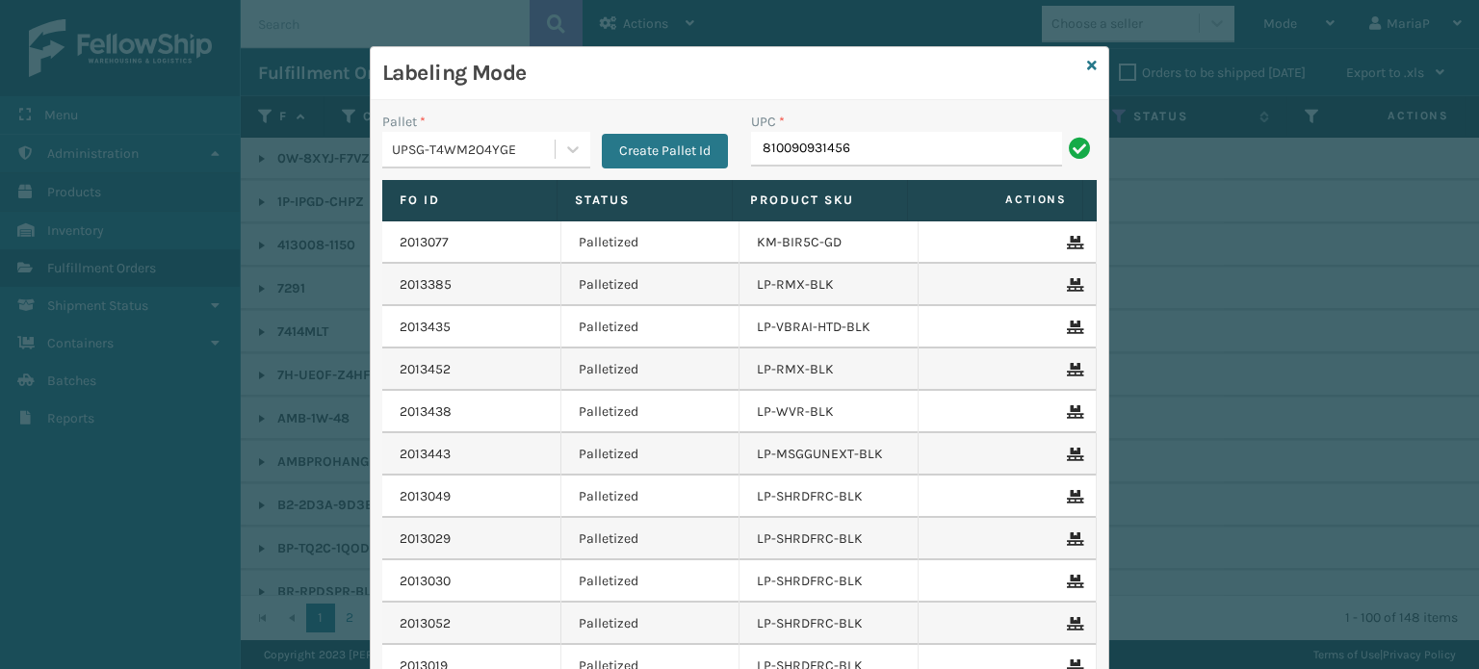
type input "810090931456"
type input "810090932941"
type input "8100909"
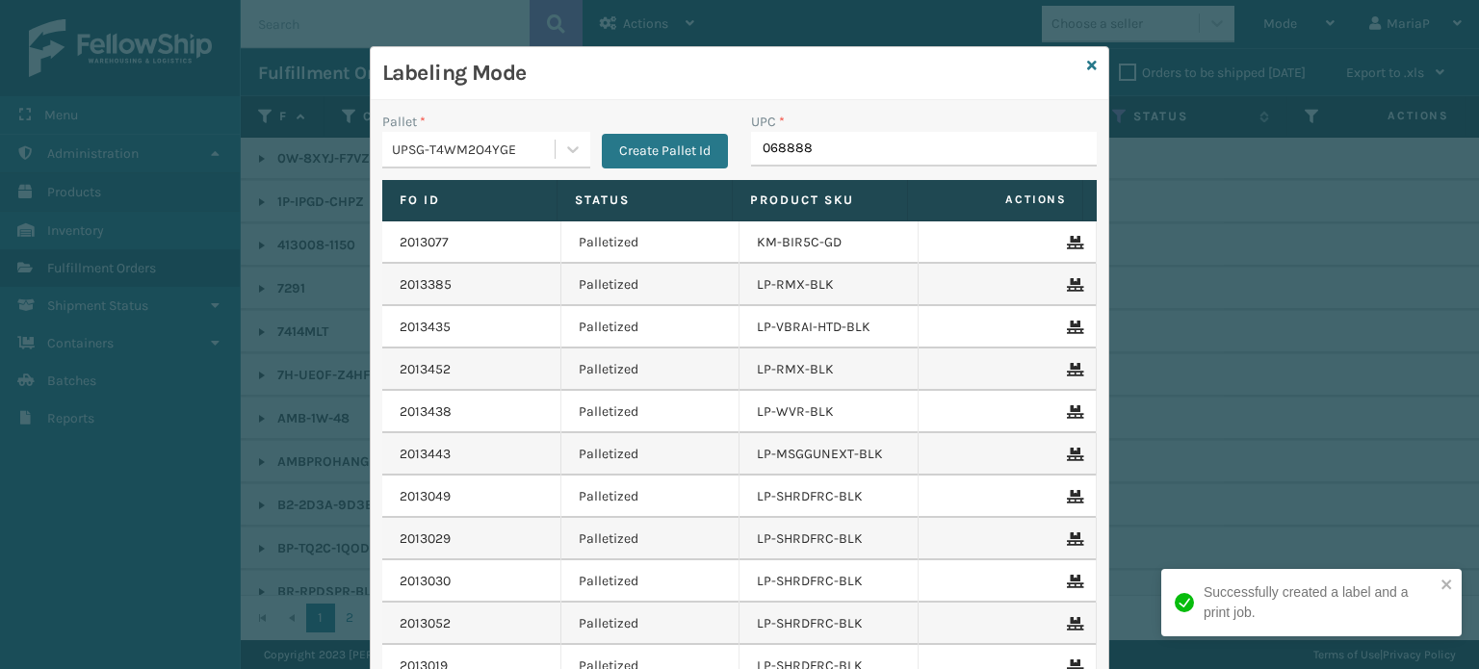
type input "0688880"
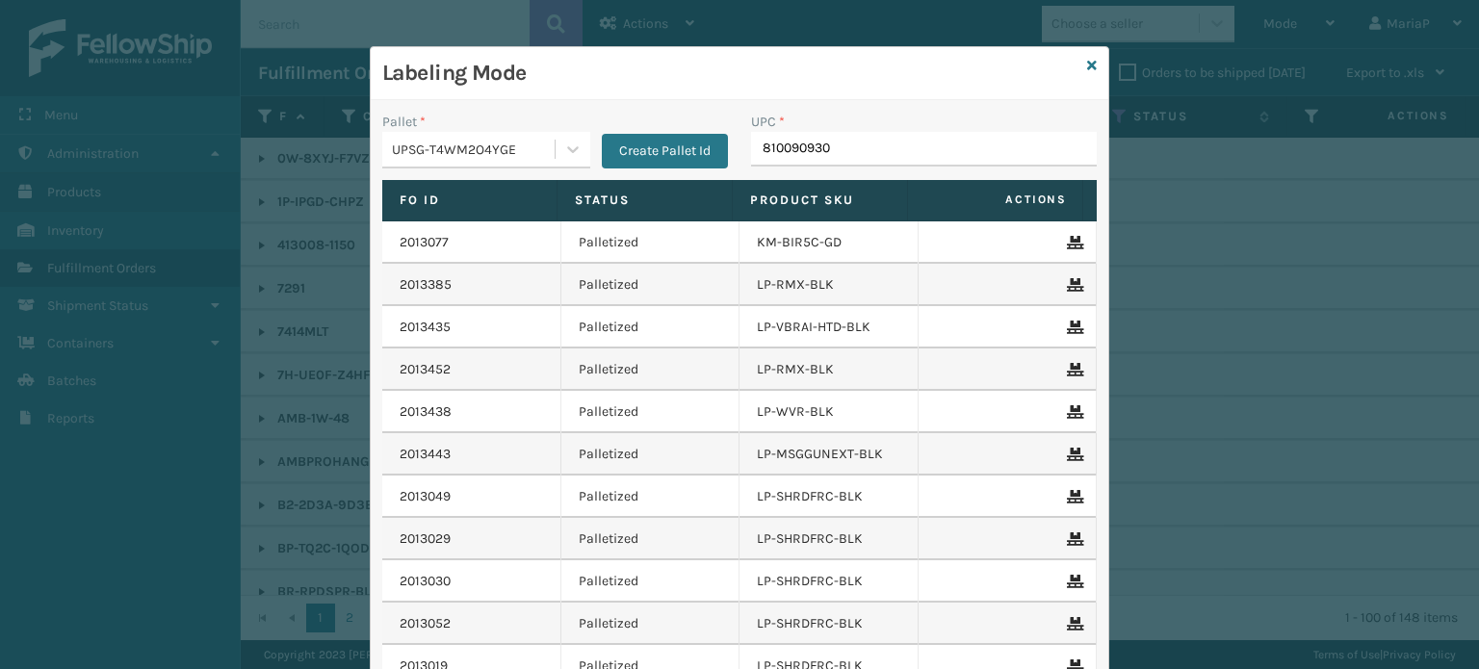
type input "8100909307"
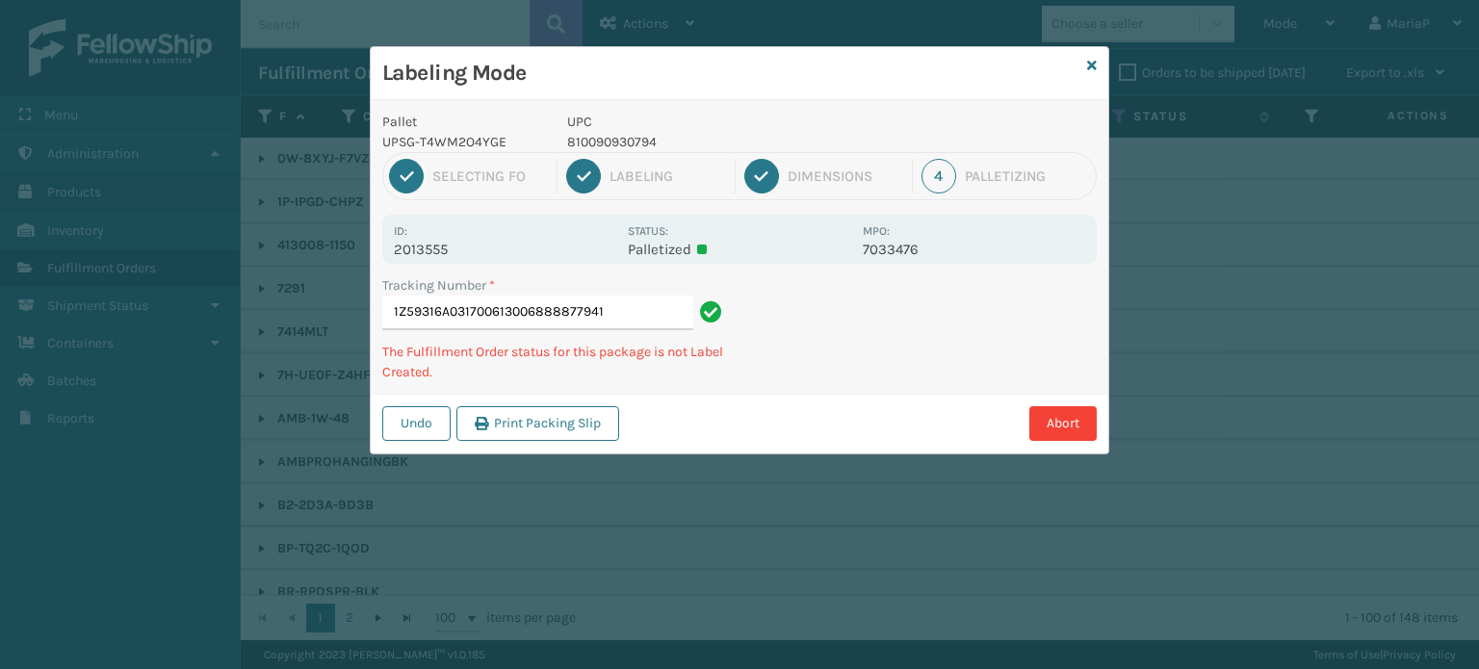
type input "1Z59316A0317006130068888779418"
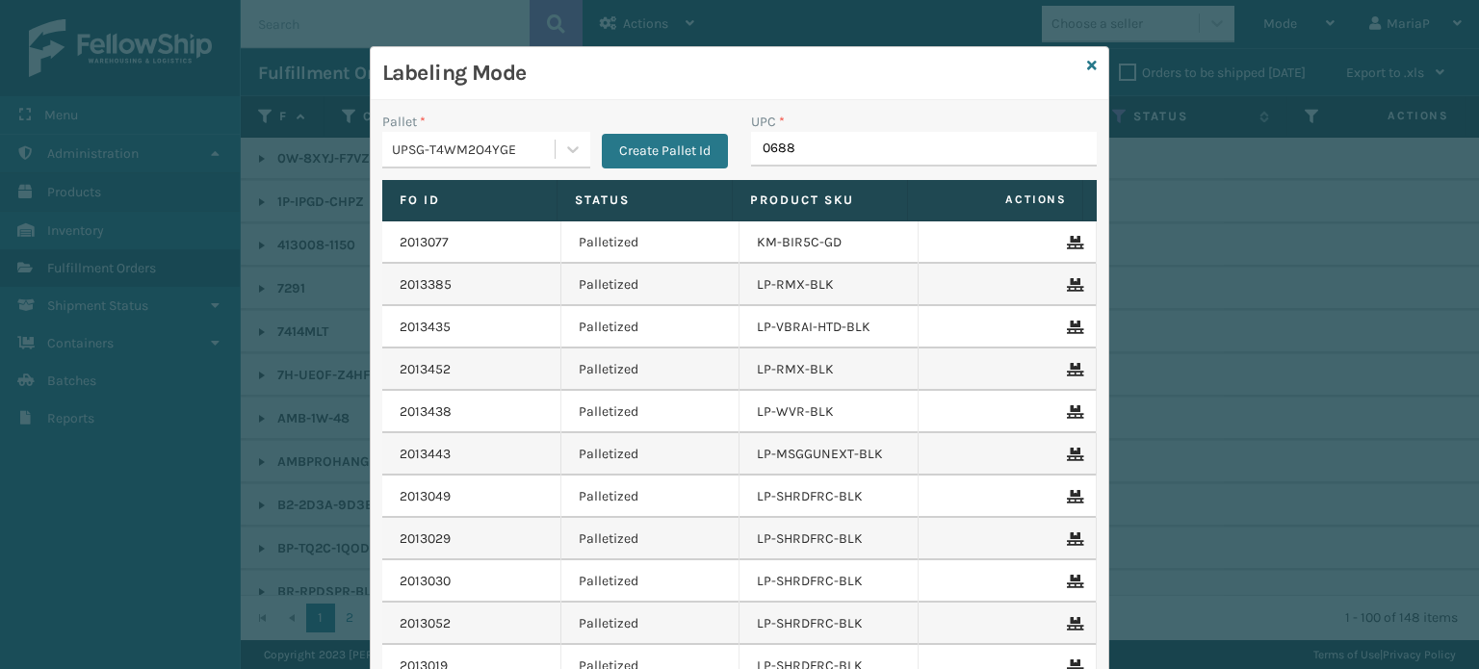
type input "06888"
type input "810090"
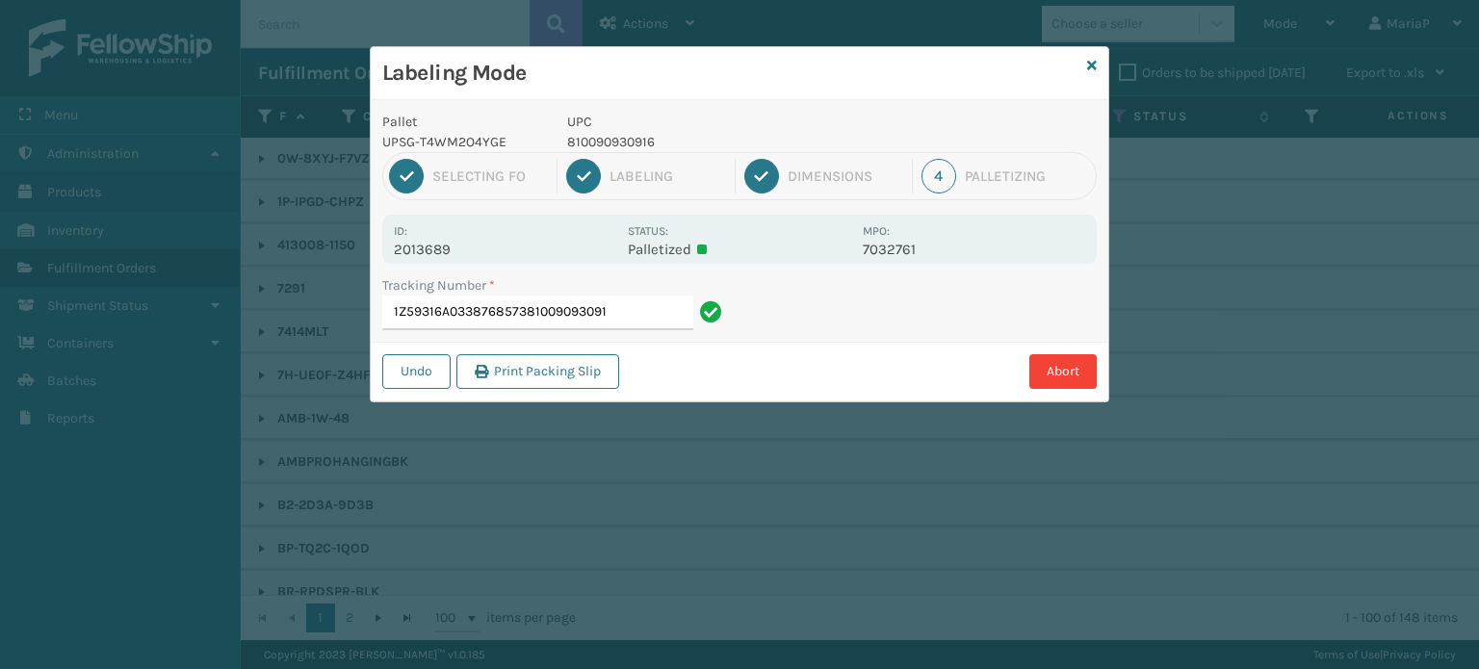
type input "1Z59316A0338768573810090930916"
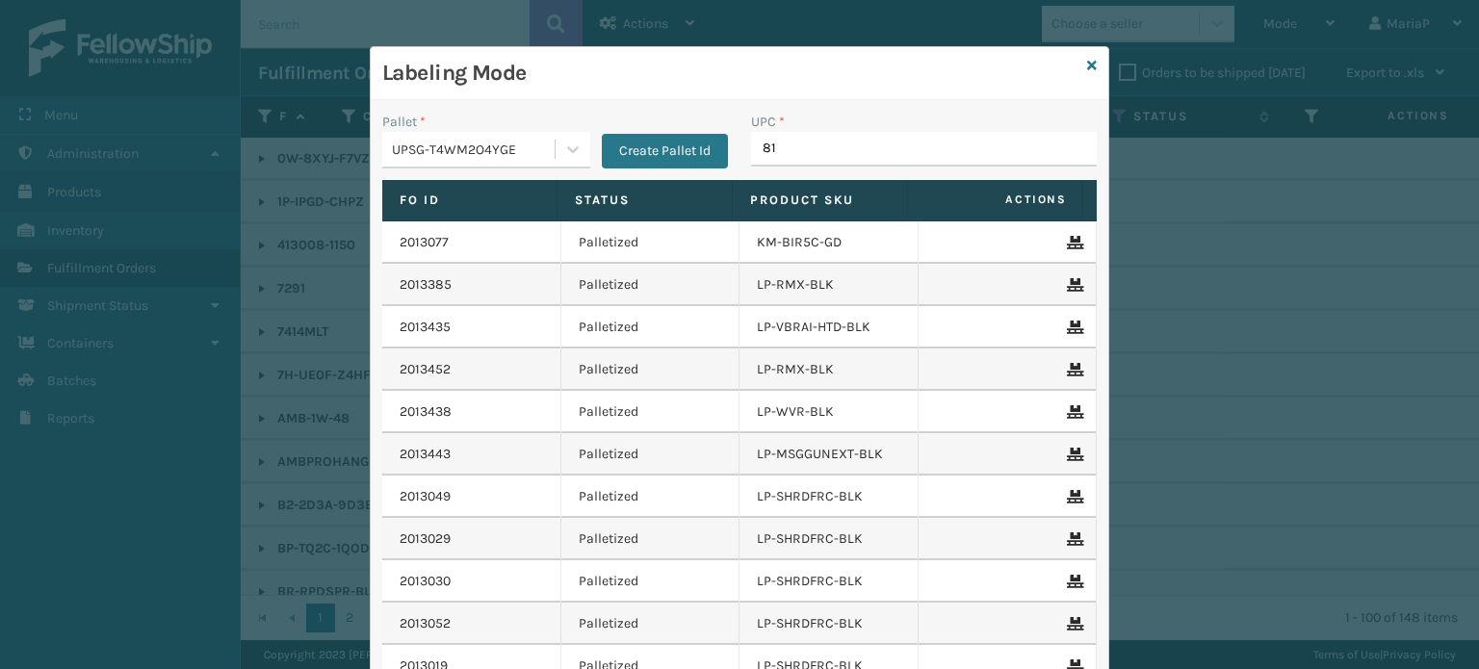
type input "810"
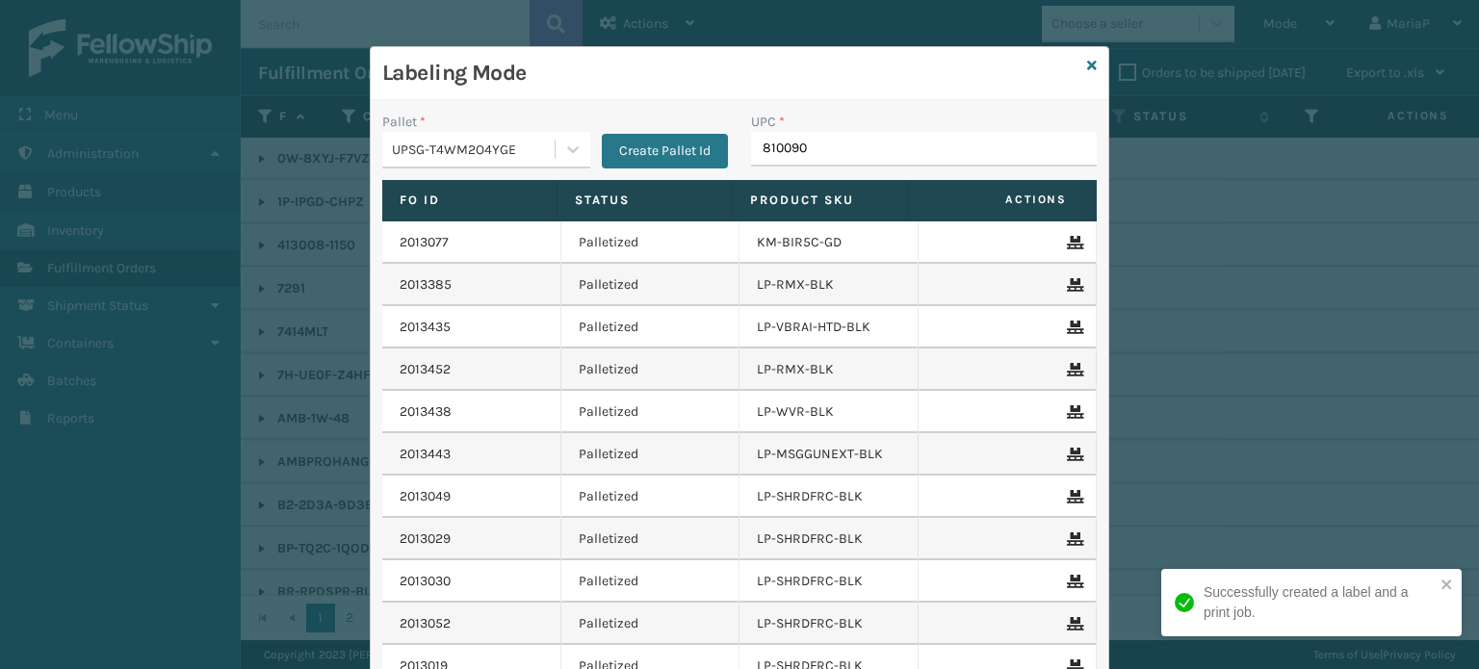
type input "8100909"
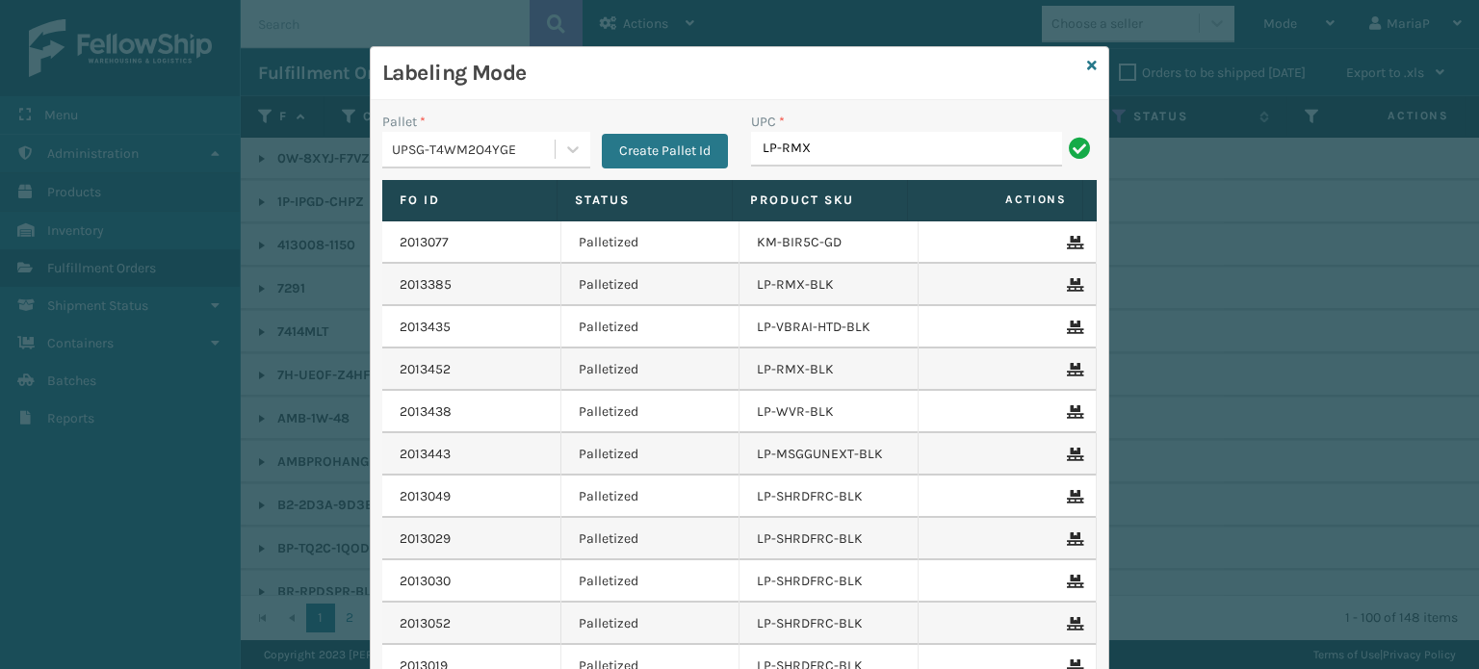
type input "LP-RMXPLS-BLk"
click at [1087, 62] on icon at bounding box center [1092, 65] width 10 height 13
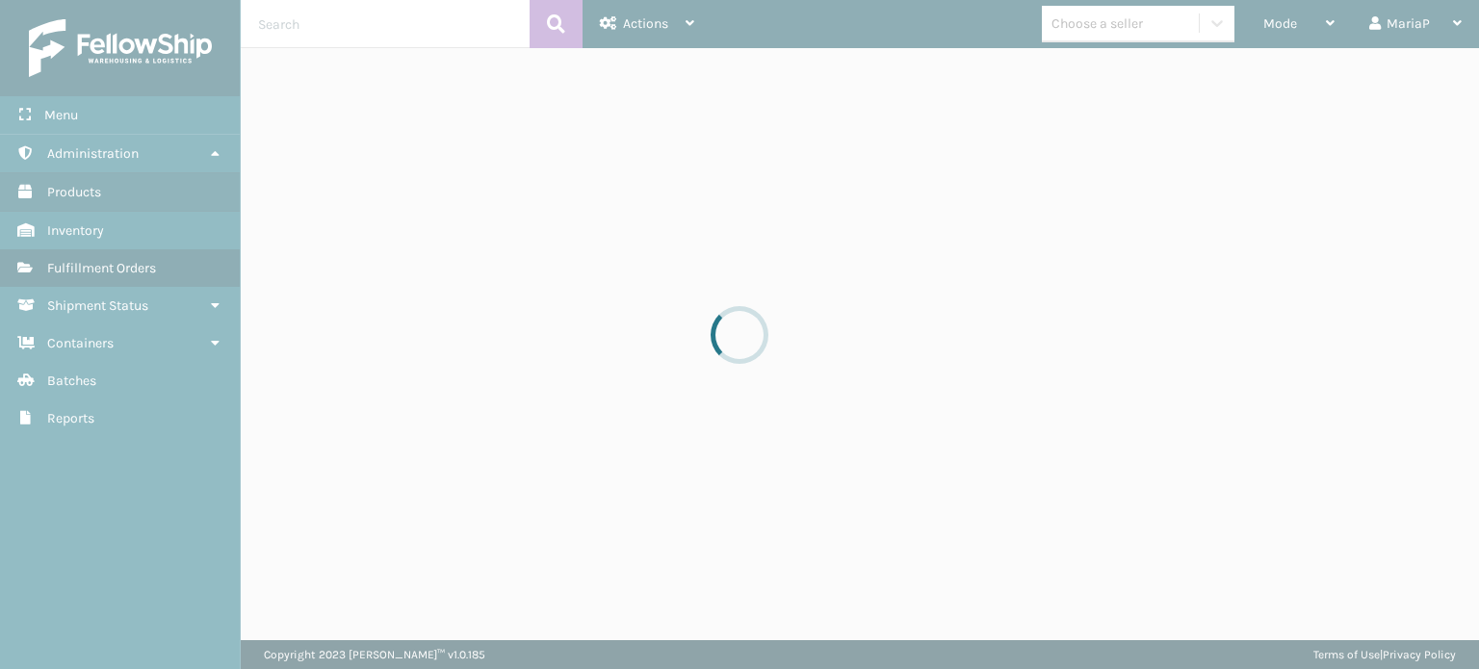
click at [1082, 24] on div at bounding box center [739, 334] width 1479 height 669
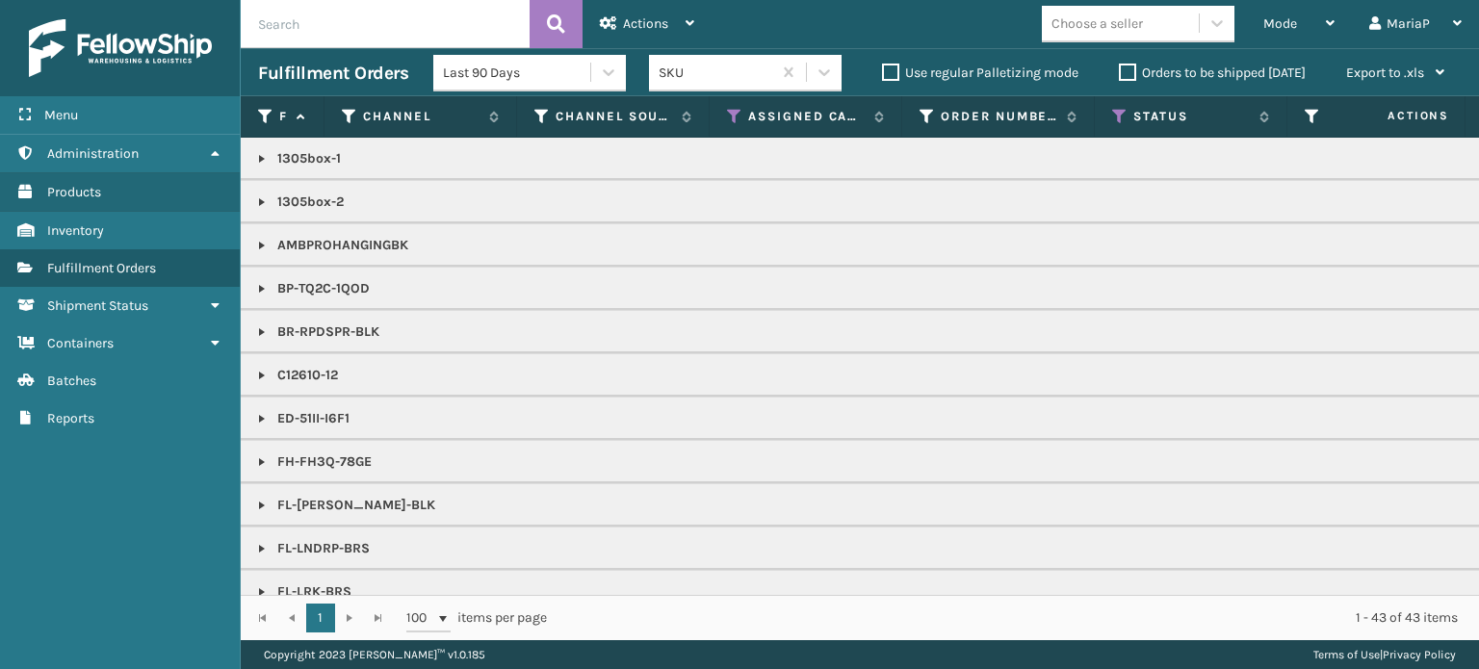
click at [1076, 23] on div "Choose a seller" at bounding box center [1096, 23] width 91 height 20
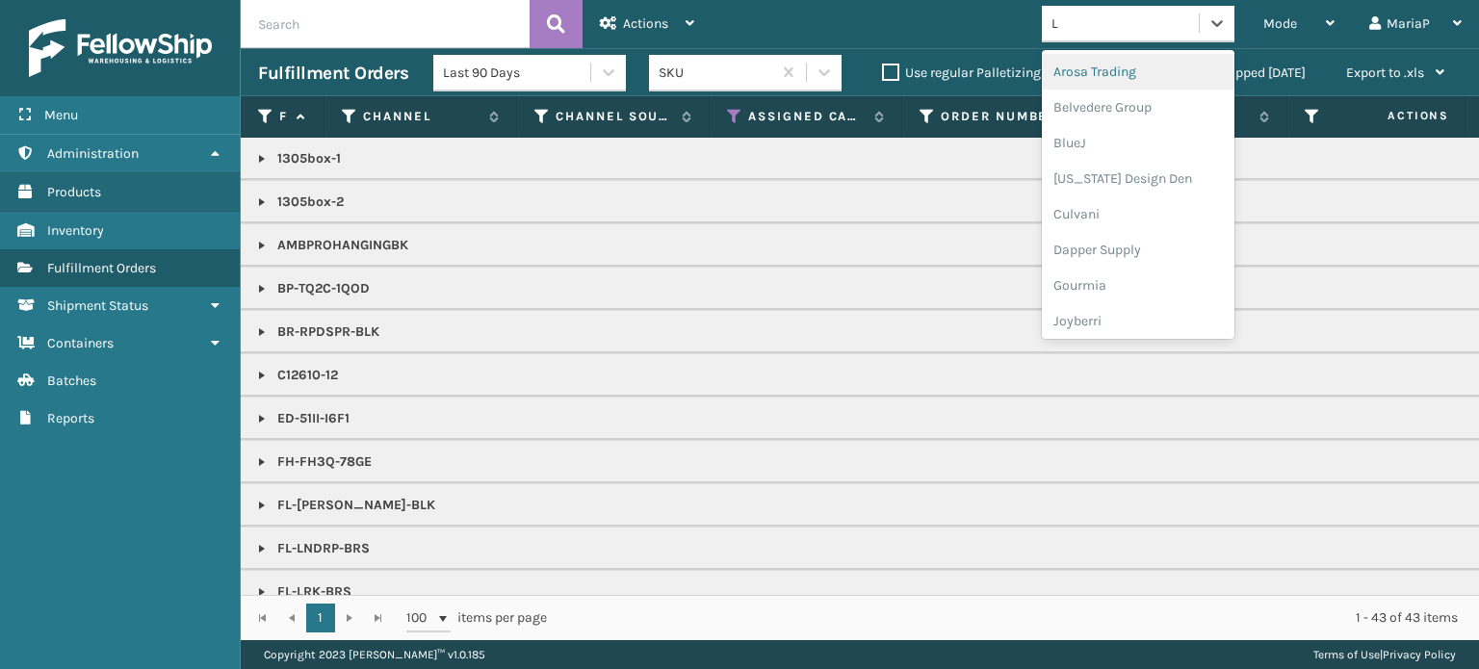
type input "LO"
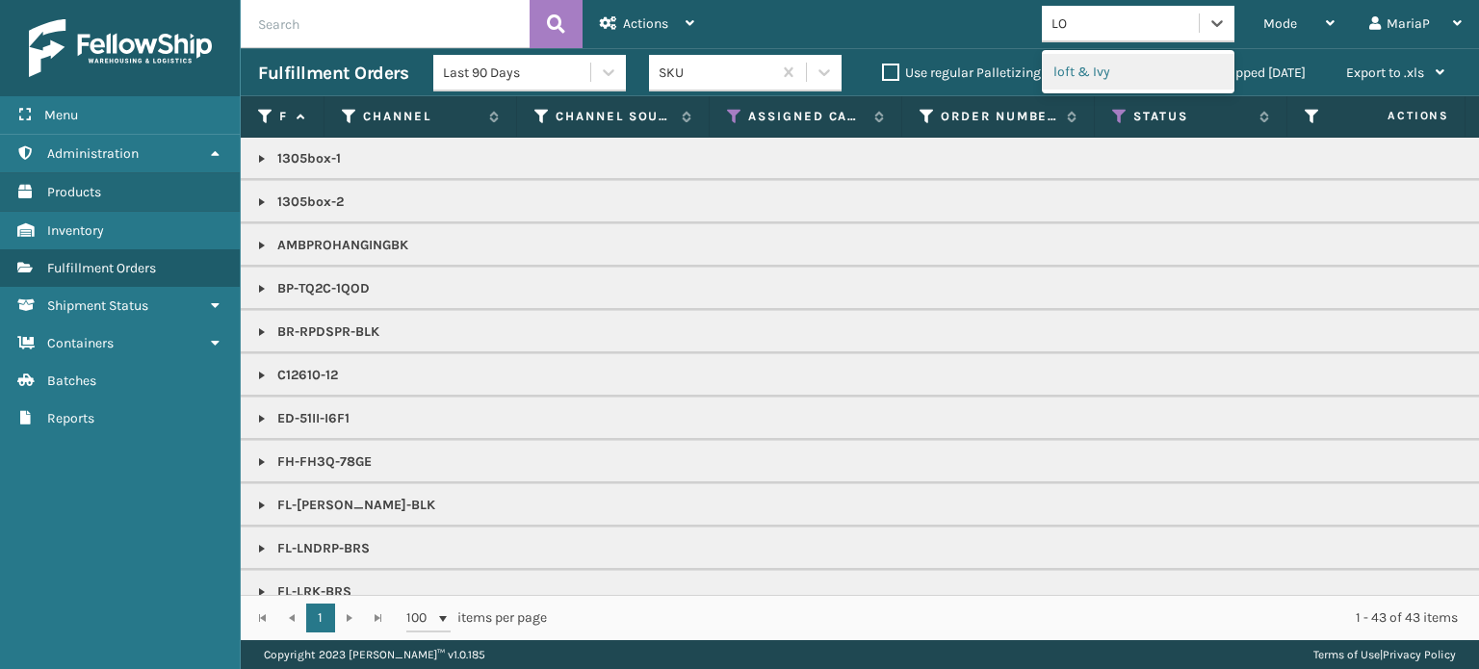
click at [1090, 84] on div "loft & Ivy" at bounding box center [1138, 72] width 193 height 36
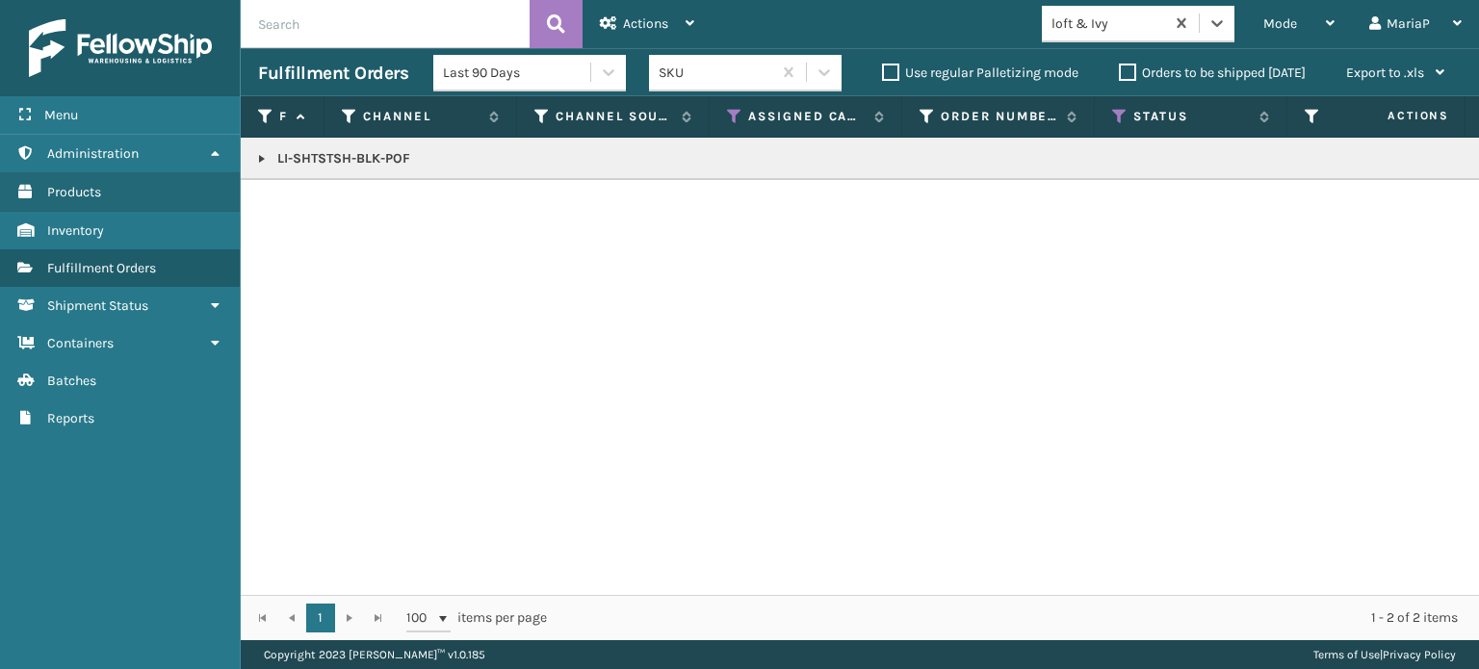
drag, startPoint x: 248, startPoint y: 157, endPoint x: 261, endPoint y: 156, distance: 12.6
click at [259, 157] on link at bounding box center [261, 158] width 15 height 15
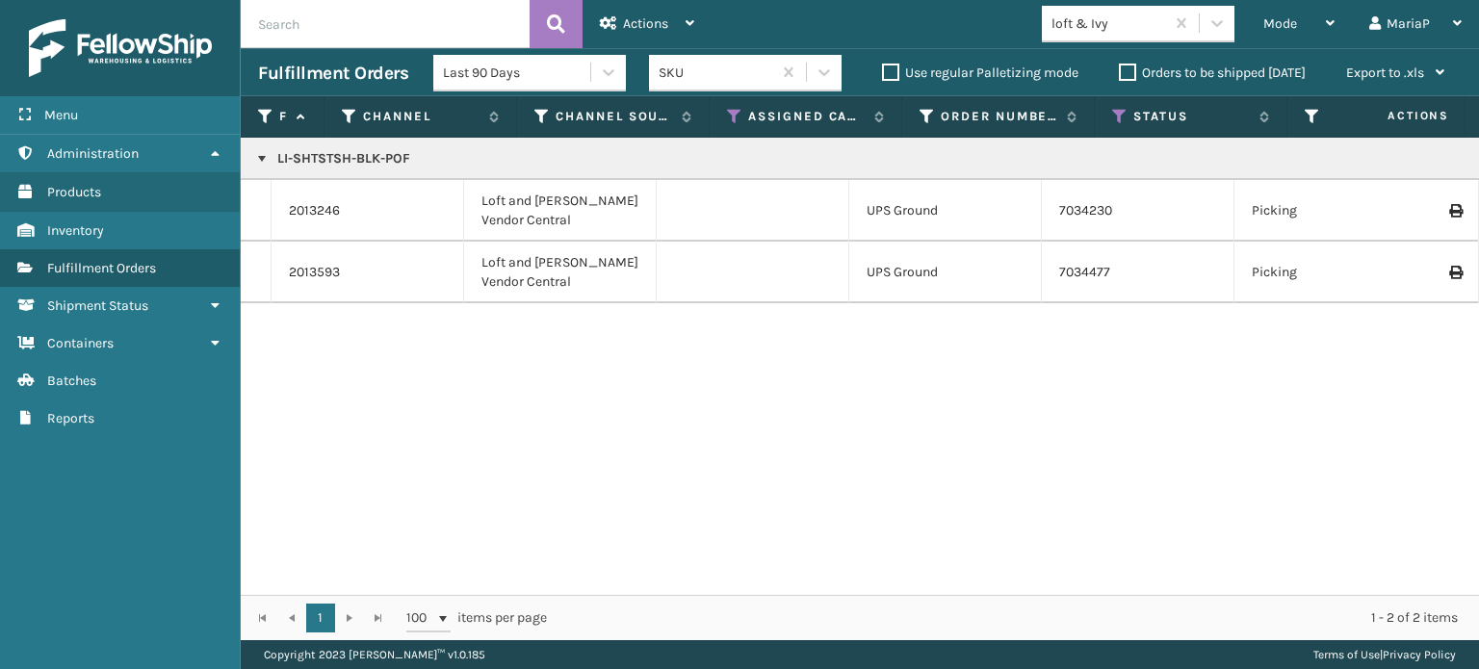
copy p "LI-SHTSTSH-BLK-POF"
click at [1286, 16] on span "Mode" at bounding box center [1280, 23] width 34 height 16
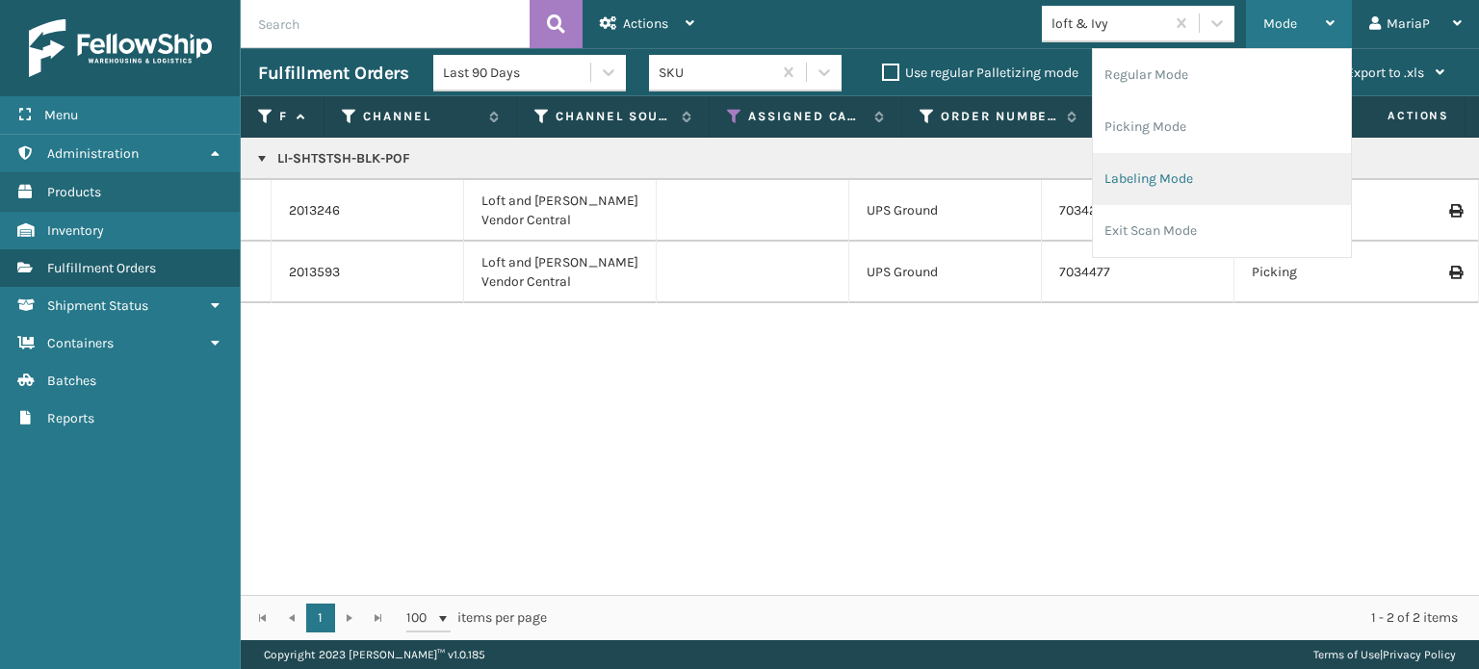
click at [1146, 180] on li "Labeling Mode" at bounding box center [1222, 179] width 258 height 52
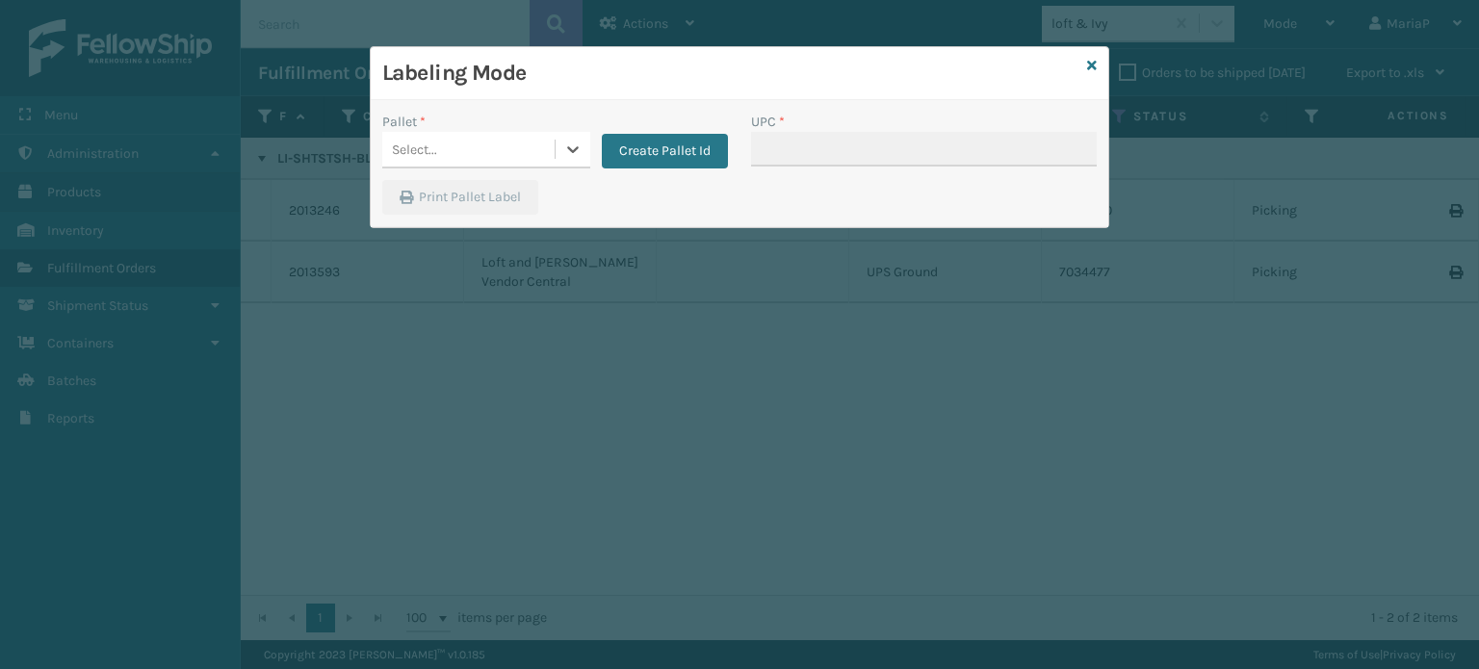
click at [508, 138] on div "Select..." at bounding box center [468, 150] width 172 height 32
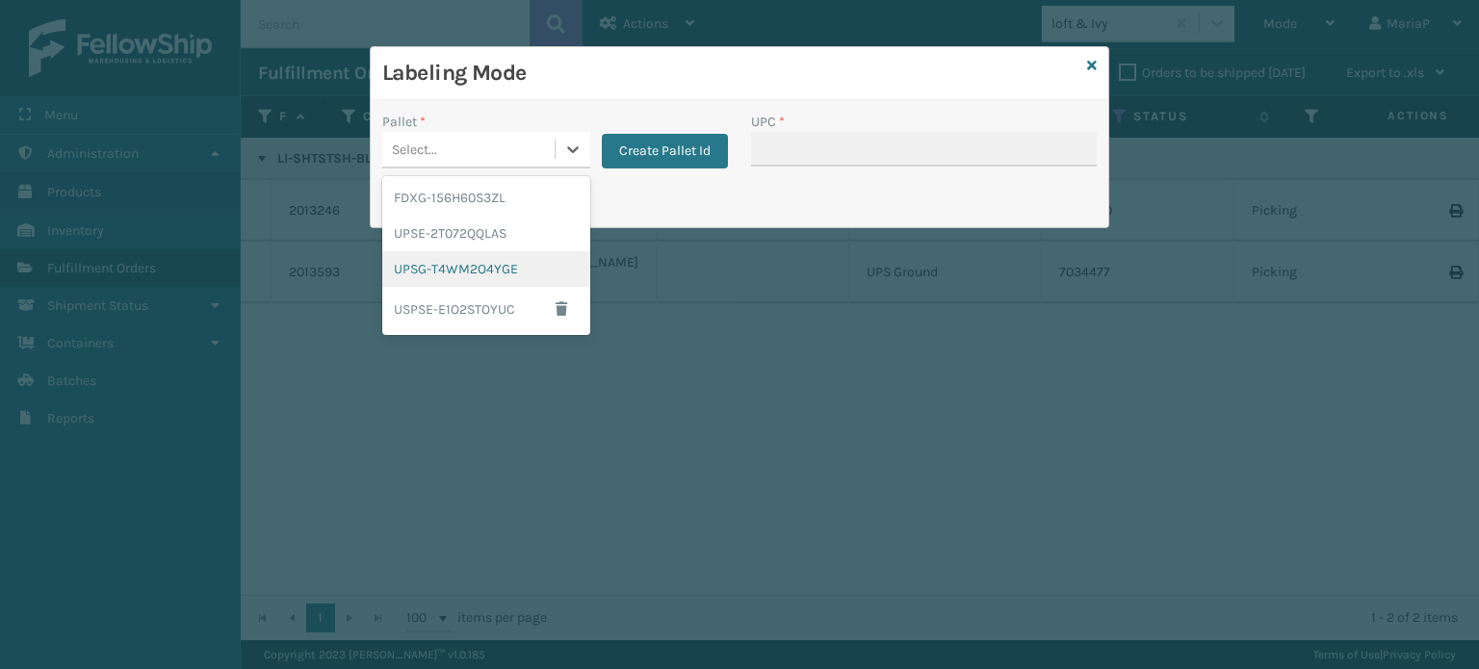
click at [482, 272] on div "UPSG-T4WM2O4YGE" at bounding box center [486, 269] width 208 height 36
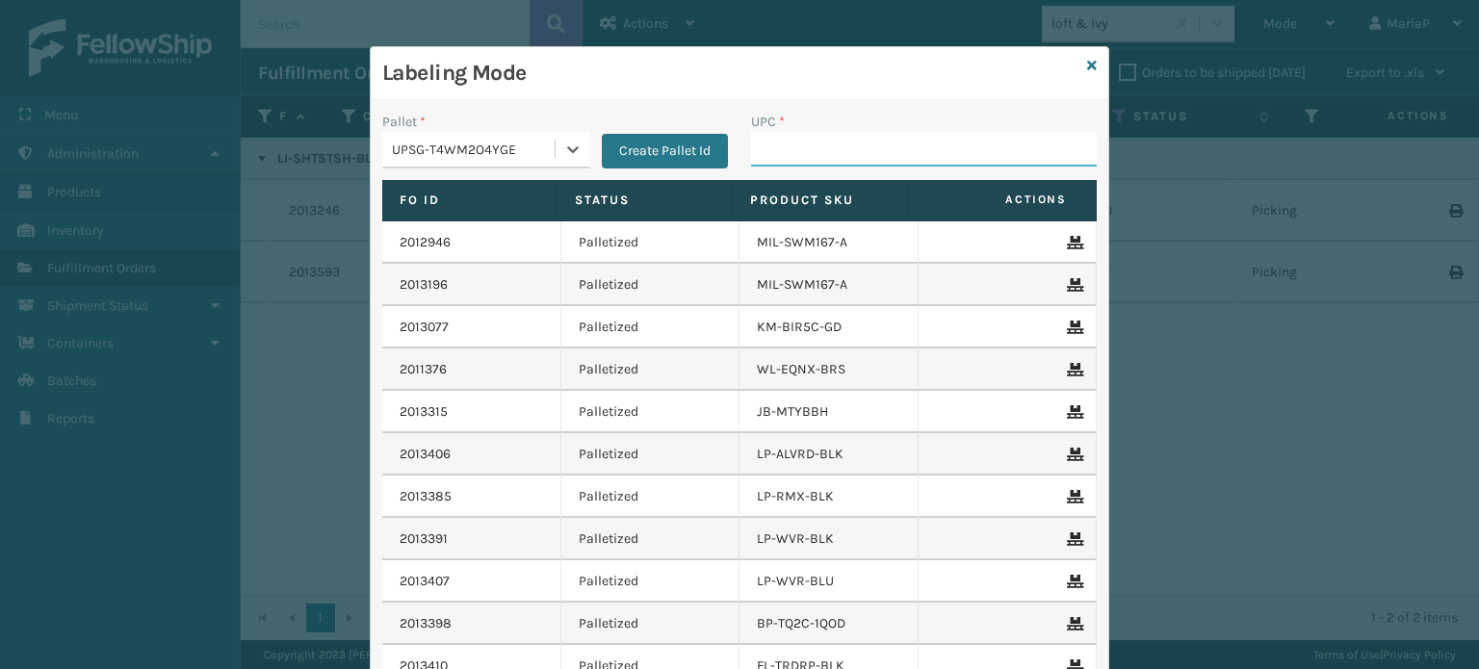
click at [845, 144] on input "UPC *" at bounding box center [924, 149] width 346 height 35
click at [1088, 64] on icon at bounding box center [1092, 65] width 10 height 13
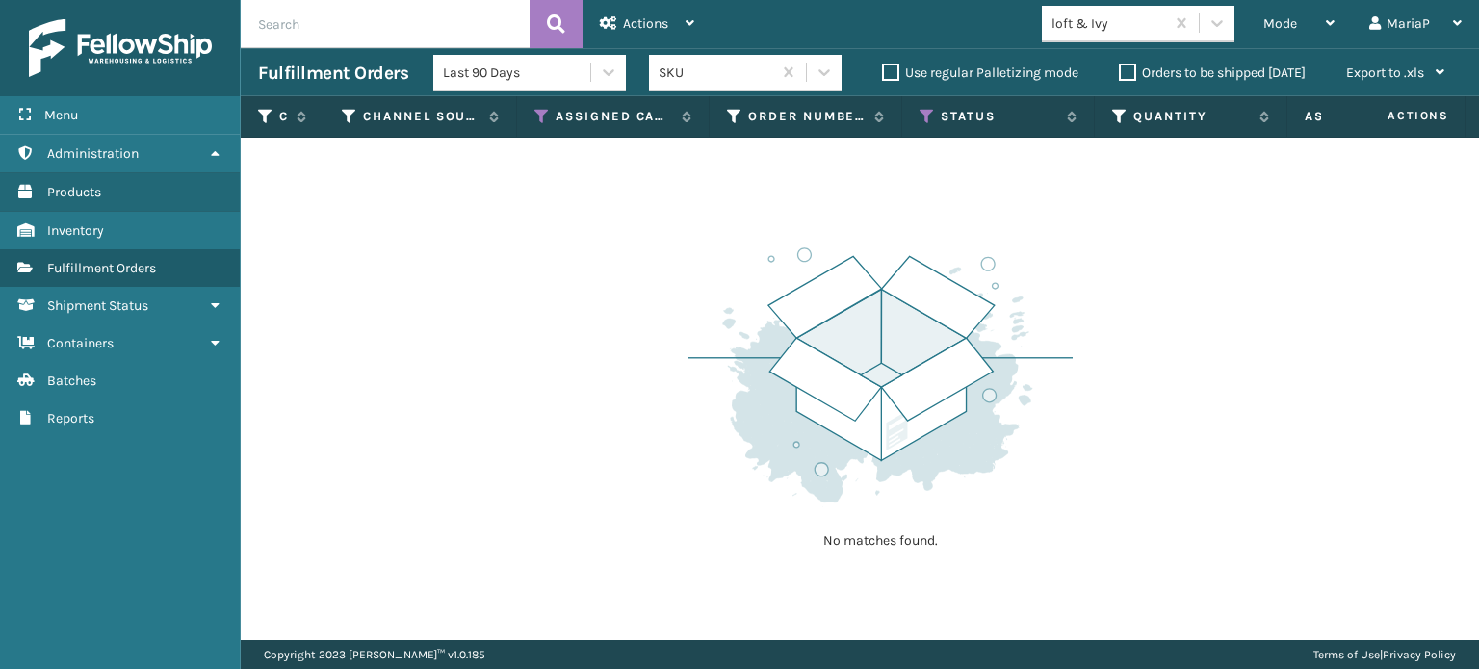
click at [1093, 33] on div "loft & Ivy" at bounding box center [1108, 23] width 115 height 20
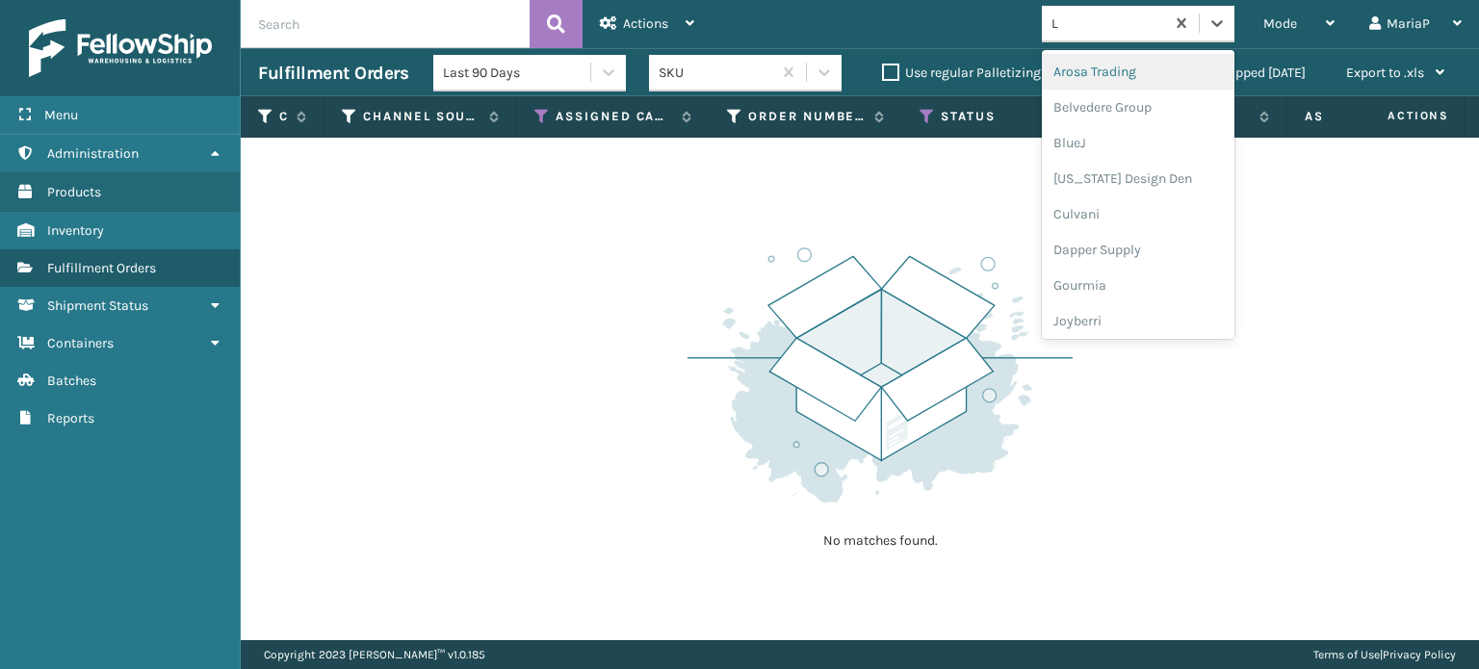
type input "LI"
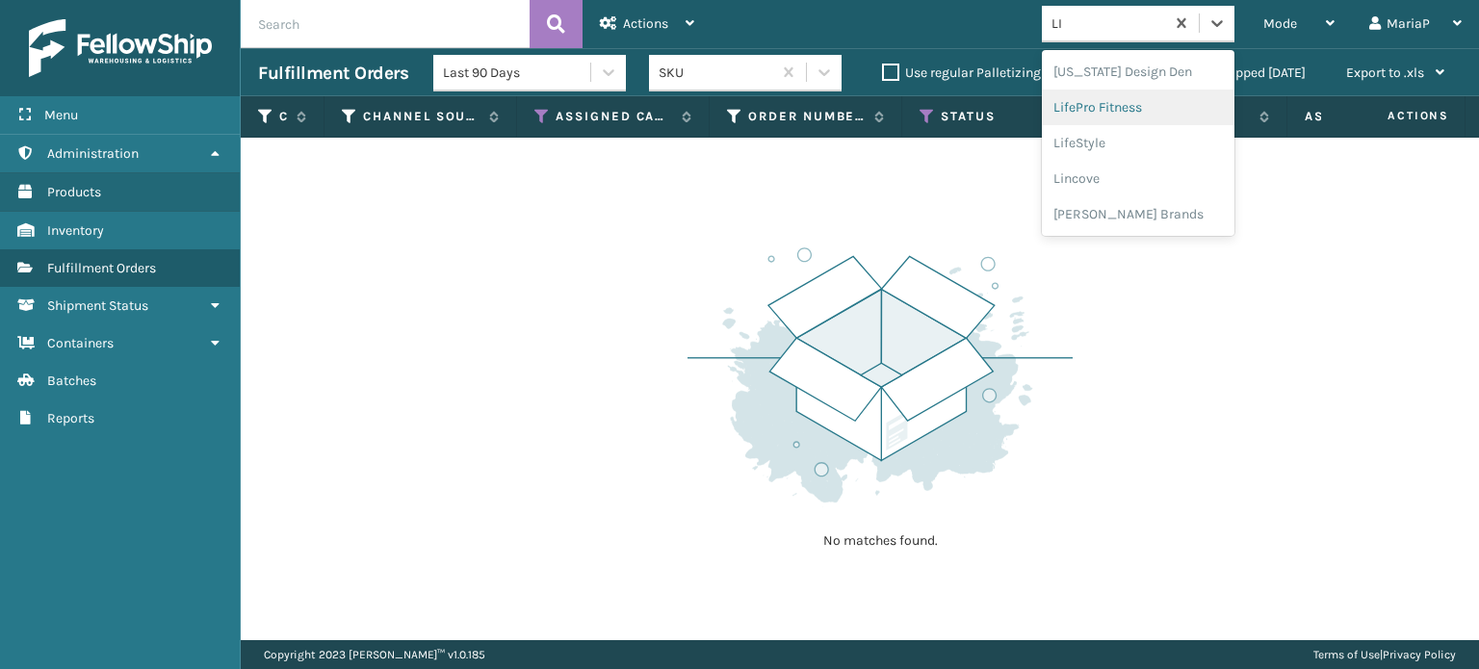
click at [1116, 108] on div "LifePro Fitness" at bounding box center [1138, 108] width 193 height 36
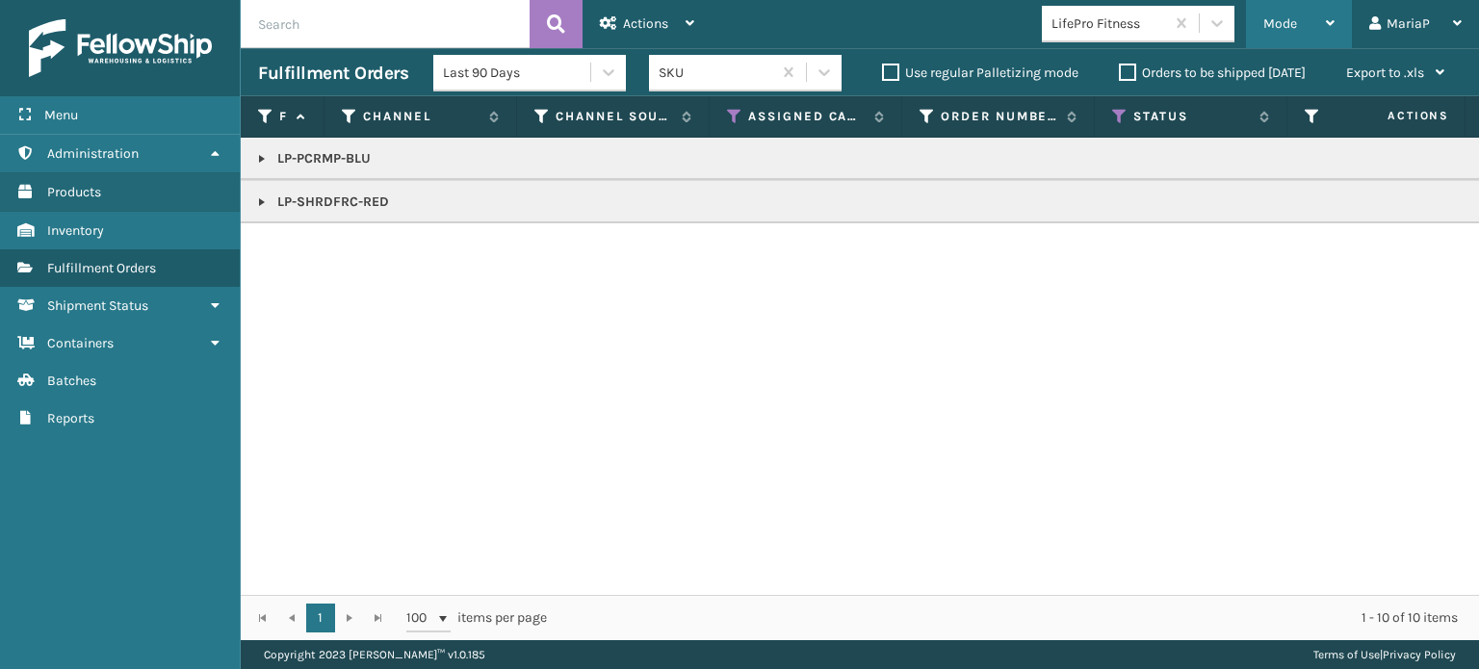
click at [1275, 24] on span "Mode" at bounding box center [1280, 23] width 34 height 16
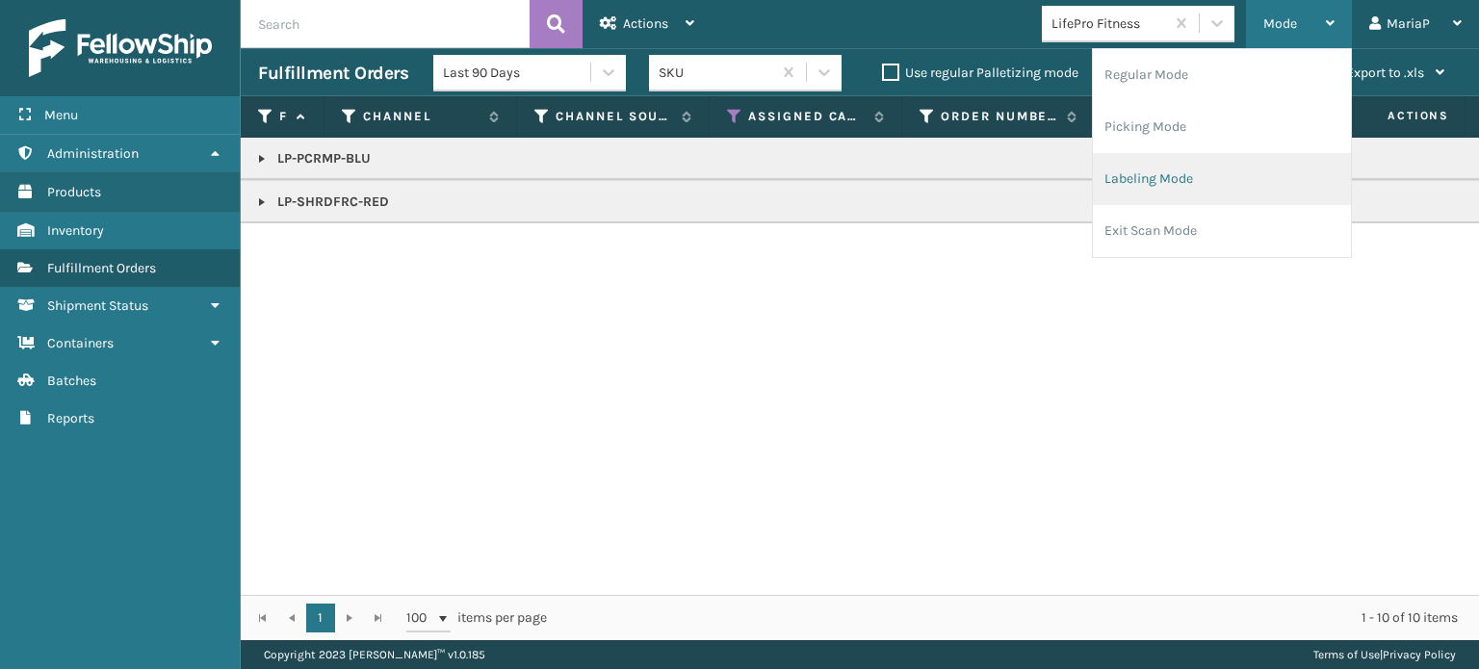
click at [1147, 170] on li "Labeling Mode" at bounding box center [1222, 179] width 258 height 52
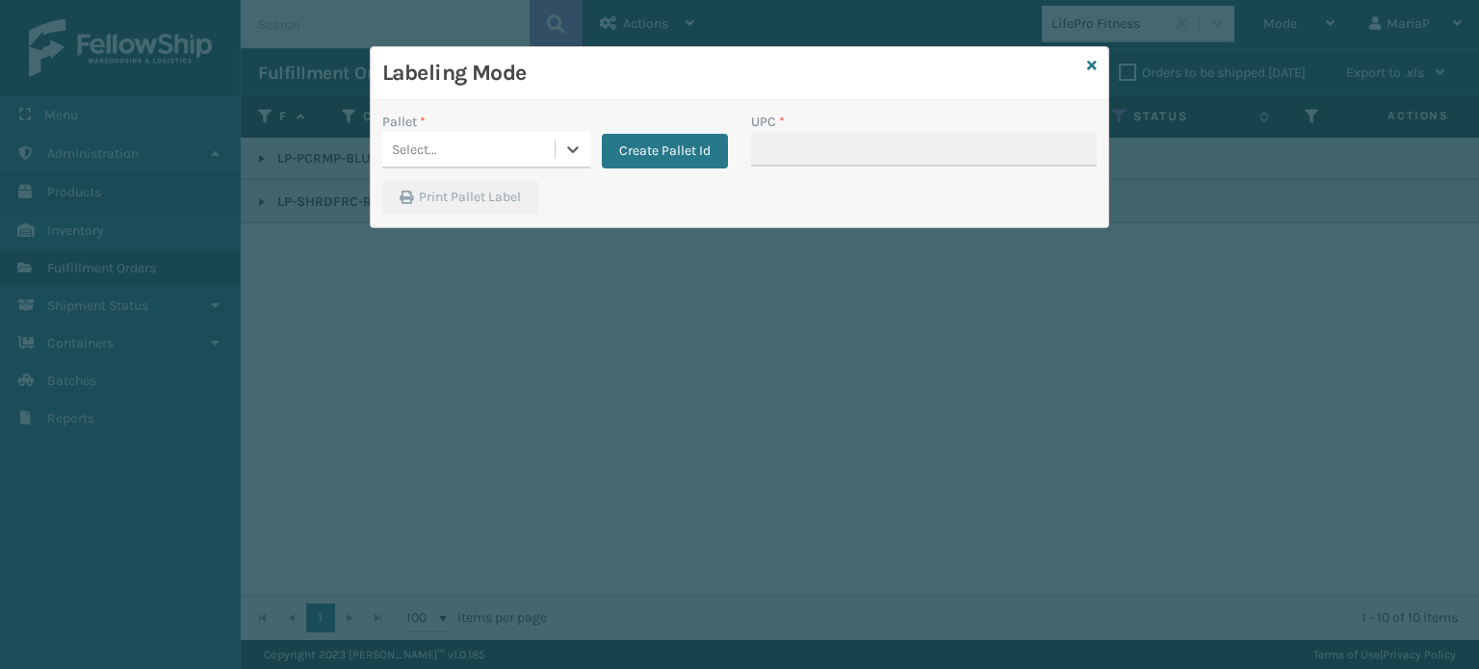
click at [530, 134] on div "Select..." at bounding box center [468, 150] width 172 height 32
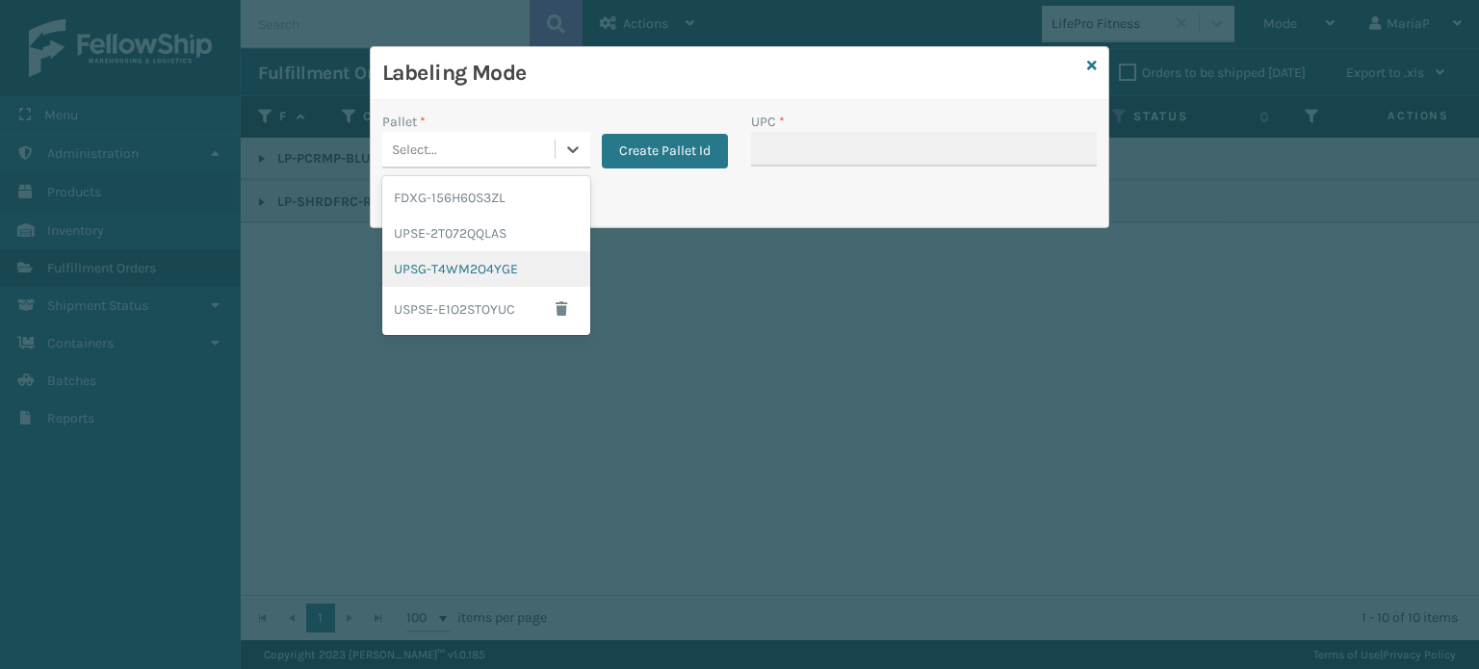
click at [508, 269] on div "UPSG-T4WM2O4YGE" at bounding box center [486, 269] width 208 height 36
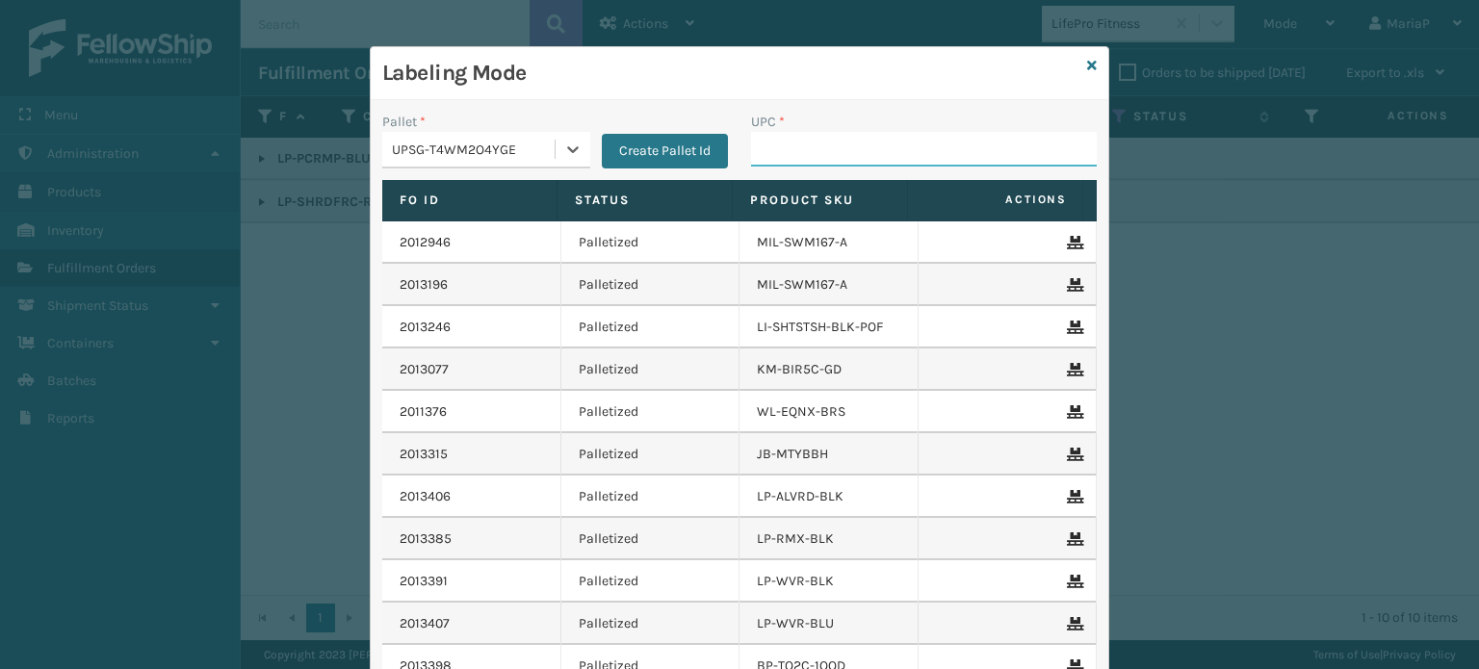
click at [788, 158] on input "UPC *" at bounding box center [924, 149] width 346 height 35
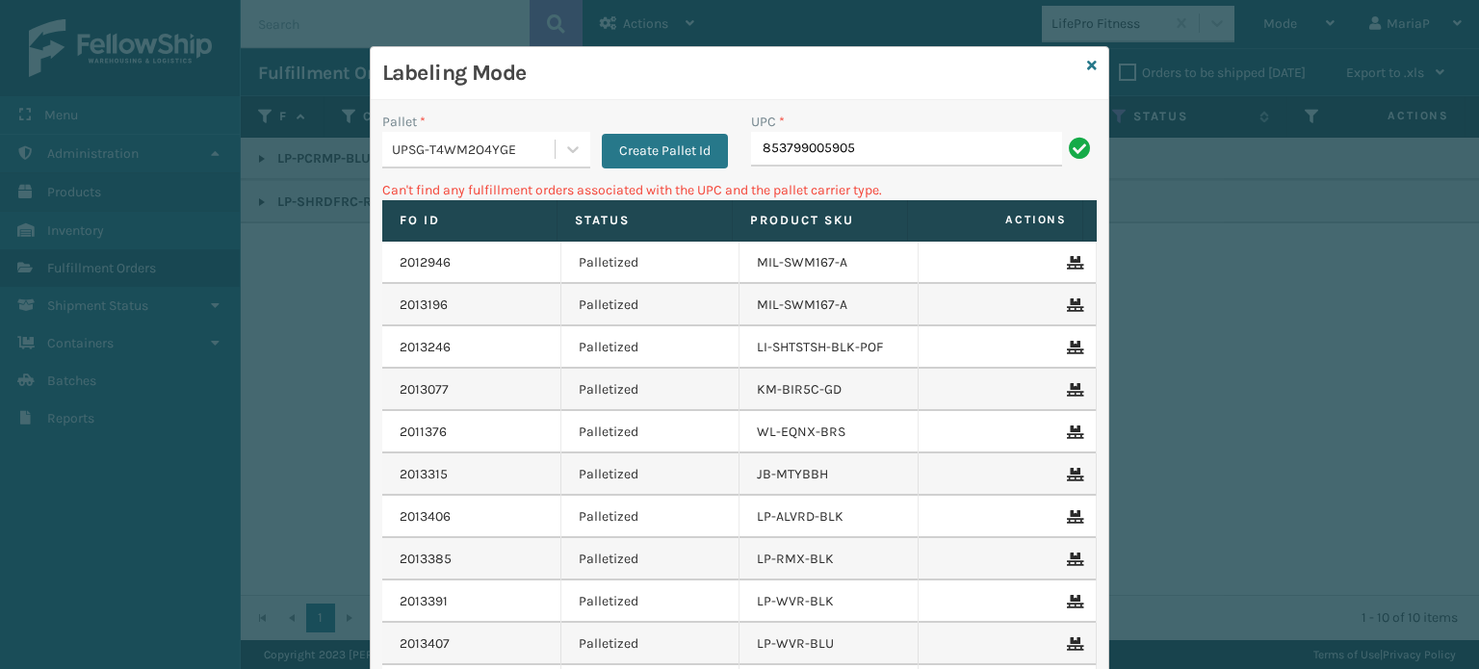
click at [511, 151] on div "UPSG-T4WM2O4YGE" at bounding box center [474, 150] width 165 height 20
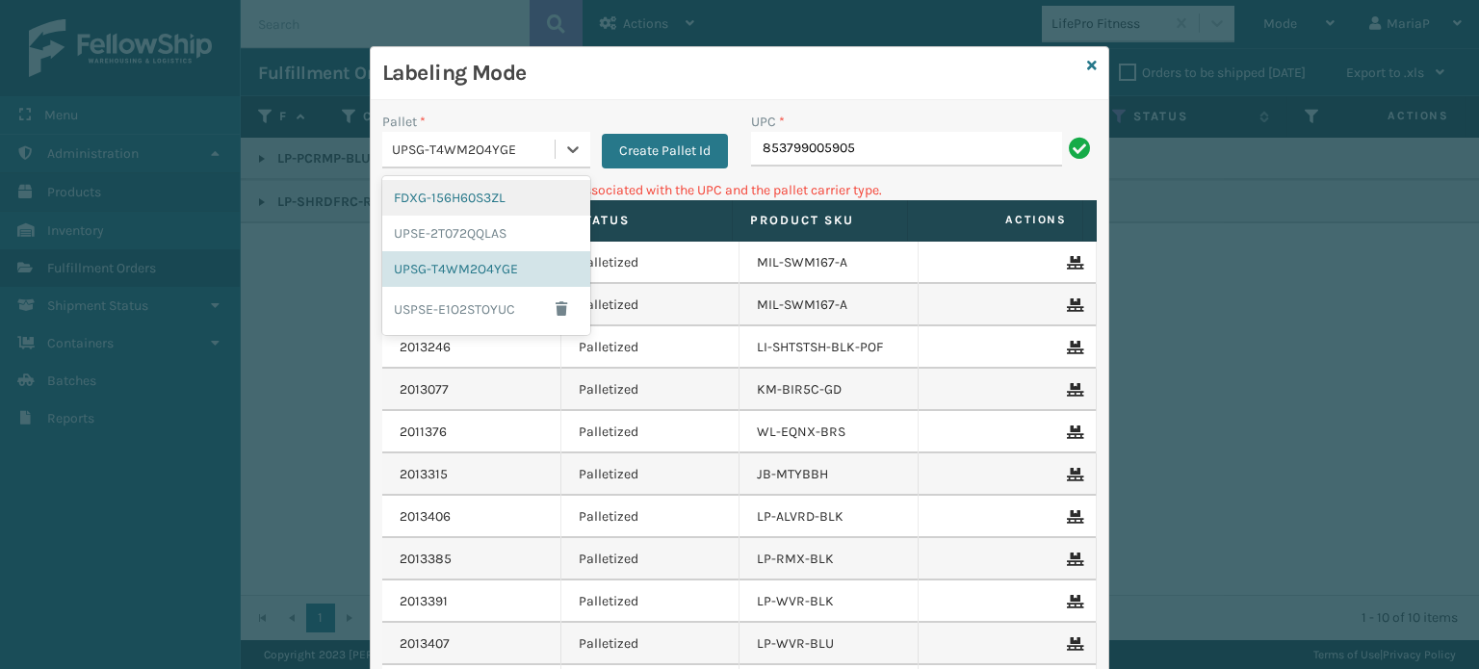
click at [488, 197] on div "FDXG-156H60S3ZL" at bounding box center [486, 198] width 208 height 36
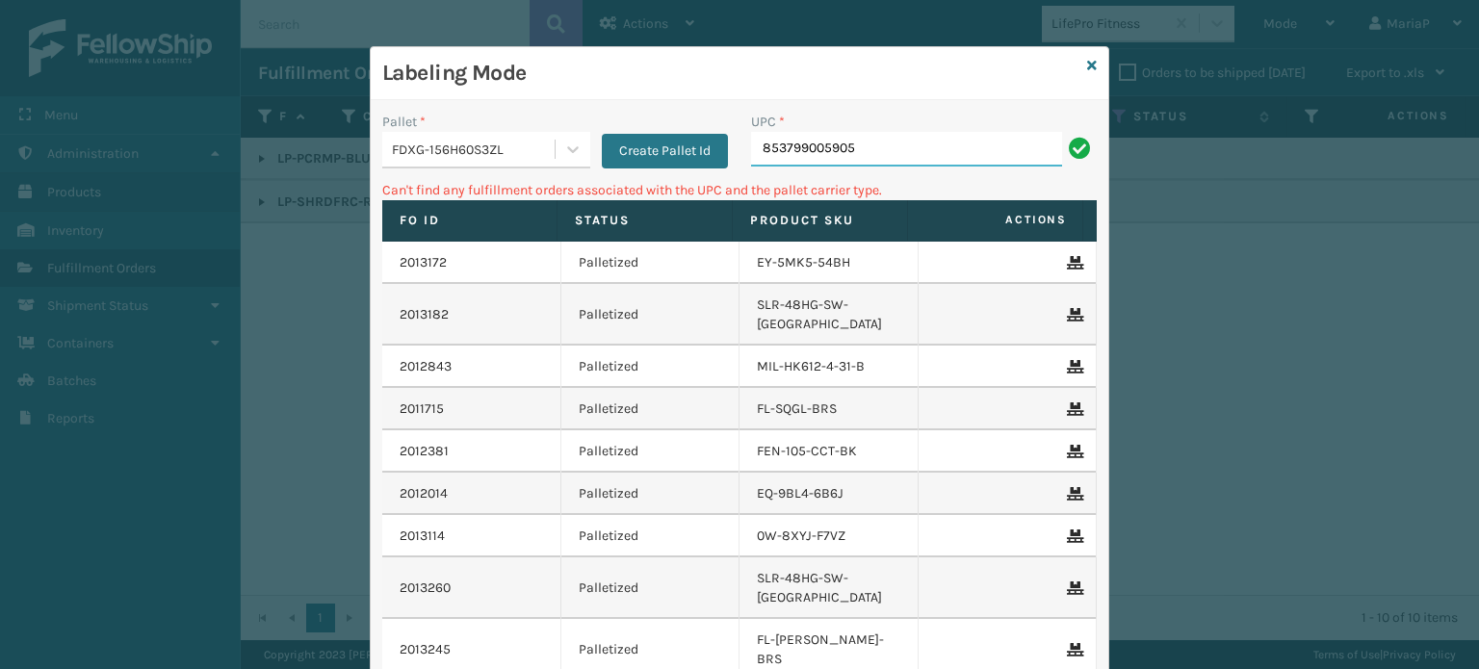
click at [869, 141] on input "853799005905" at bounding box center [906, 149] width 311 height 35
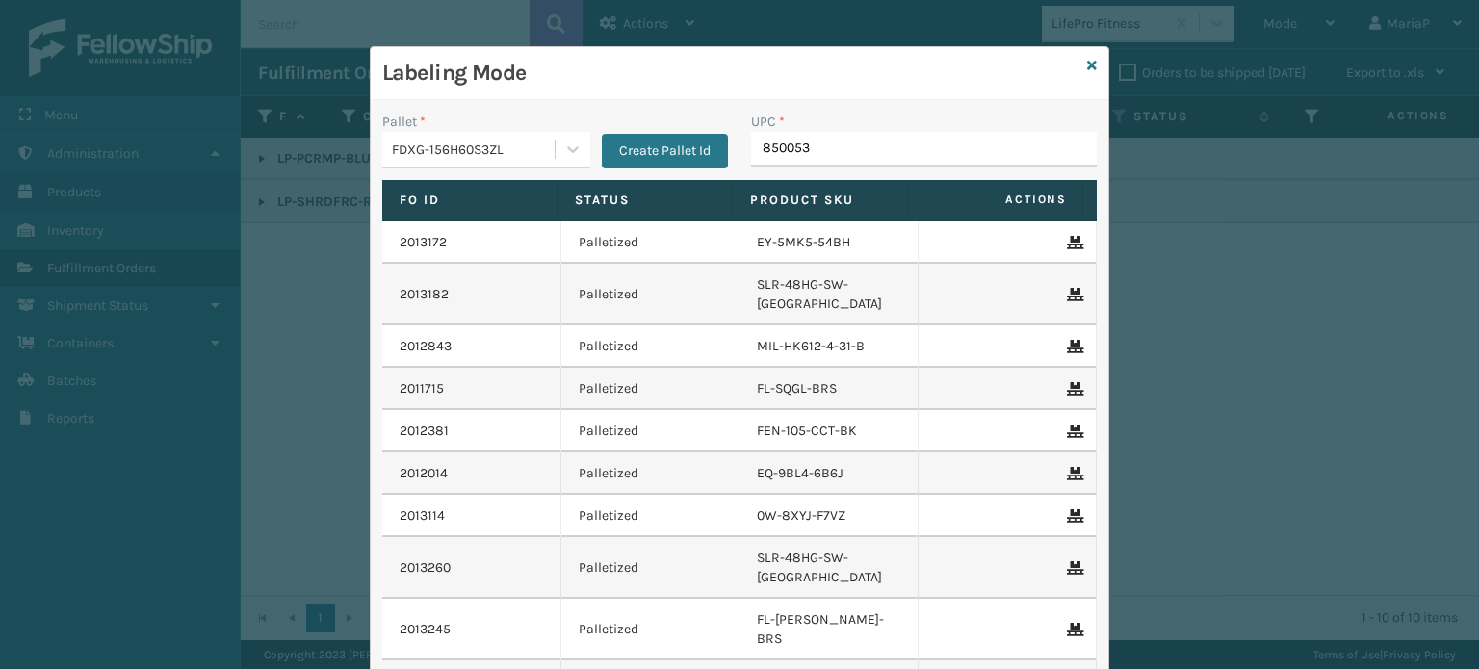
type input "8500530"
type input "850012486"
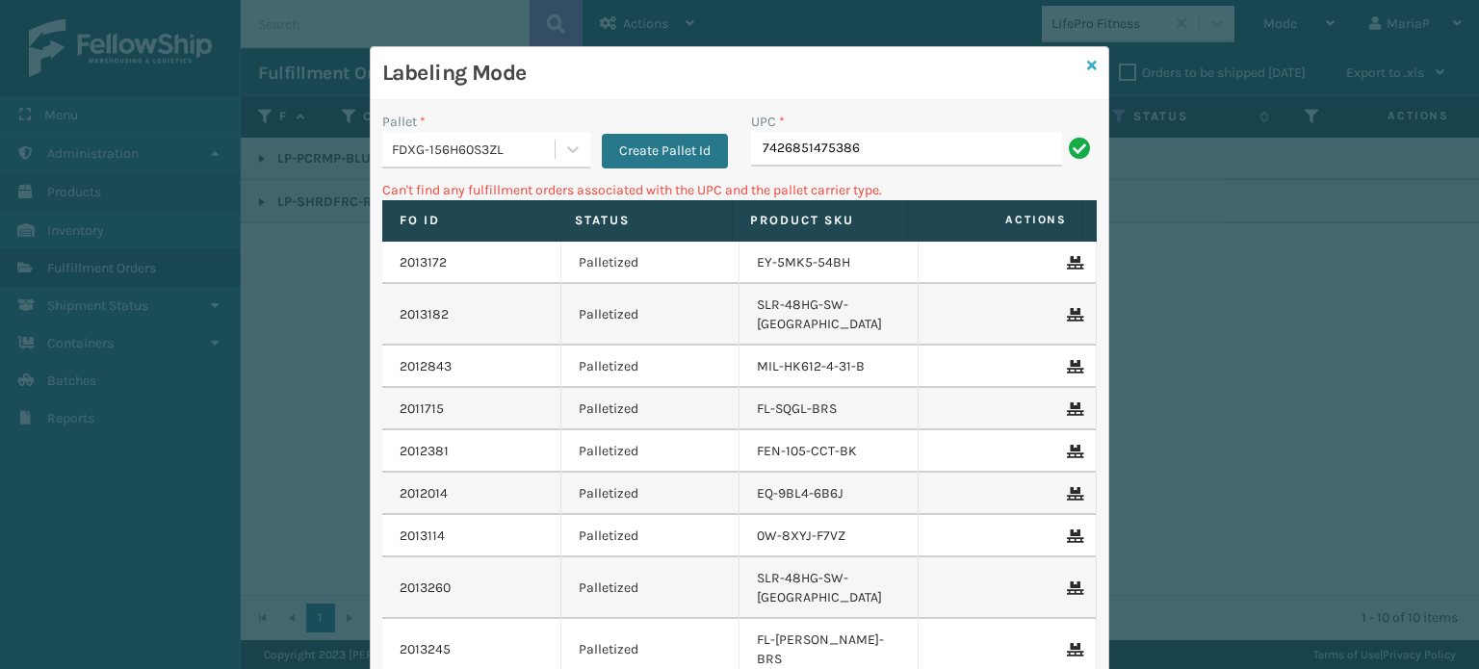
click at [1089, 61] on icon at bounding box center [1092, 65] width 10 height 13
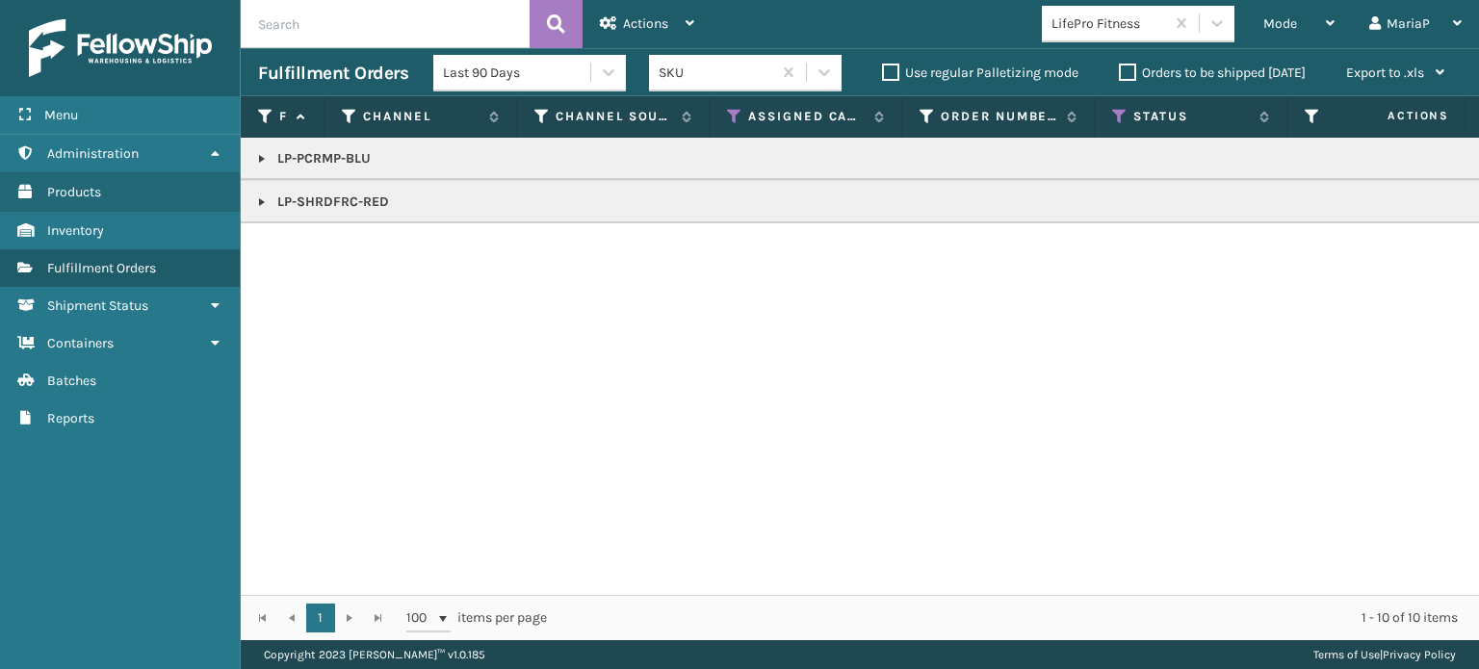
click at [1111, 26] on div "LifePro Fitness" at bounding box center [1108, 23] width 115 height 20
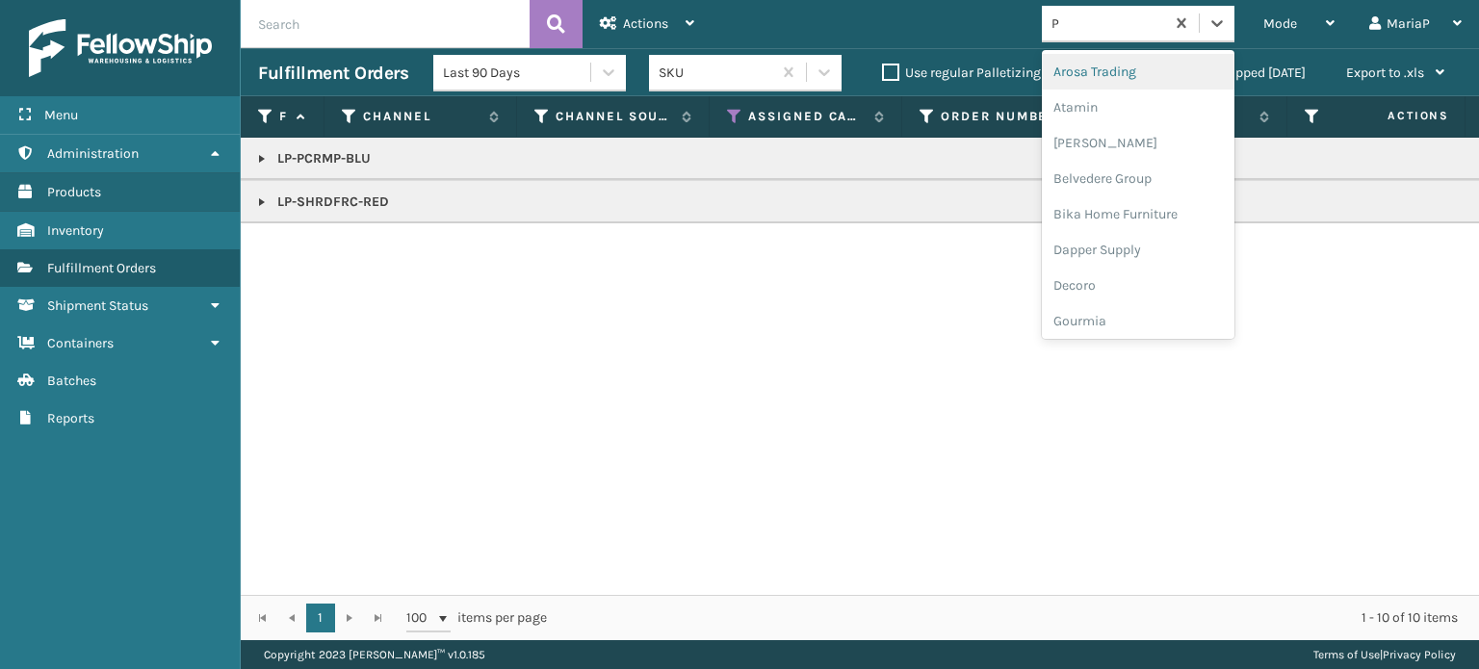
type input "PL"
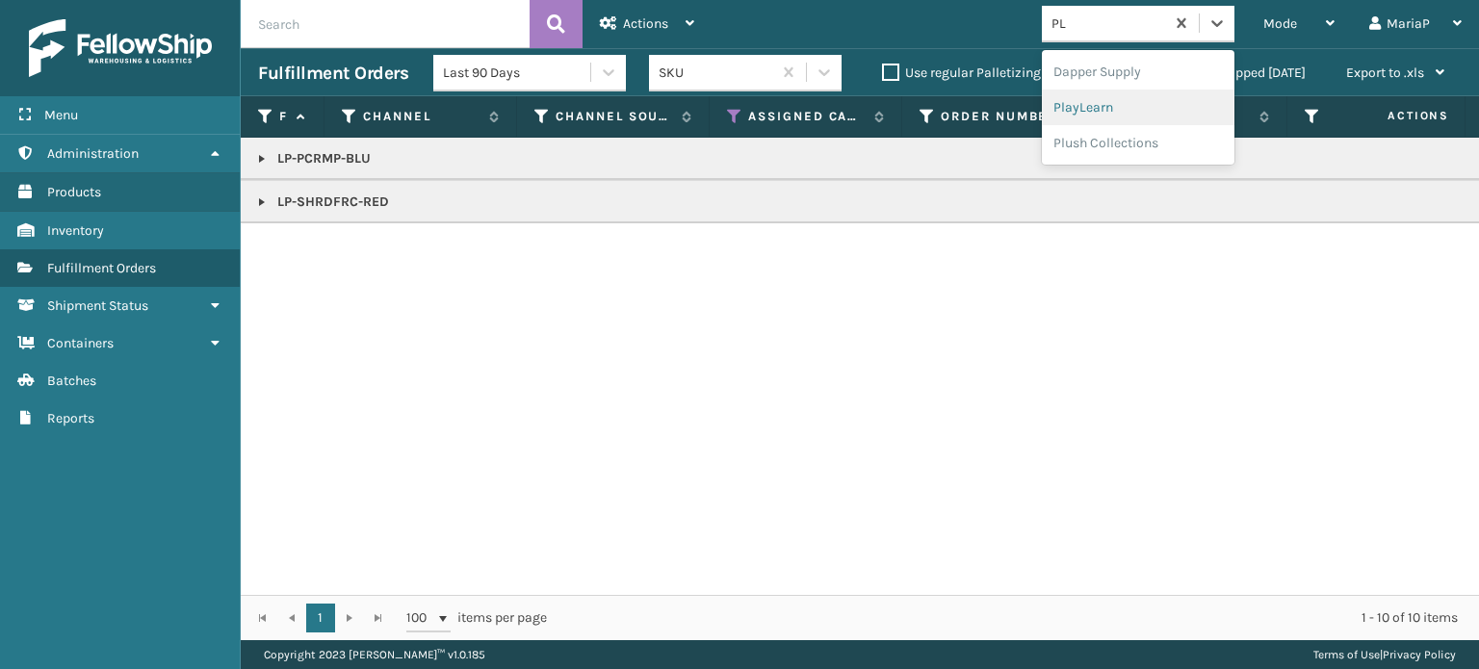
click at [1127, 114] on div "PlayLearn" at bounding box center [1138, 108] width 193 height 36
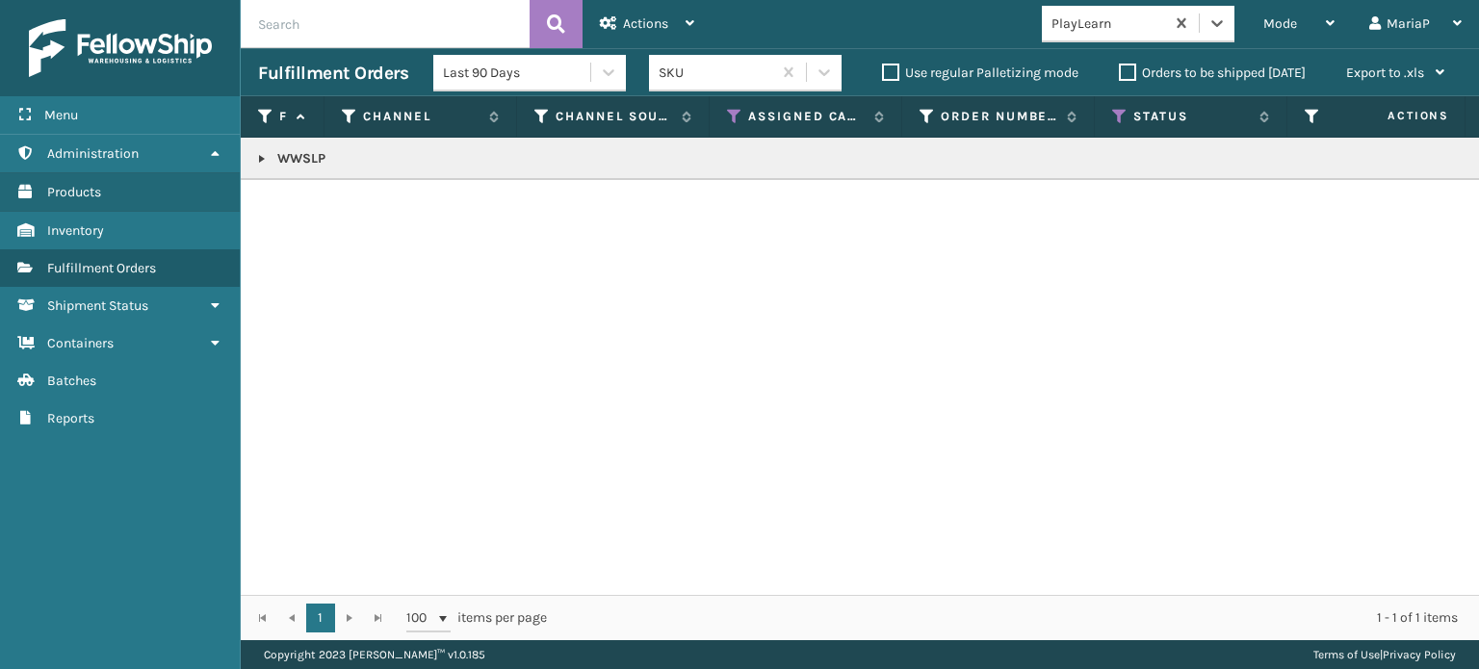
copy p "WWSLP"
click at [263, 161] on link at bounding box center [261, 158] width 15 height 15
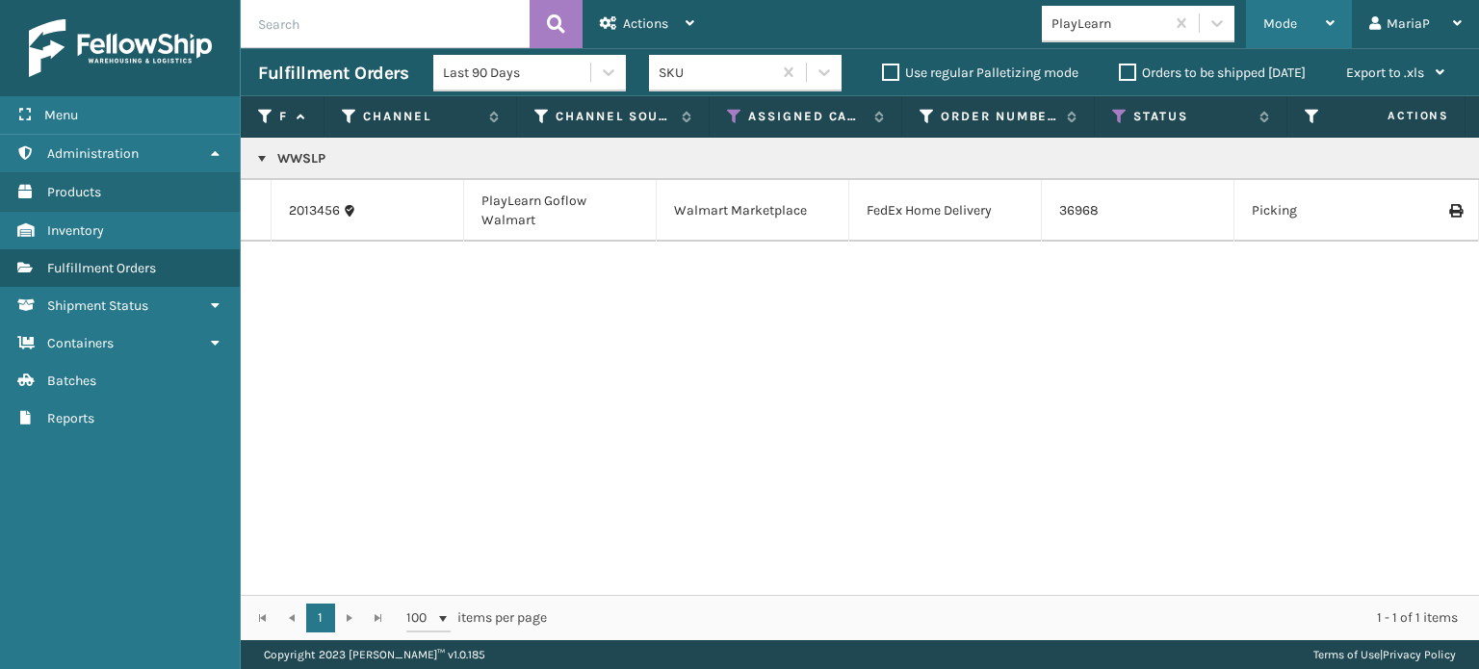
drag, startPoint x: 1272, startPoint y: 24, endPoint x: 1273, endPoint y: 130, distance: 105.9
click at [1273, 24] on span "Mode" at bounding box center [1280, 23] width 34 height 16
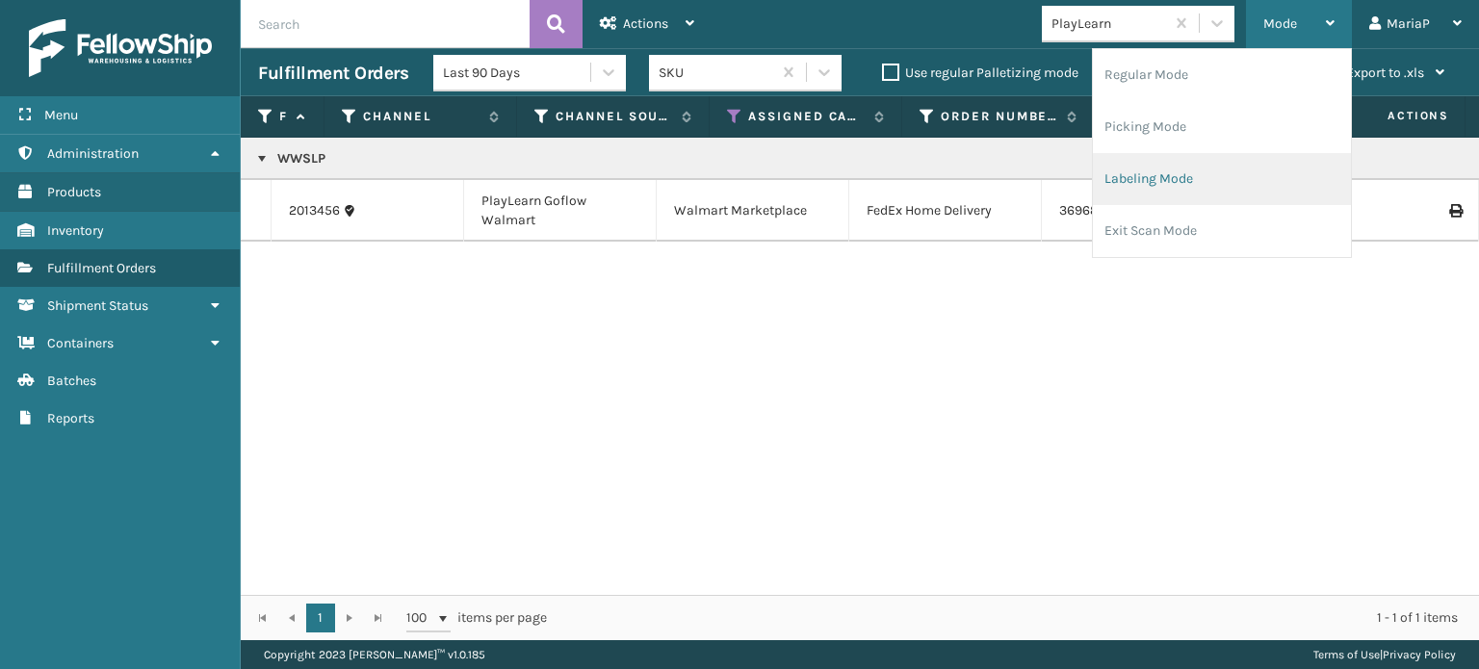
click at [1217, 166] on li "Labeling Mode" at bounding box center [1222, 179] width 258 height 52
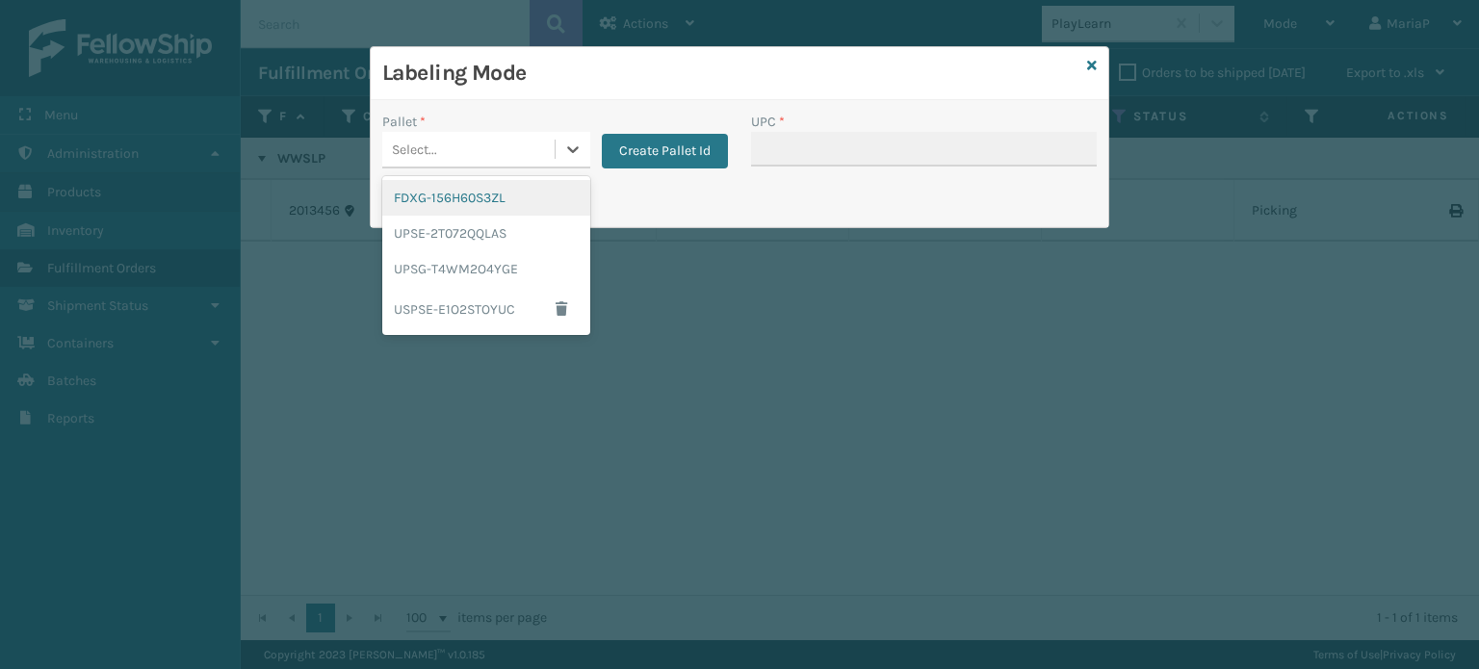
click at [474, 145] on div "Select..." at bounding box center [468, 150] width 172 height 32
click at [497, 195] on div "FDXG-156H60S3ZL" at bounding box center [486, 198] width 208 height 36
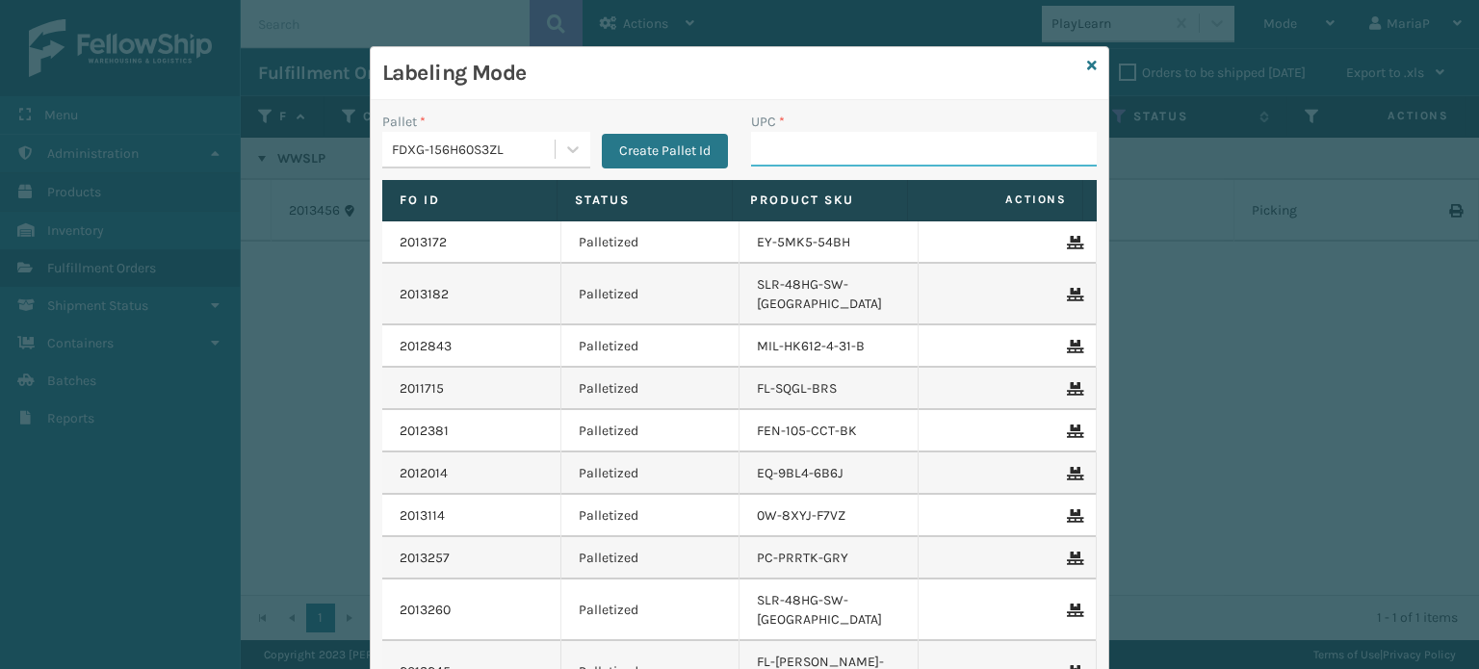
click at [830, 151] on input "UPC *" at bounding box center [924, 149] width 346 height 35
paste input "WWSLP"
type input "WWSLP"
type input "8101645"
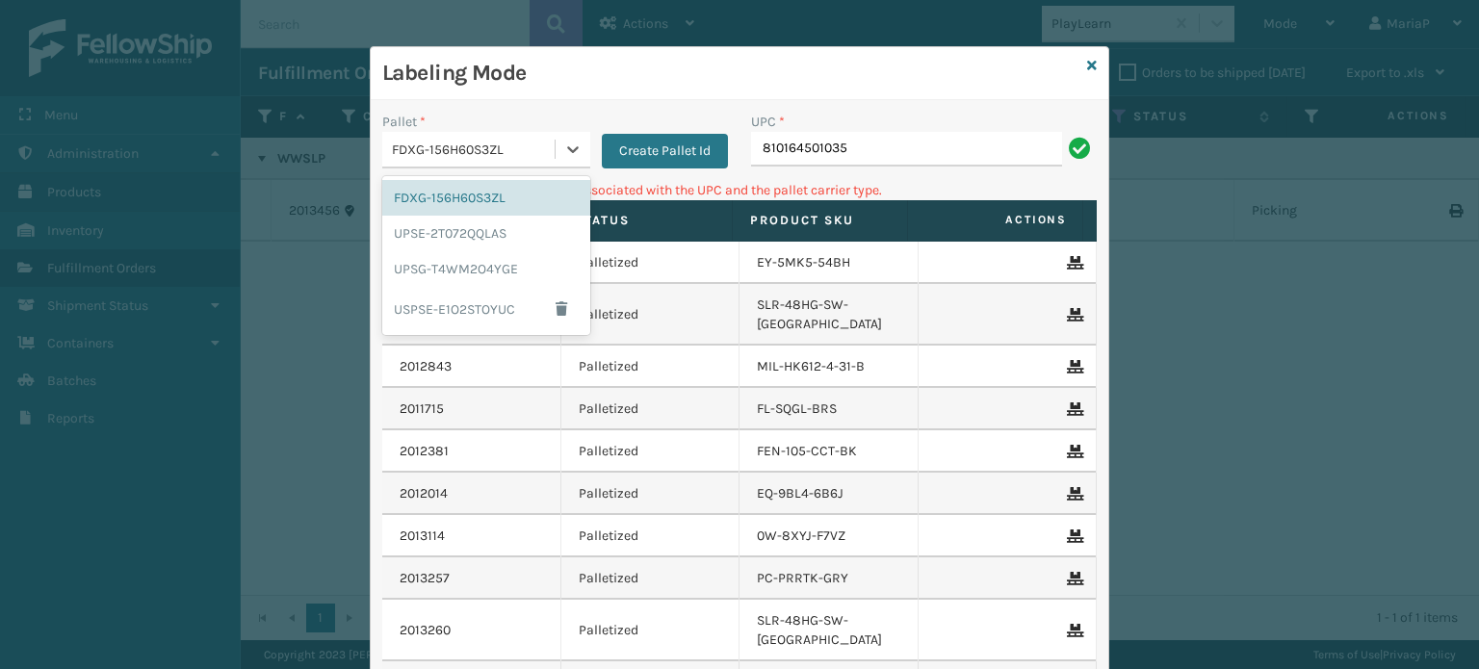
click at [400, 146] on div "FDXG-156H60S3ZL" at bounding box center [474, 150] width 165 height 20
click at [443, 264] on div "UPSG-T4WM2O4YGE" at bounding box center [486, 269] width 208 height 36
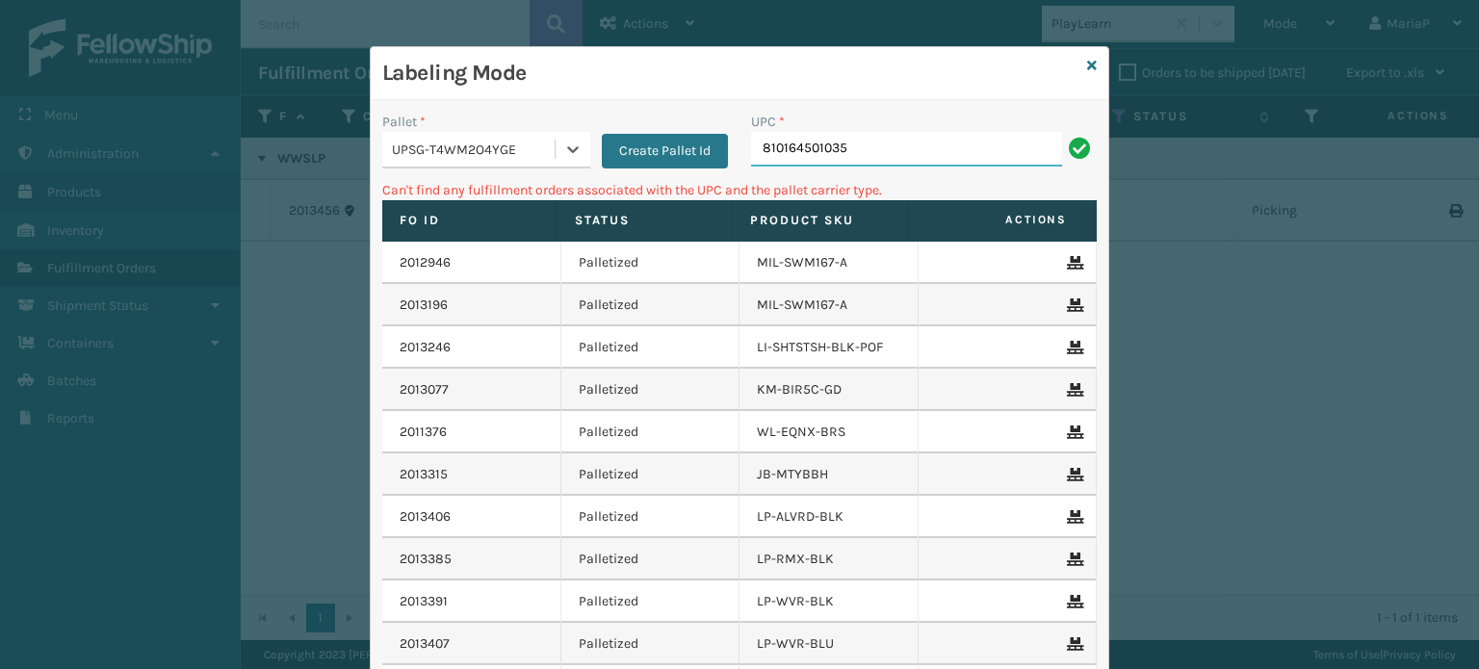
click at [866, 148] on input "810164501035" at bounding box center [906, 149] width 311 height 35
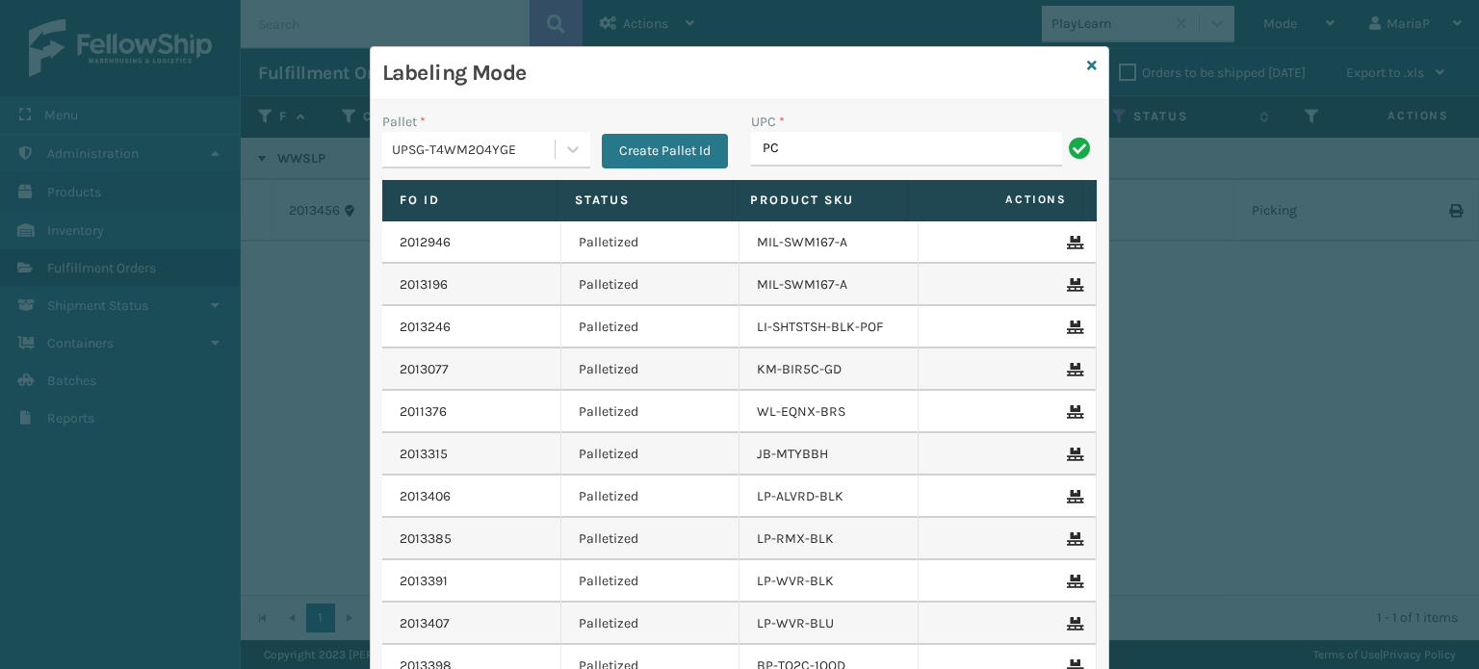
type input "PC-PRRTKMX-GRY"
click at [801, 150] on input "UPC *" at bounding box center [924, 149] width 346 height 35
